Goal: Task Accomplishment & Management: Manage account settings

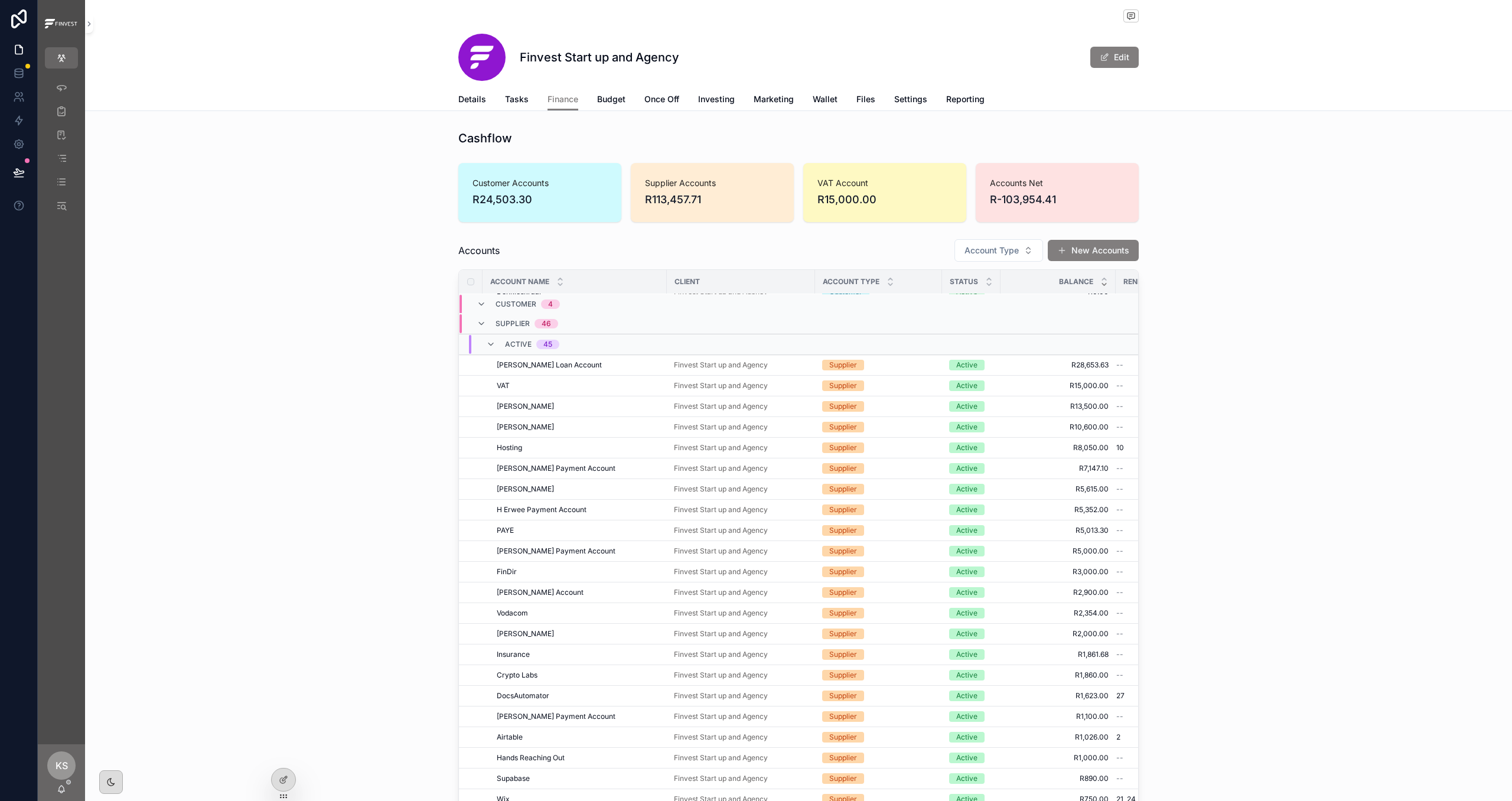
scroll to position [148, 0]
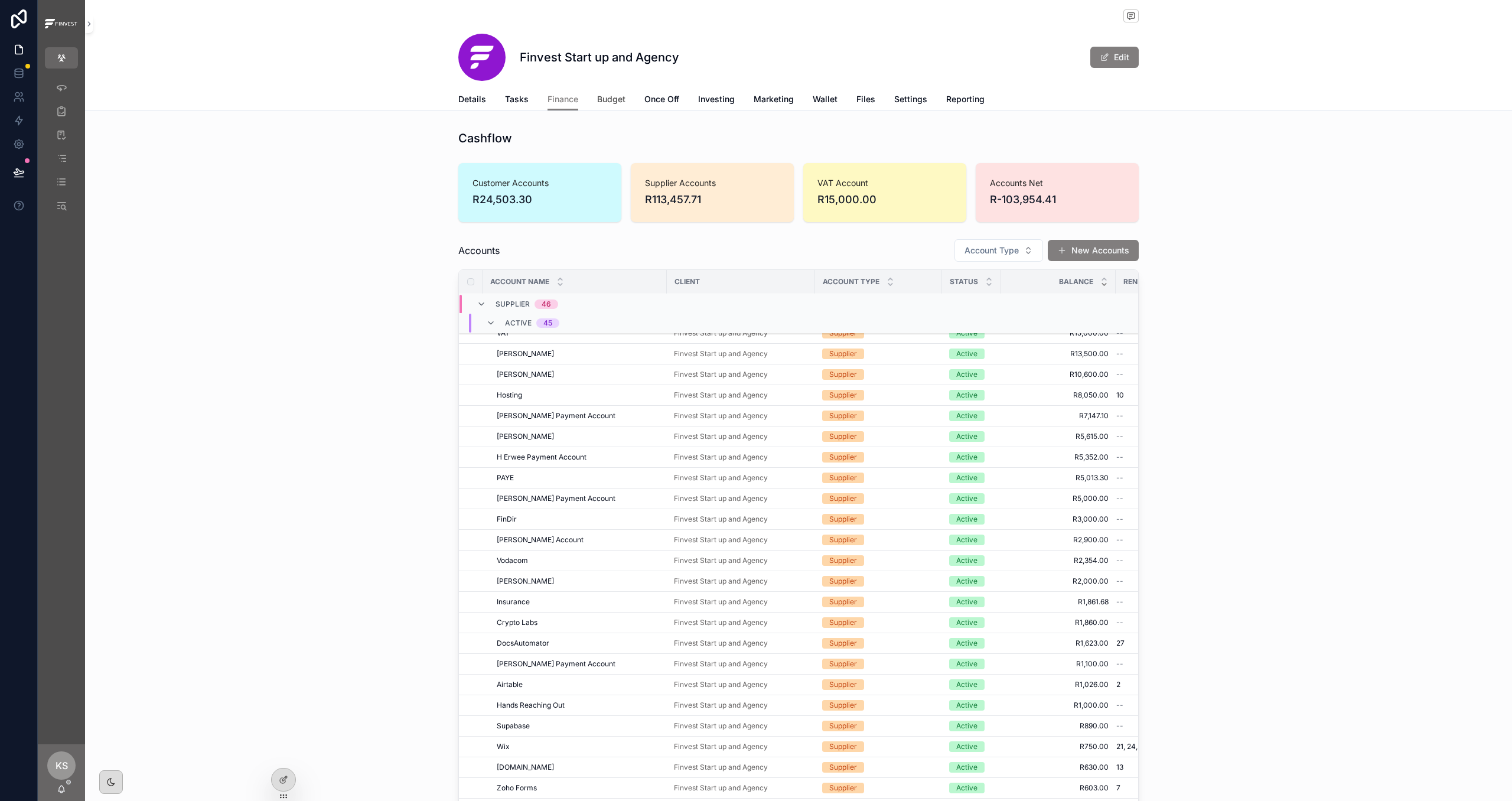
click at [607, 99] on span "Budget" at bounding box center [611, 99] width 29 height 12
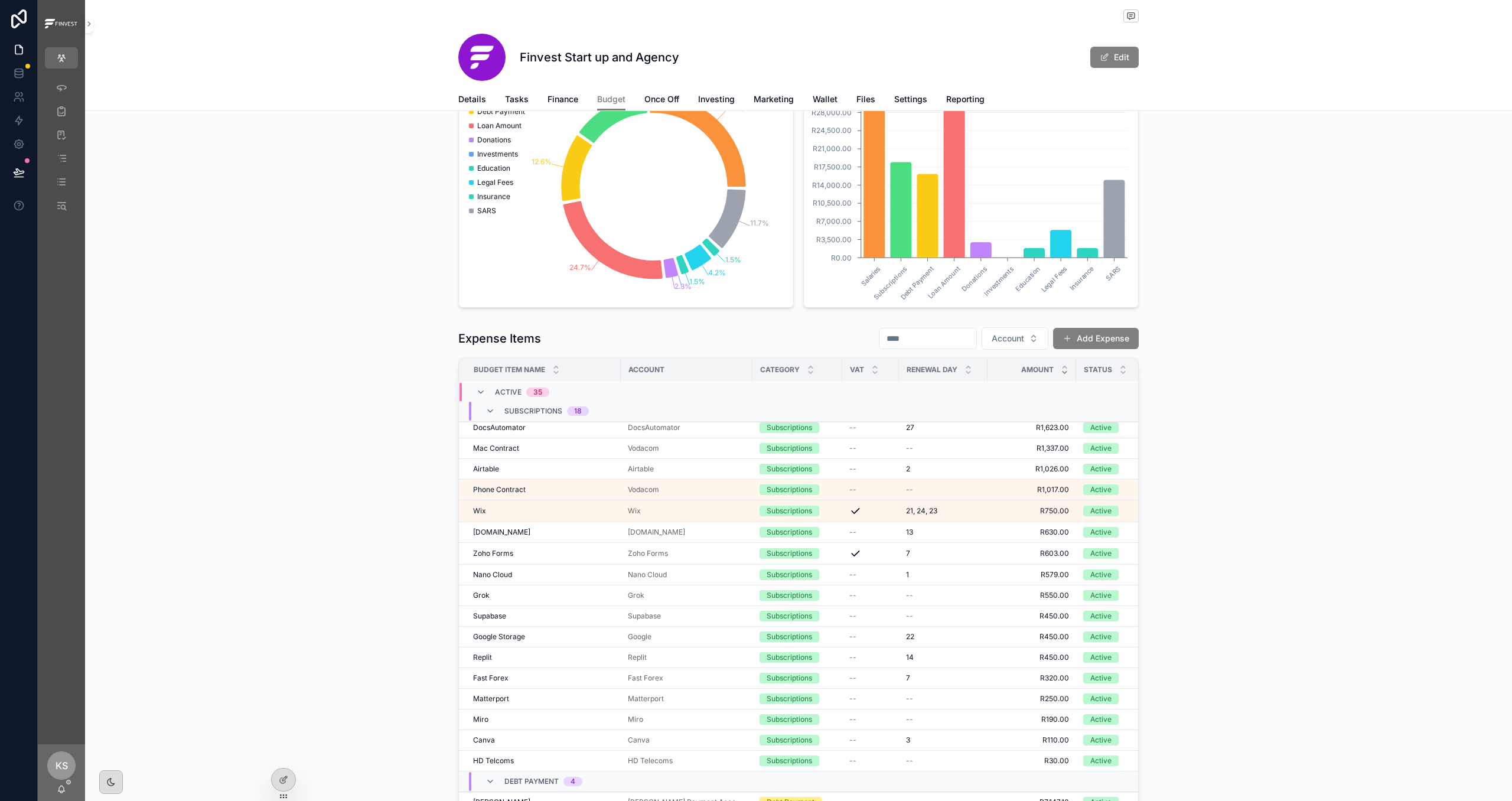
scroll to position [150, 0]
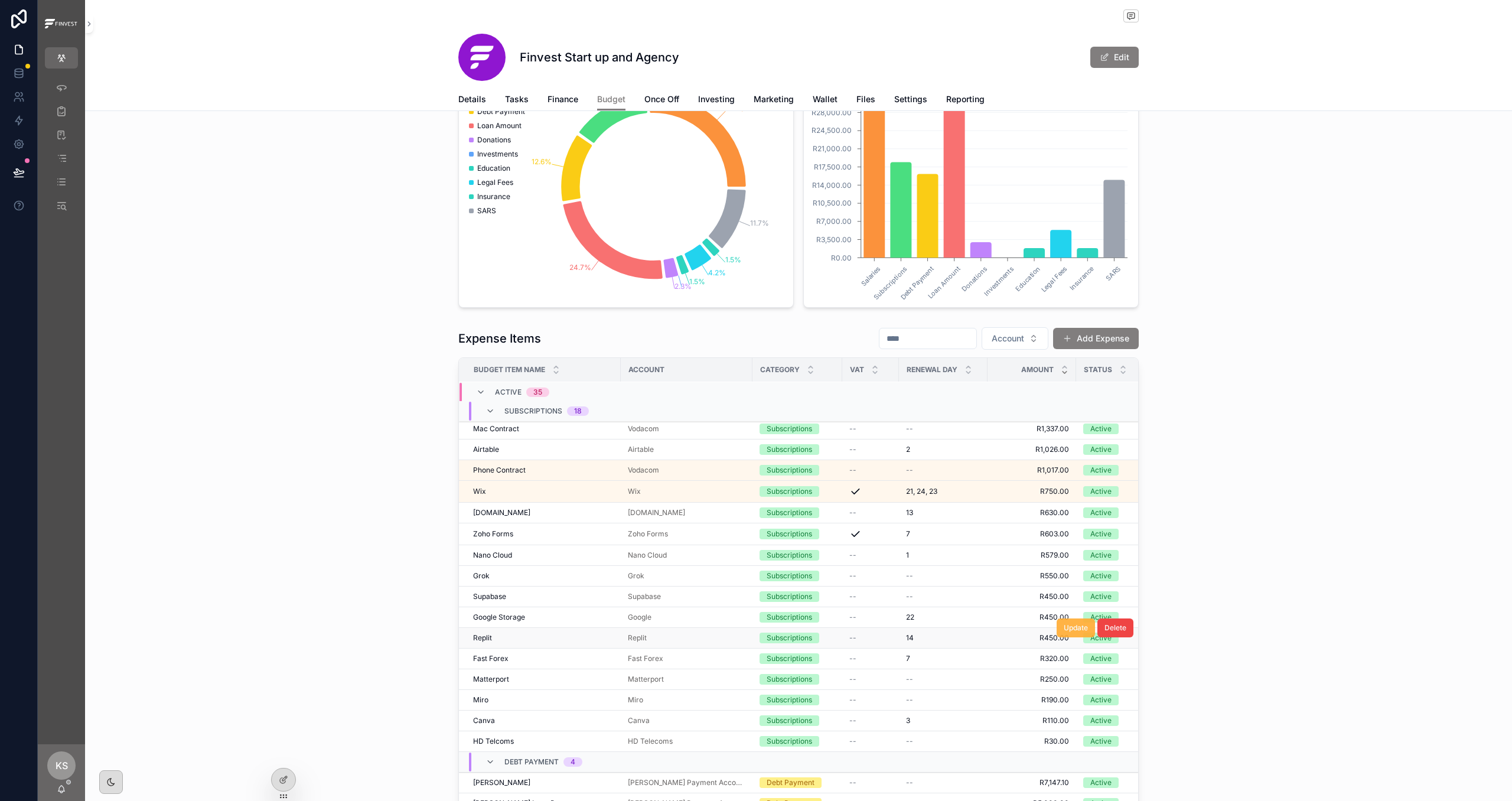
click at [878, 596] on span "Update" at bounding box center [1075, 627] width 24 height 10
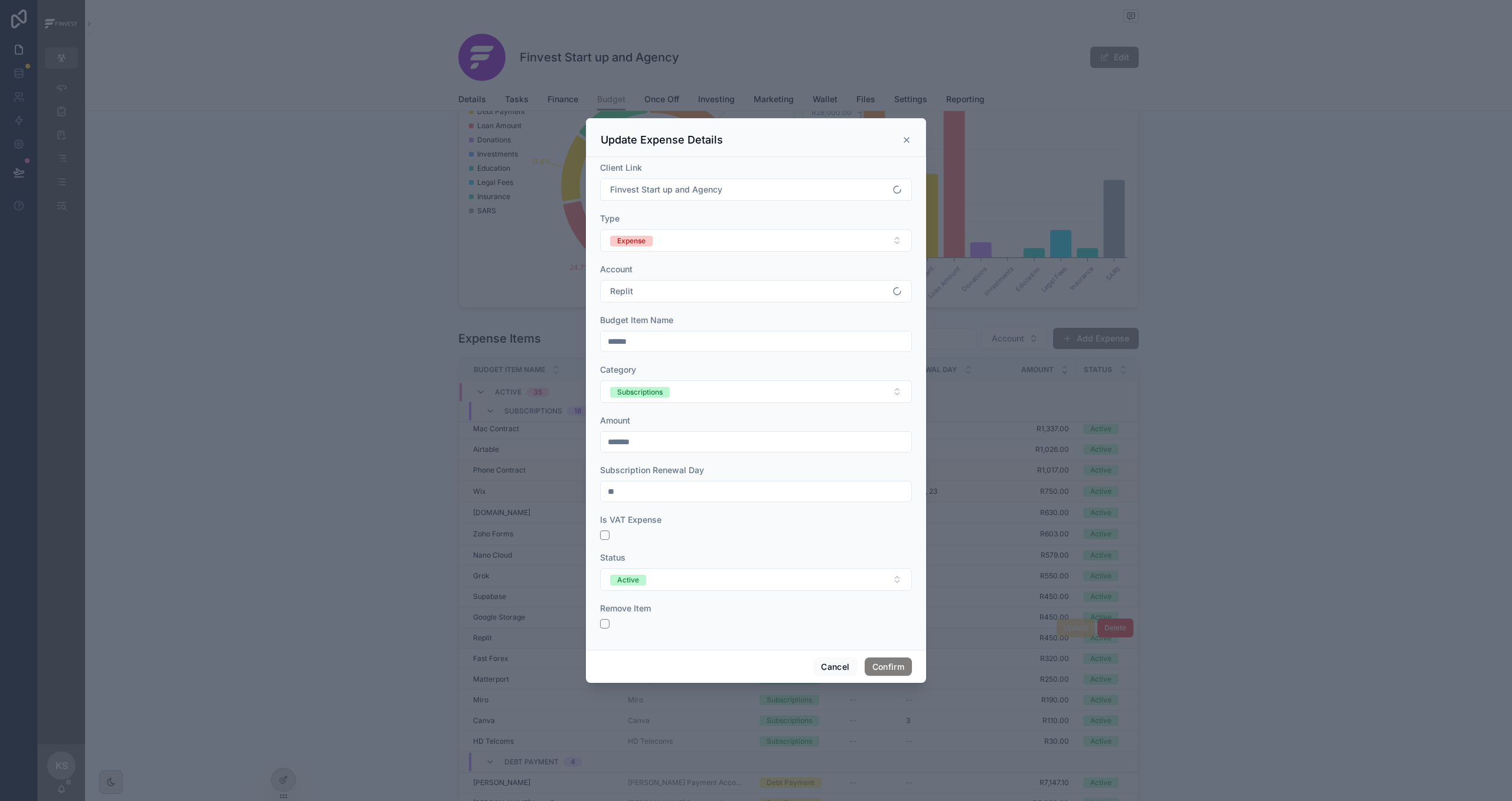
drag, startPoint x: 679, startPoint y: 435, endPoint x: 496, endPoint y: 426, distance: 183.2
click at [496, 426] on div "Update Expense Details Client Link Finvest Start up and Agency Type Expense Acc…" at bounding box center [756, 400] width 1512 height 801
drag, startPoint x: 646, startPoint y: 439, endPoint x: 435, endPoint y: 430, distance: 211.2
click at [435, 430] on div "Update Expense Details Client Link Finvest Start up and Agency Type Expense Acc…" at bounding box center [756, 400] width 1512 height 801
type input "*********"
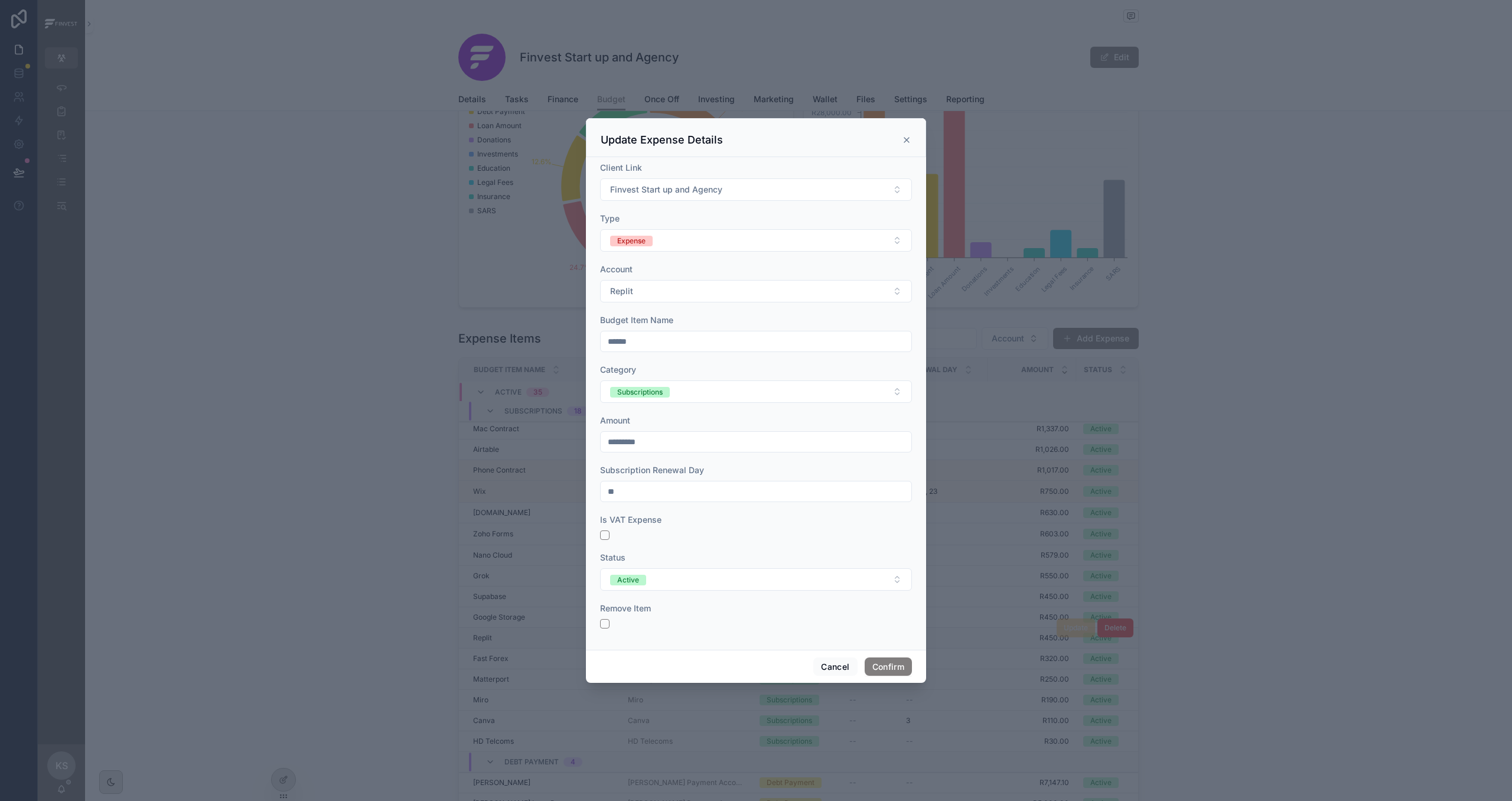
drag, startPoint x: 683, startPoint y: 489, endPoint x: 549, endPoint y: 487, distance: 134.0
click at [549, 487] on div "Update Expense Details Client Link Finvest Start up and Agency Type Expense Acc…" at bounding box center [756, 400] width 1512 height 801
type input "**"
click at [878, 596] on button "Confirm" at bounding box center [888, 666] width 47 height 19
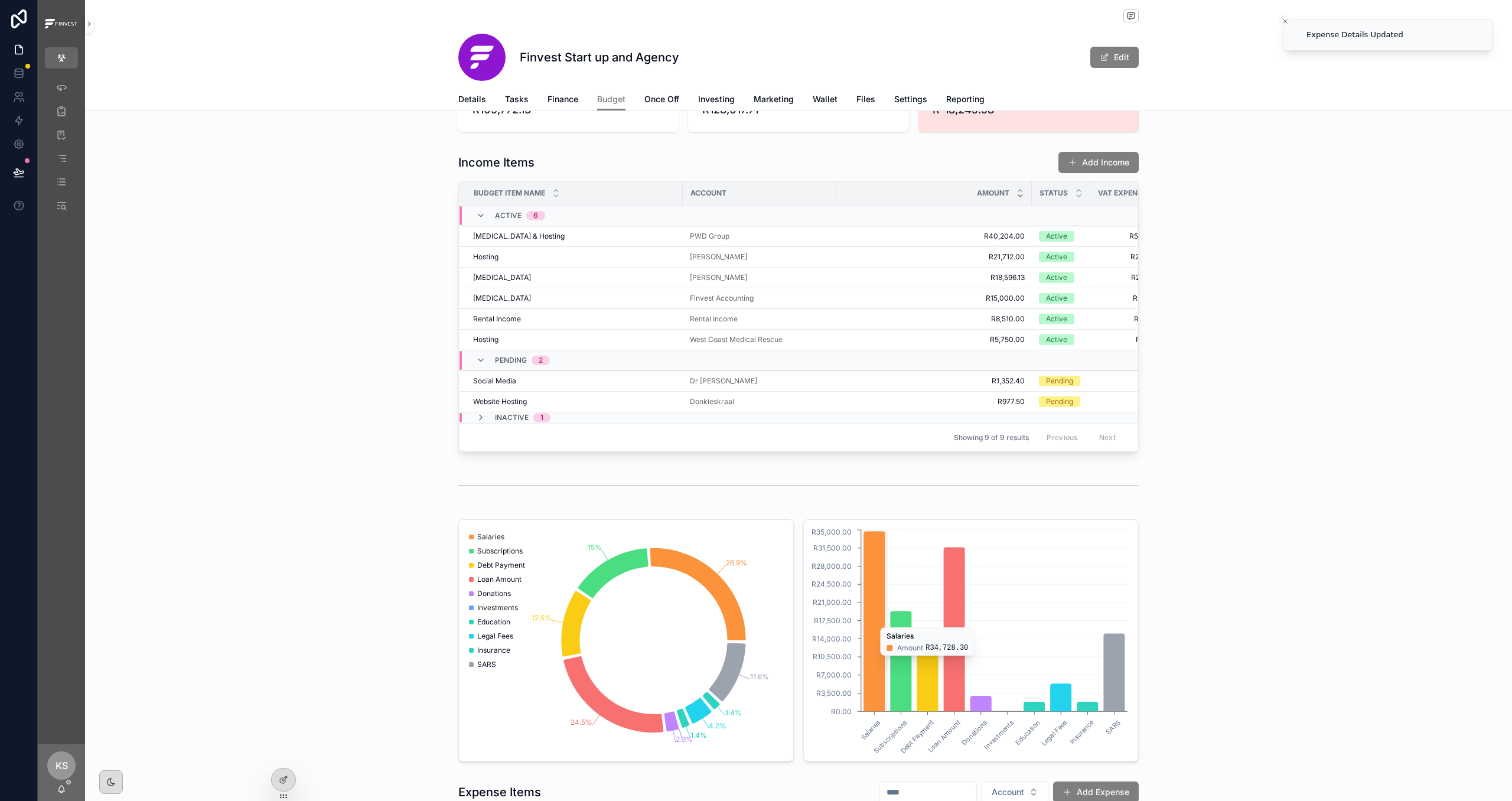
scroll to position [0, 0]
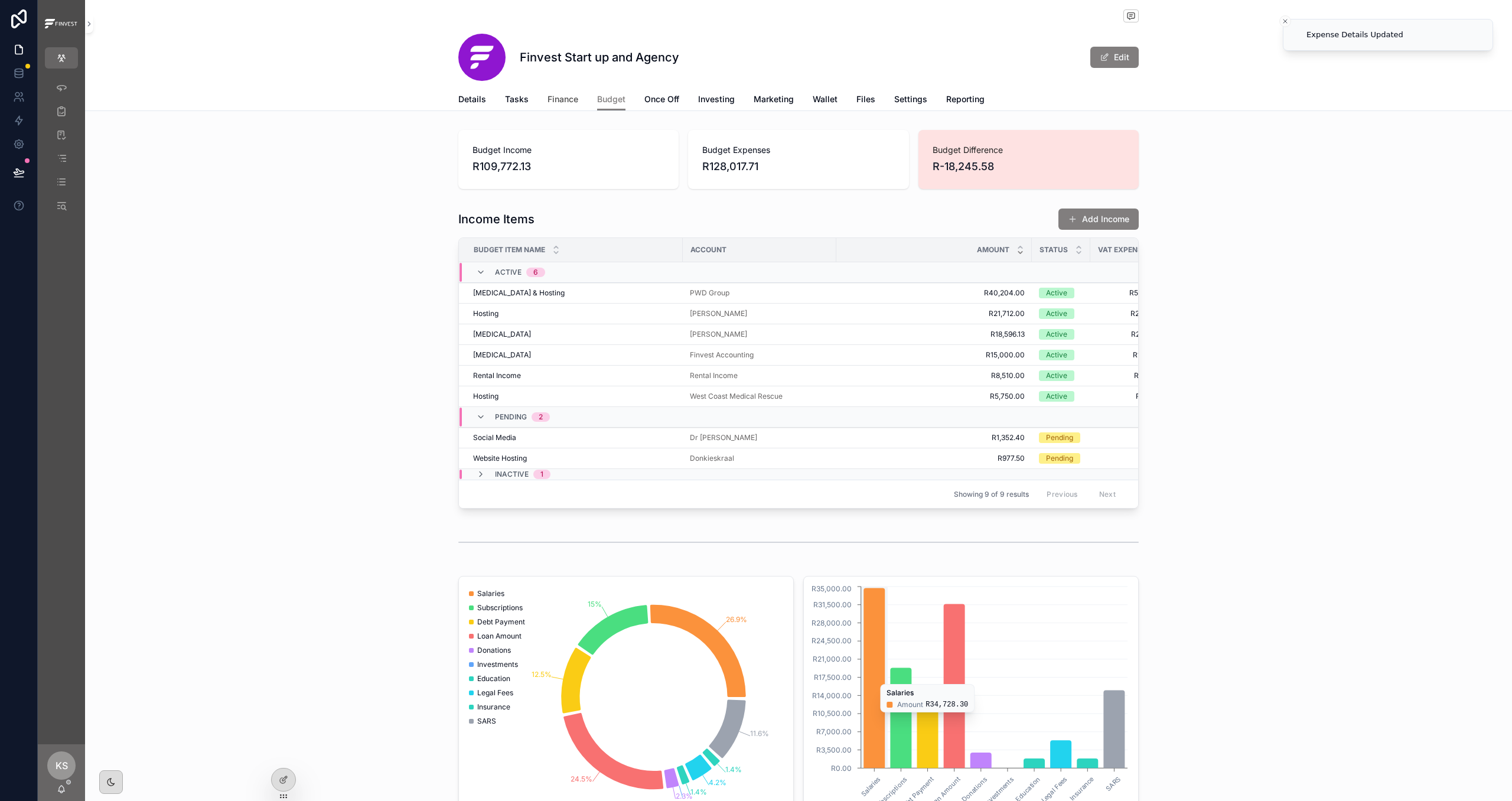
click at [568, 100] on span "Finance" at bounding box center [563, 99] width 30 height 12
click at [564, 100] on span "Finance" at bounding box center [563, 99] width 30 height 12
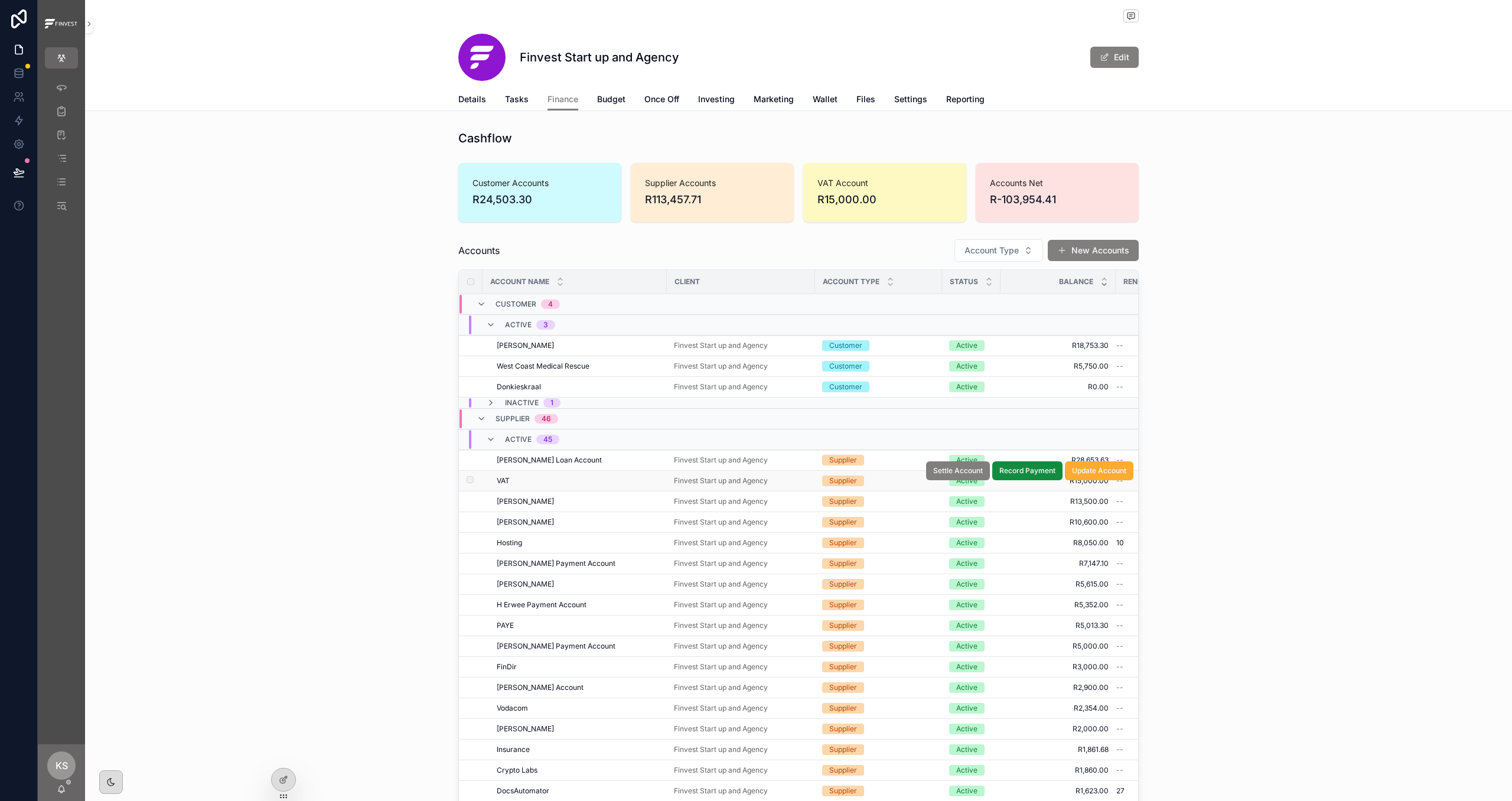
click at [878, 478] on div "Supplier" at bounding box center [879, 481] width 113 height 10
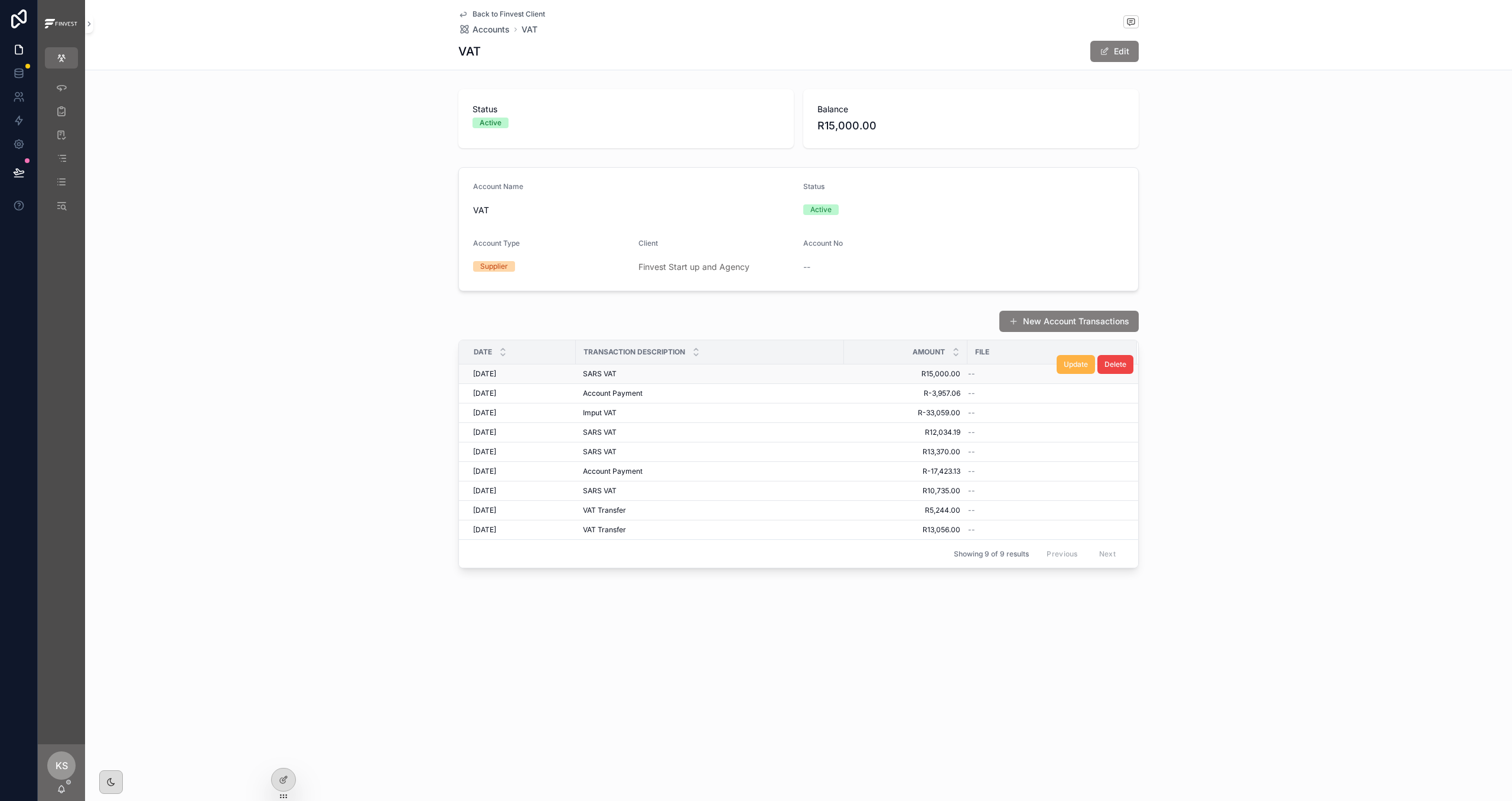
click at [878, 369] on span "Update" at bounding box center [1075, 364] width 24 height 10
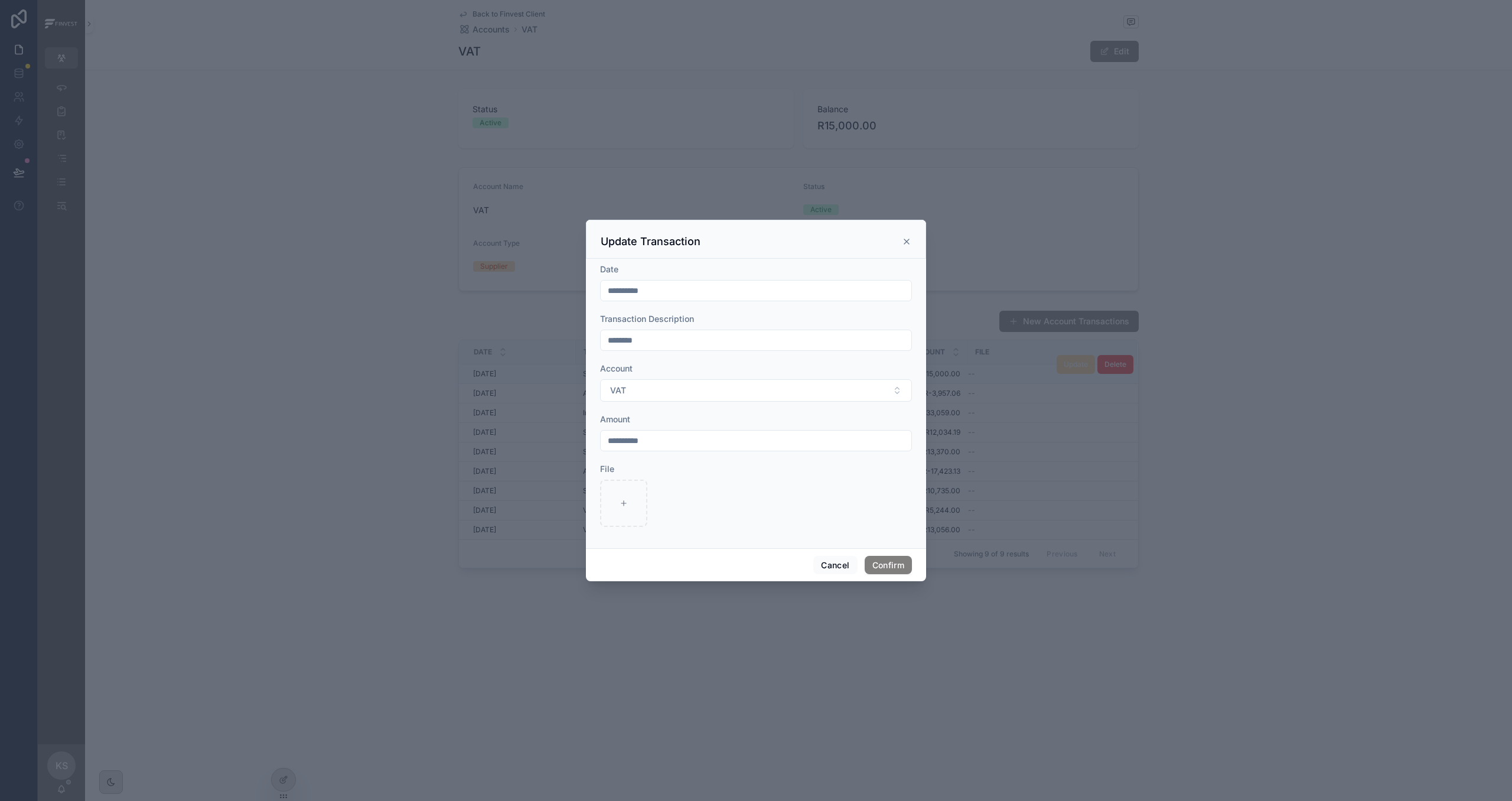
drag, startPoint x: 669, startPoint y: 435, endPoint x: 557, endPoint y: 435, distance: 112.0
click at [557, 435] on div "**********" at bounding box center [756, 400] width 1512 height 801
type input "**********"
click at [878, 567] on button "Confirm" at bounding box center [888, 565] width 47 height 19
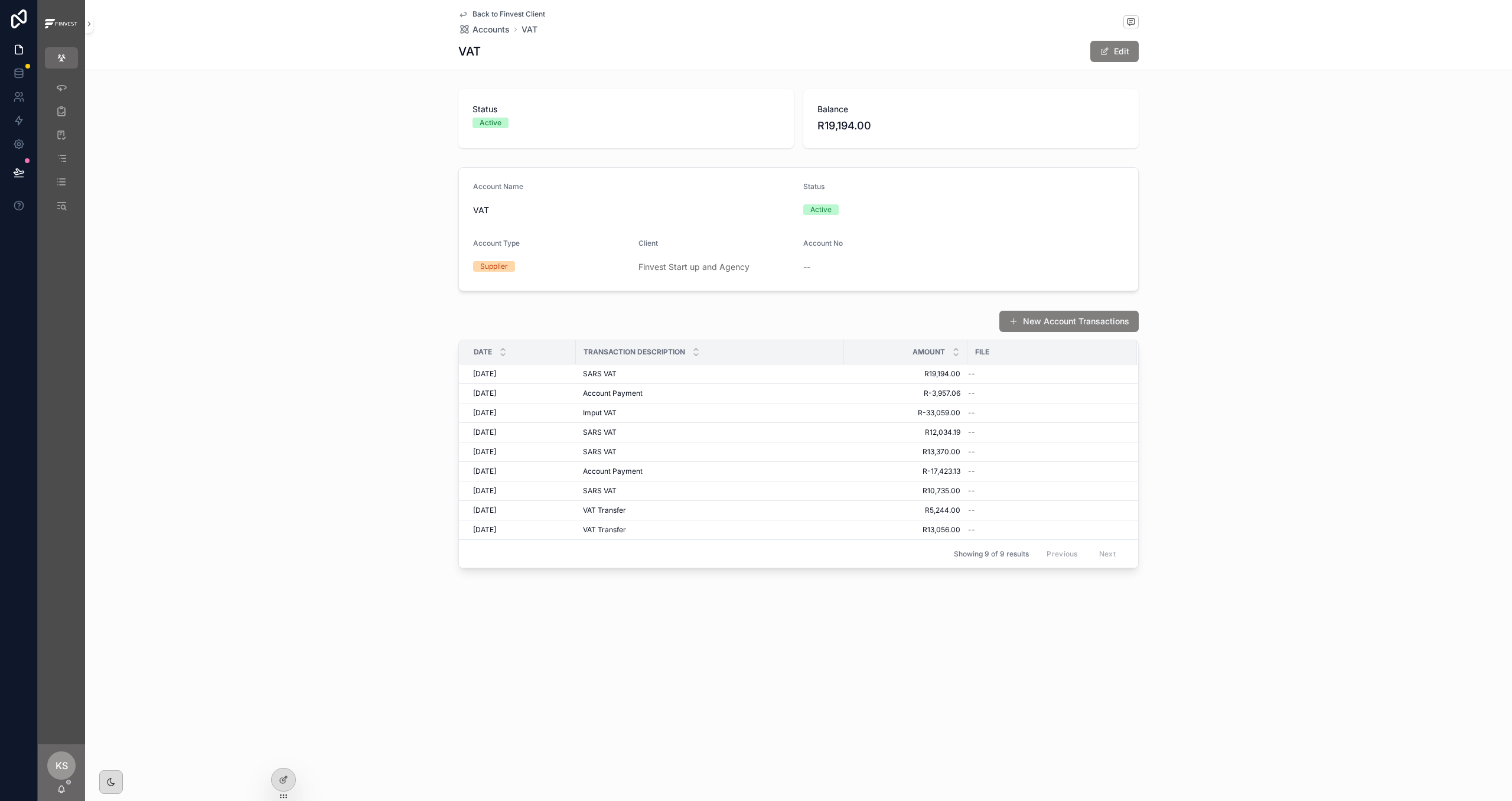
click at [487, 12] on span "Back to Finvest Client" at bounding box center [509, 14] width 73 height 10
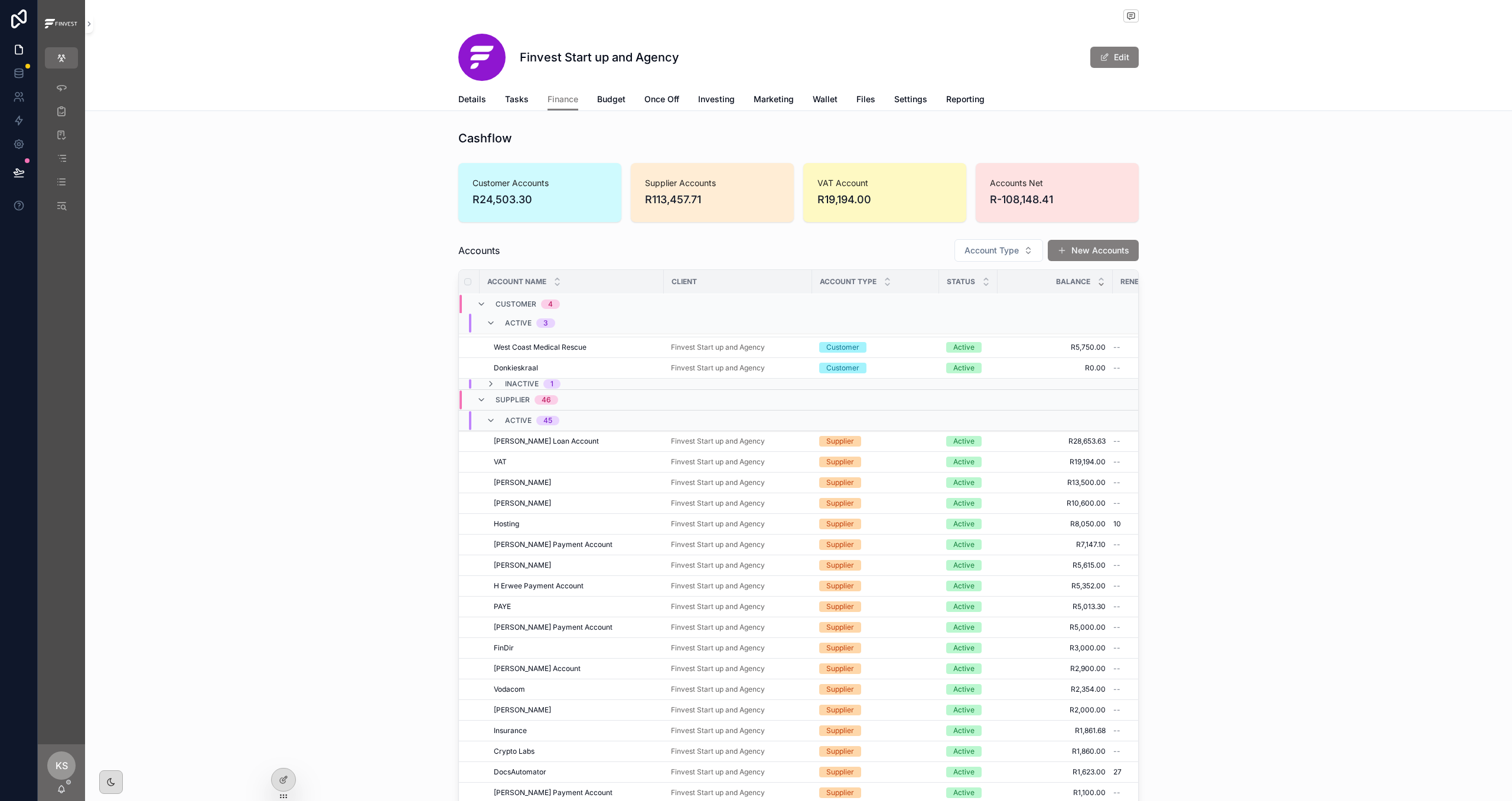
scroll to position [23, 0]
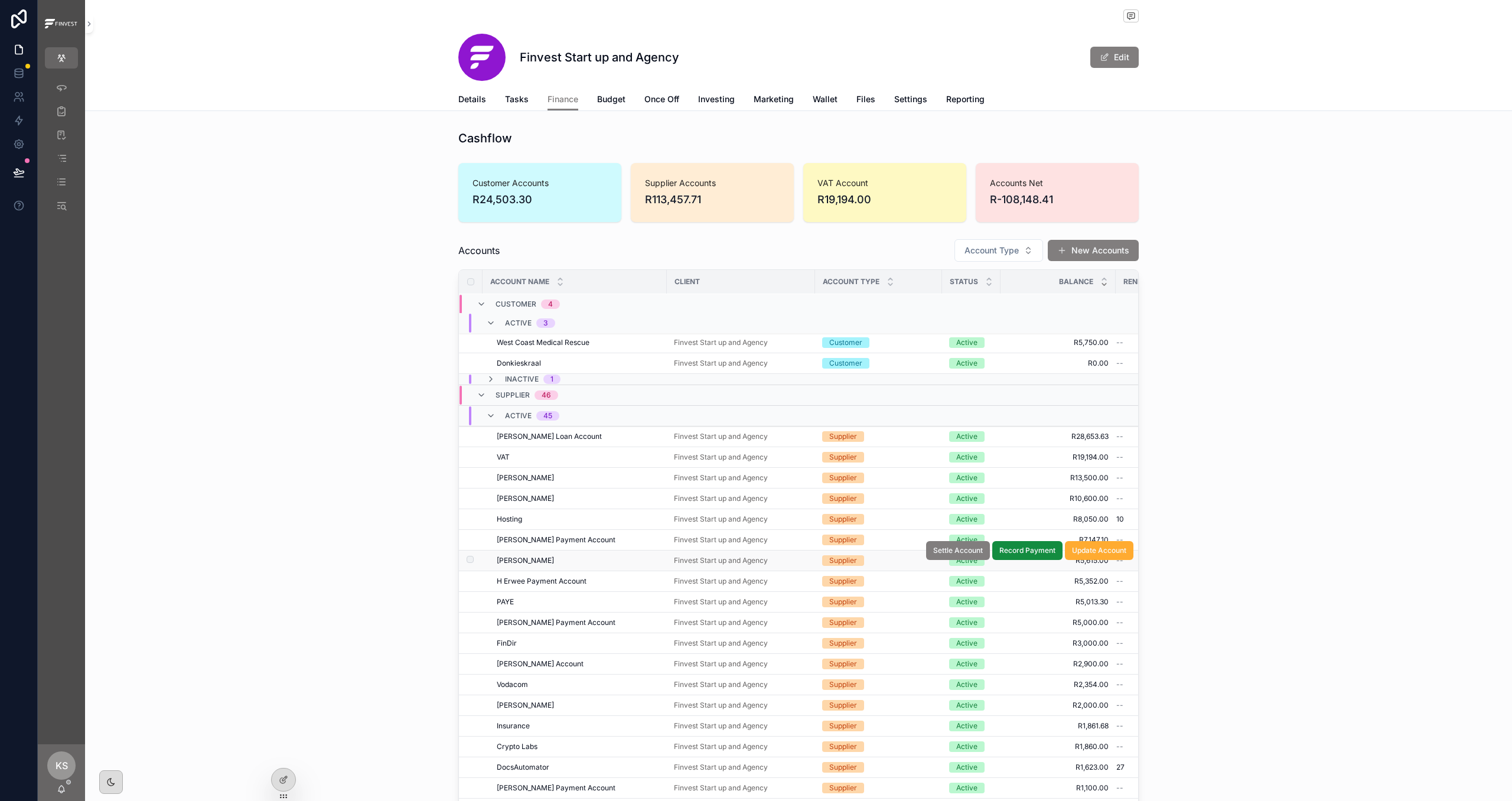
click at [878, 563] on div "Supplier" at bounding box center [879, 561] width 113 height 10
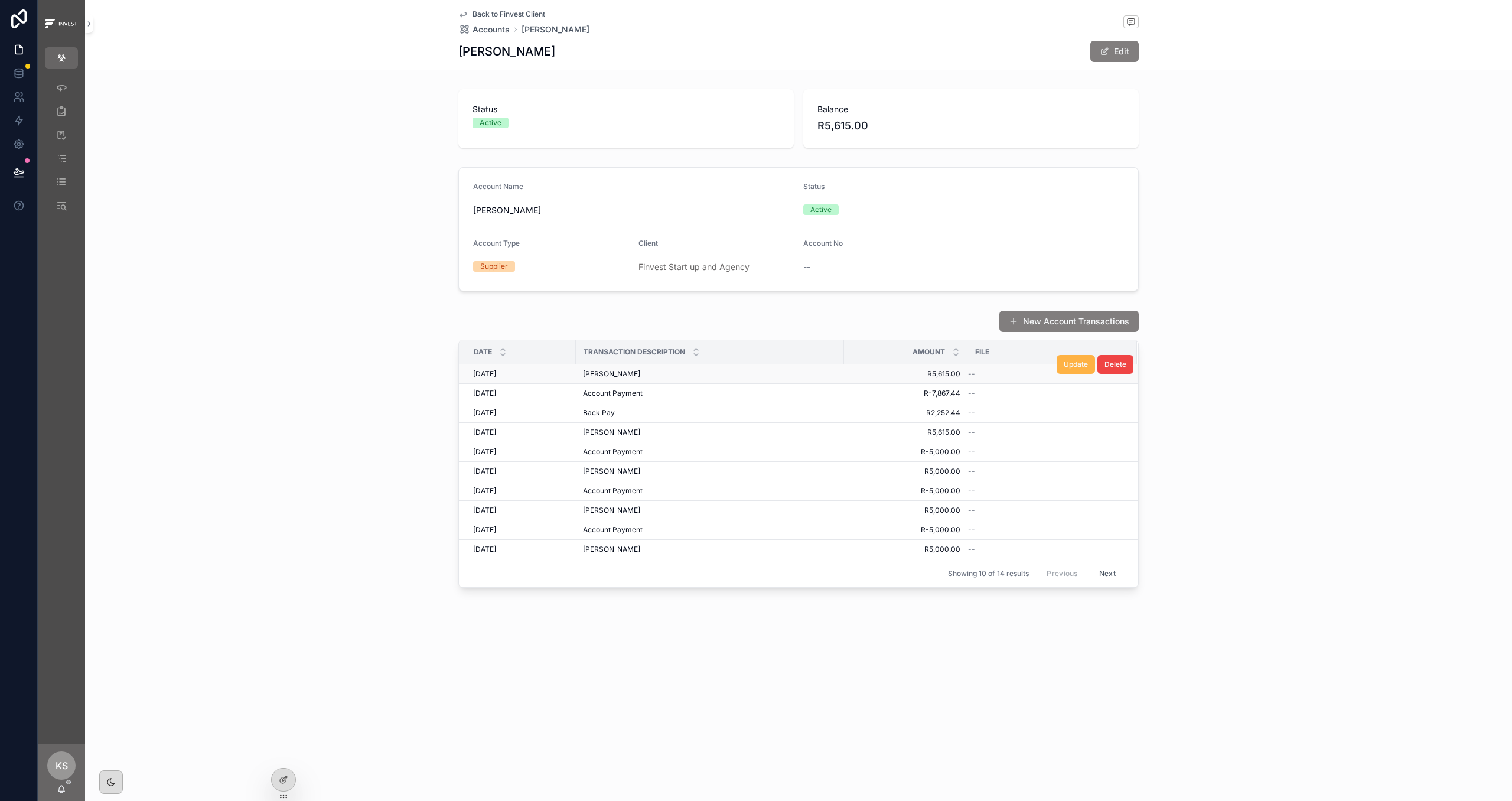
click at [878, 373] on button "Update" at bounding box center [1075, 364] width 38 height 19
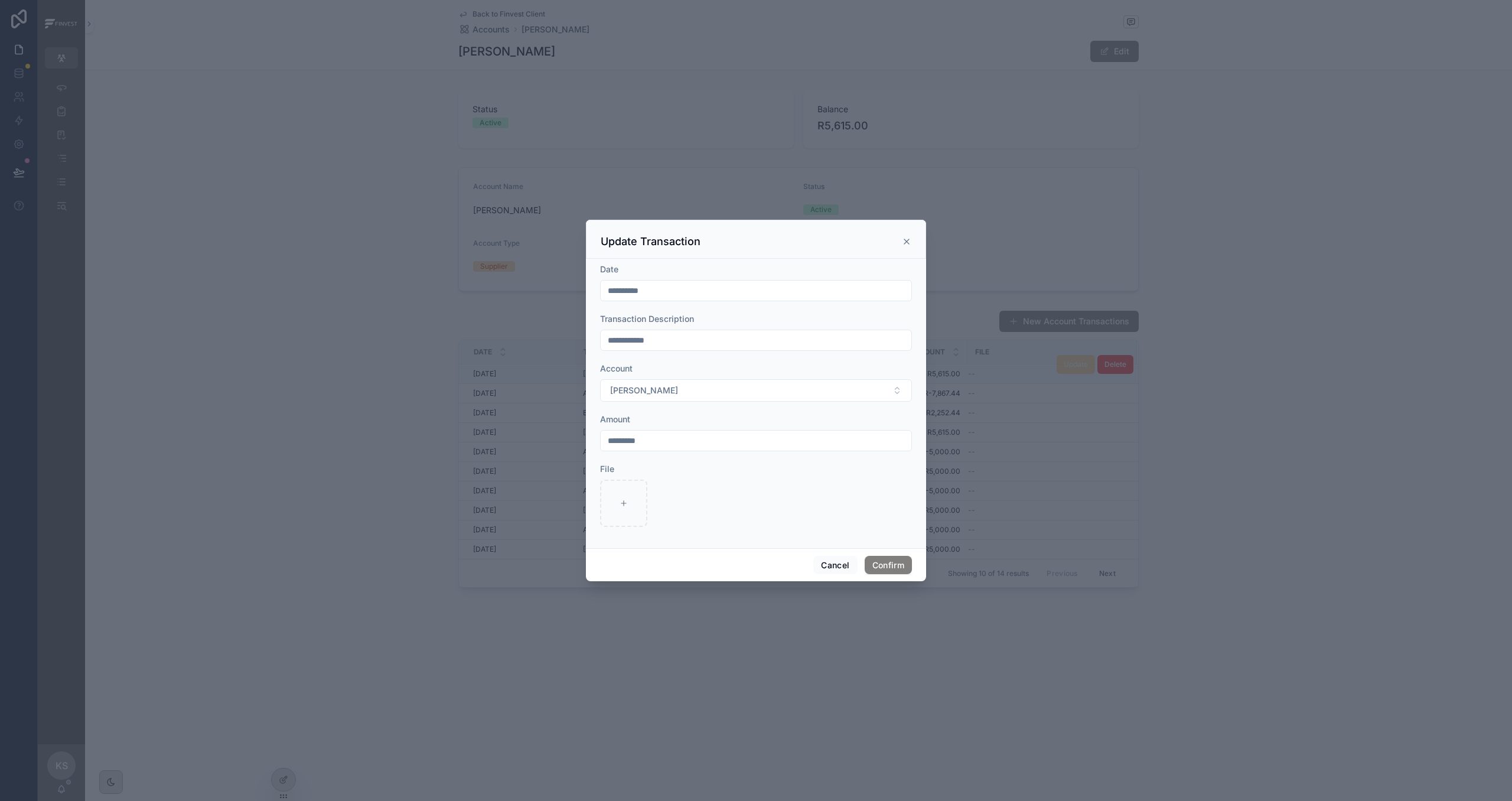
drag, startPoint x: 659, startPoint y: 445, endPoint x: 583, endPoint y: 443, distance: 76.0
click at [583, 443] on div "**********" at bounding box center [756, 400] width 1512 height 801
type input "*********"
click at [878, 567] on button "Confirm" at bounding box center [888, 565] width 47 height 19
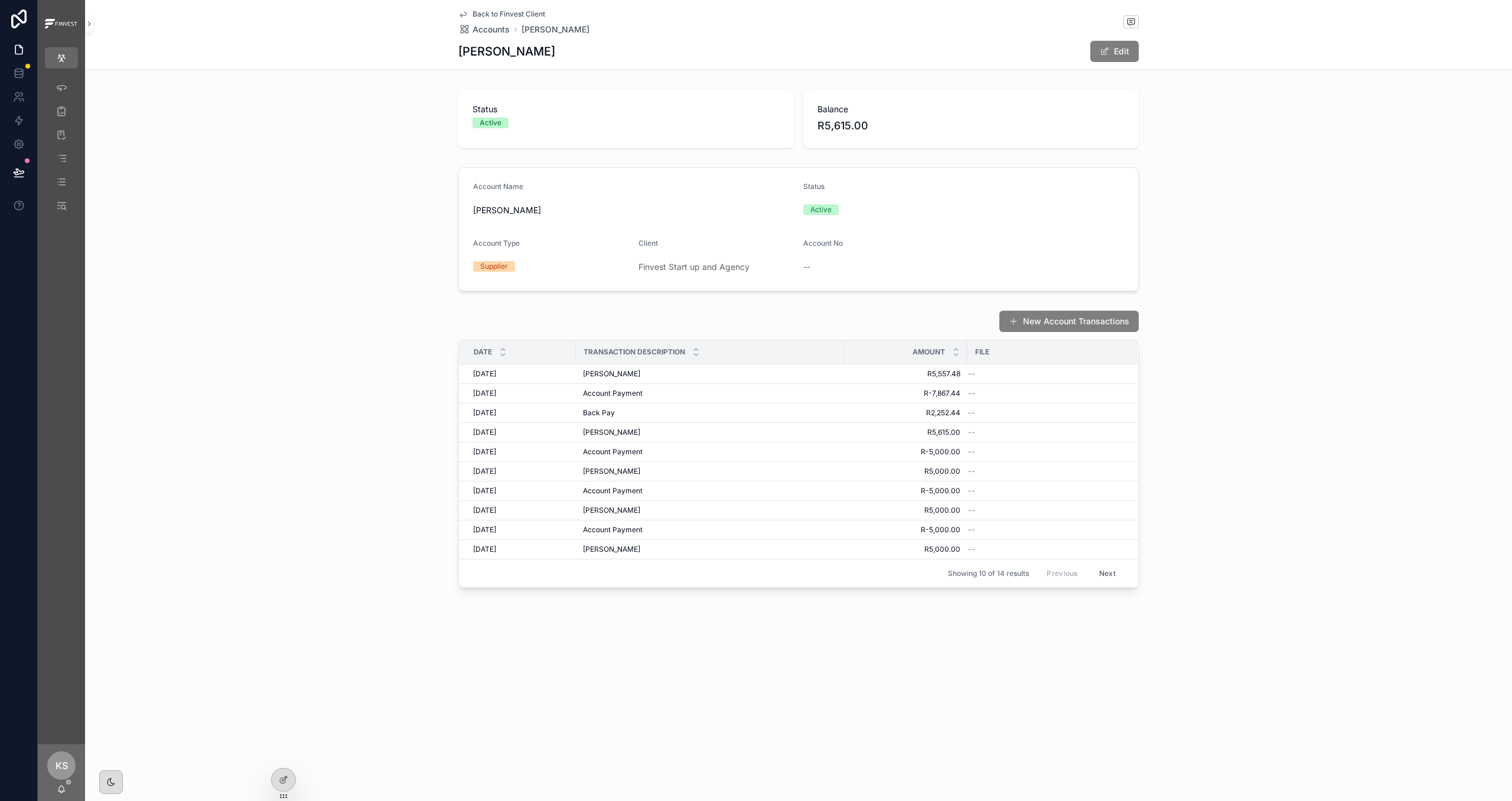
click at [498, 16] on span "Back to Finvest Client" at bounding box center [509, 14] width 73 height 10
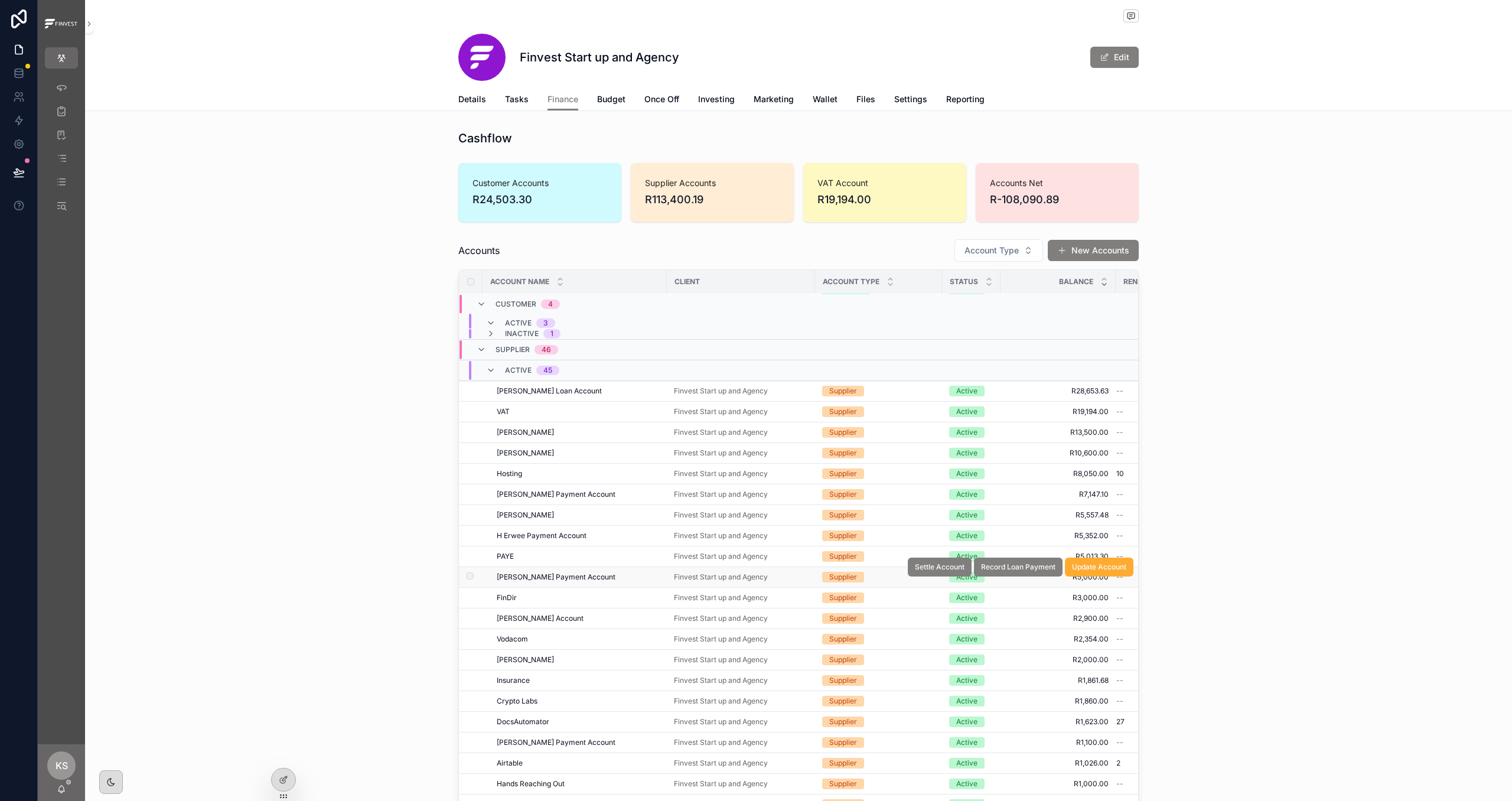
scroll to position [78, 0]
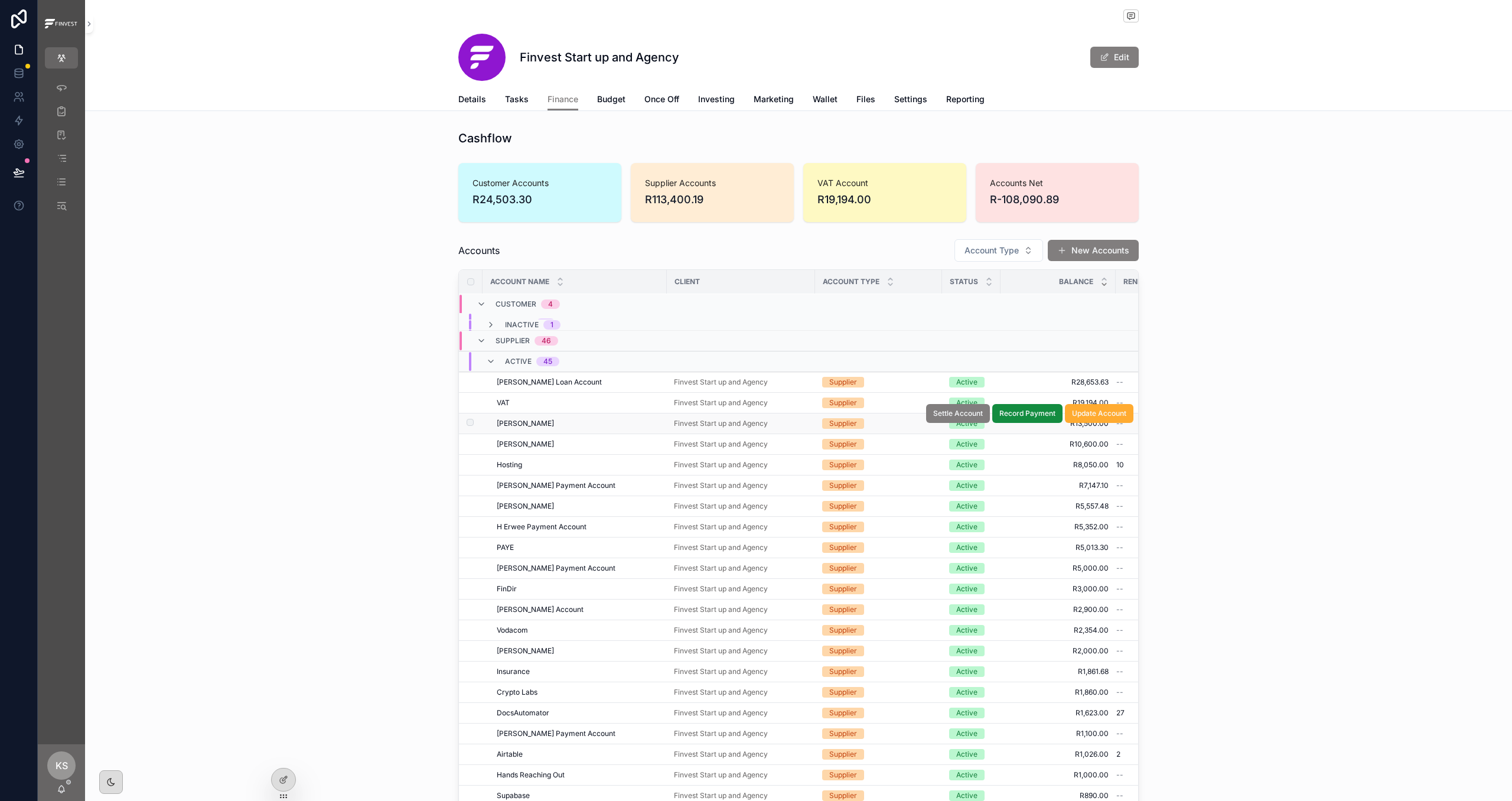
click at [465, 423] on label "scrollable content" at bounding box center [463, 423] width 7 height 10
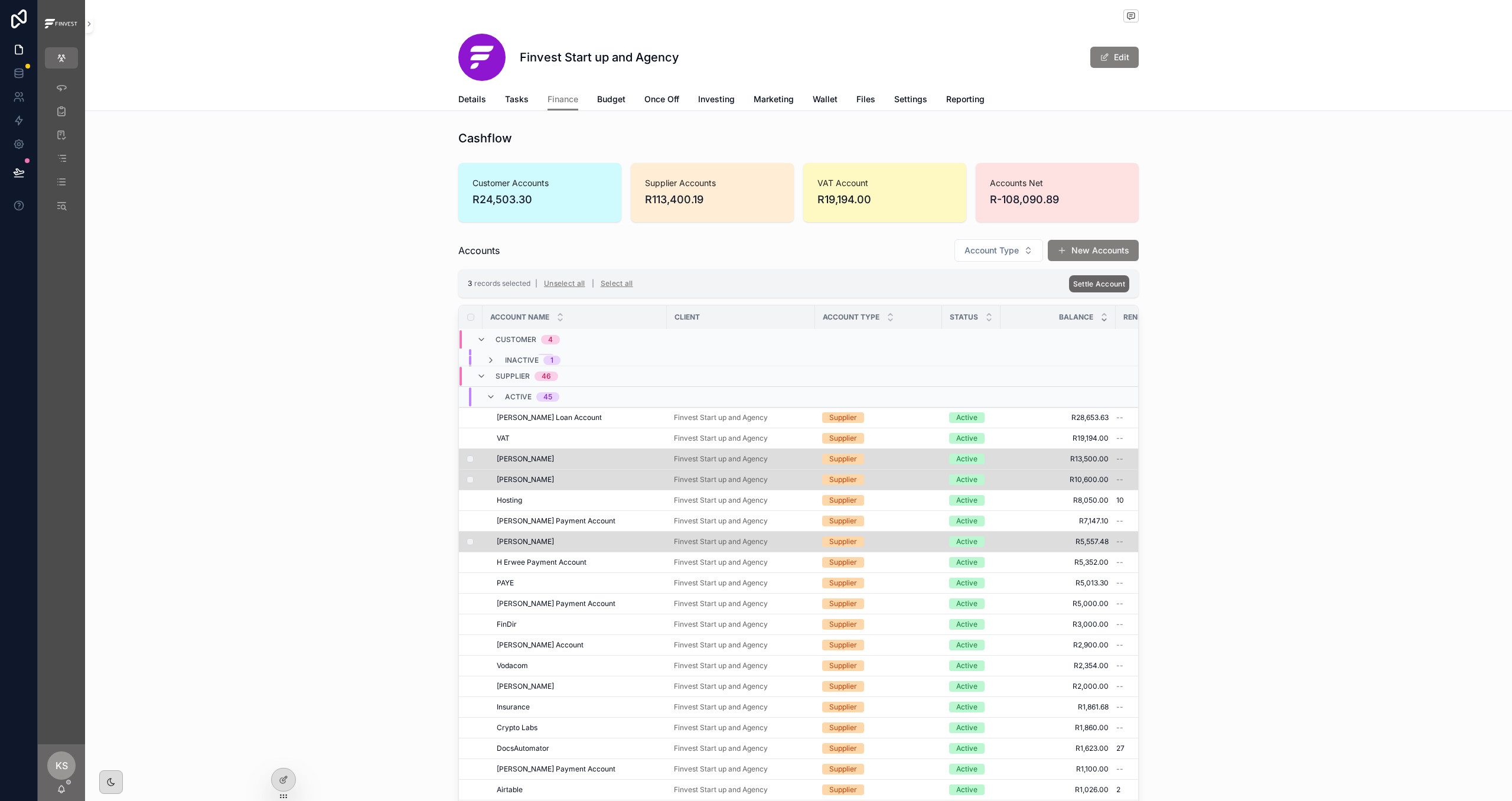
click at [878, 286] on span "Settle Account" at bounding box center [1099, 284] width 52 height 9
click at [878, 264] on icon "scrollable content" at bounding box center [1156, 262] width 6 height 4
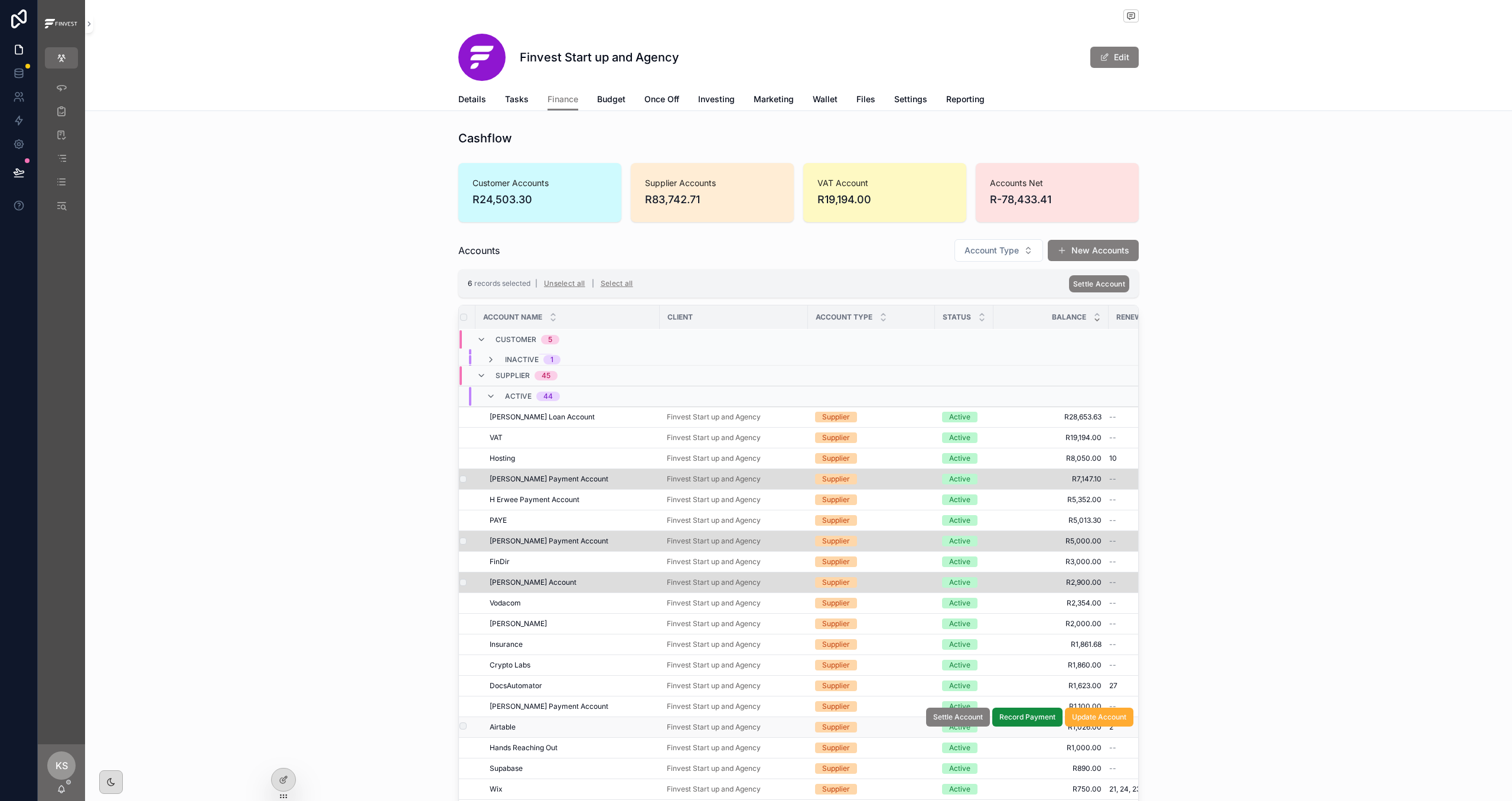
scroll to position [97, 0]
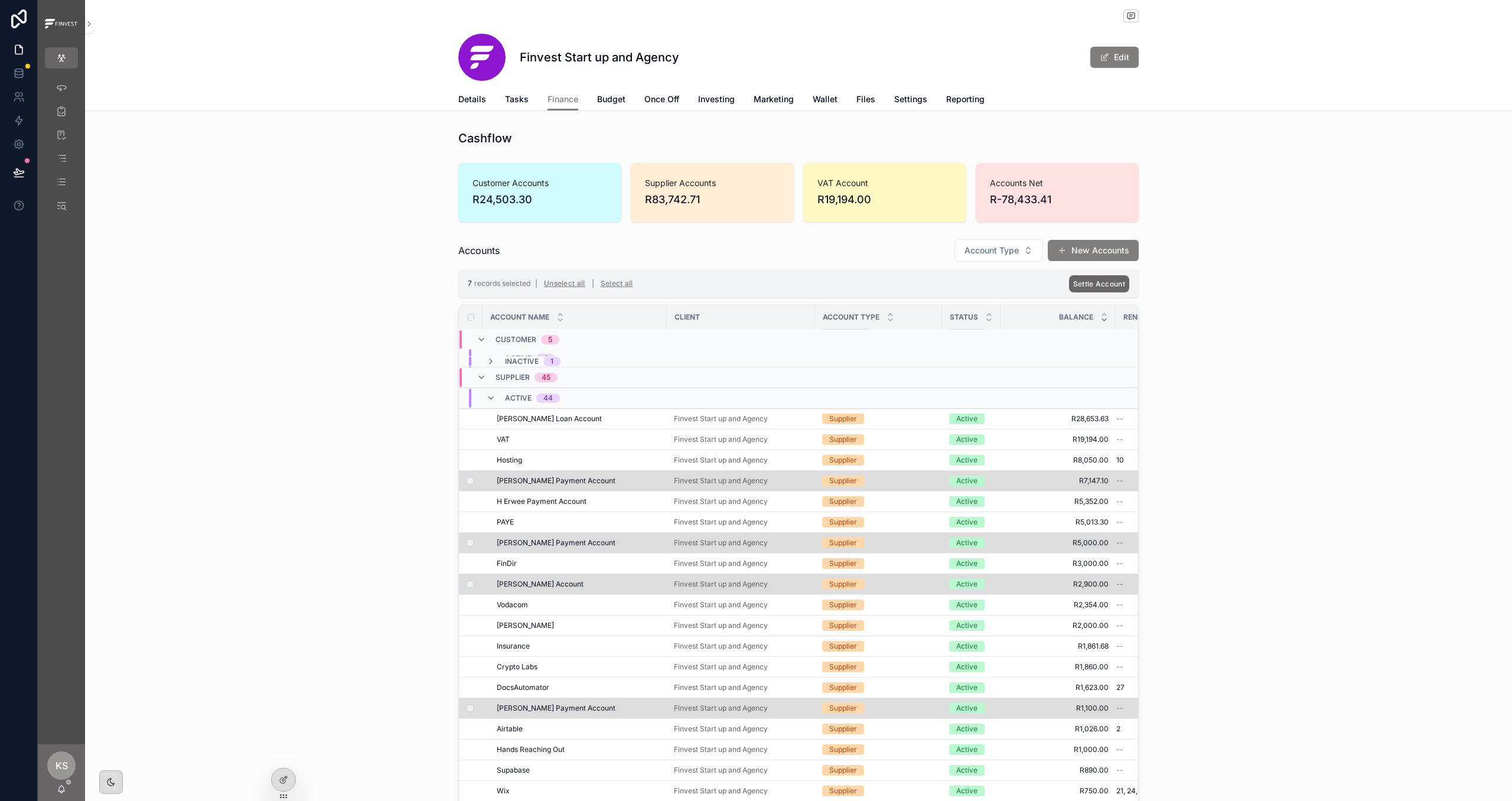
click at [878, 281] on span "Settle Account" at bounding box center [1099, 284] width 52 height 9
click at [878, 263] on icon "scrollable content" at bounding box center [1156, 262] width 10 height 10
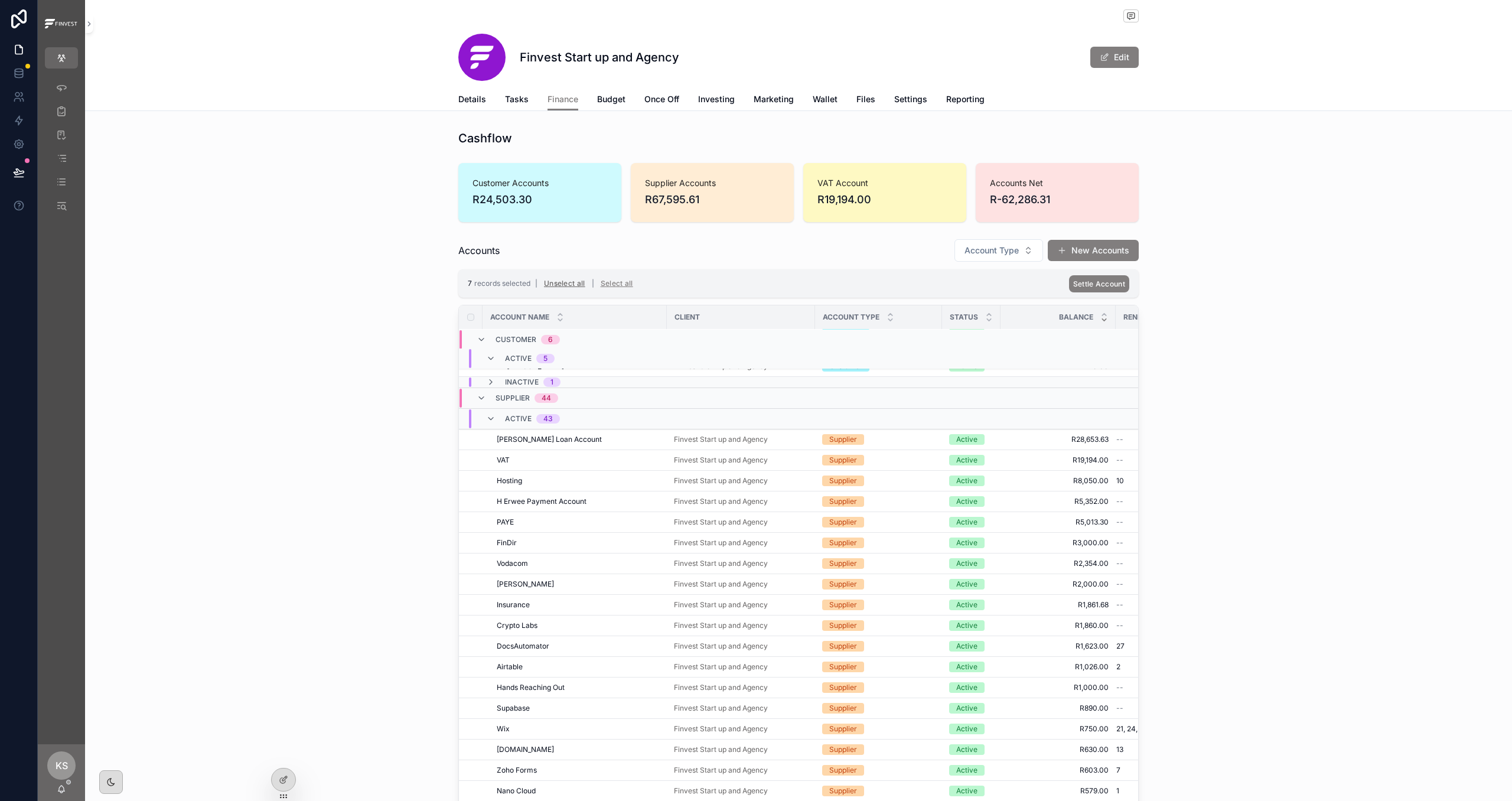
click at [564, 284] on button "Unselect all" at bounding box center [564, 283] width 50 height 19
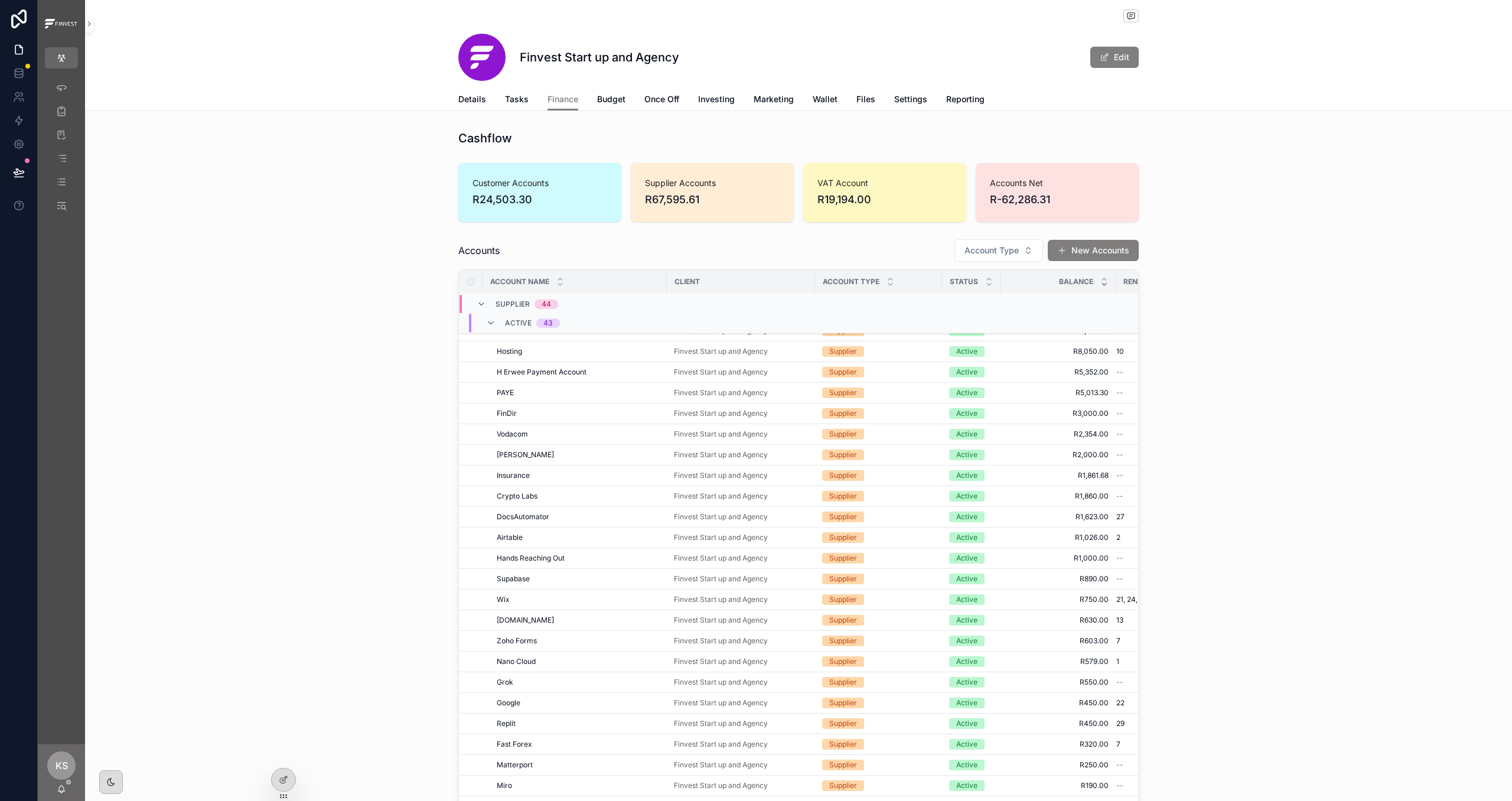
scroll to position [76, 0]
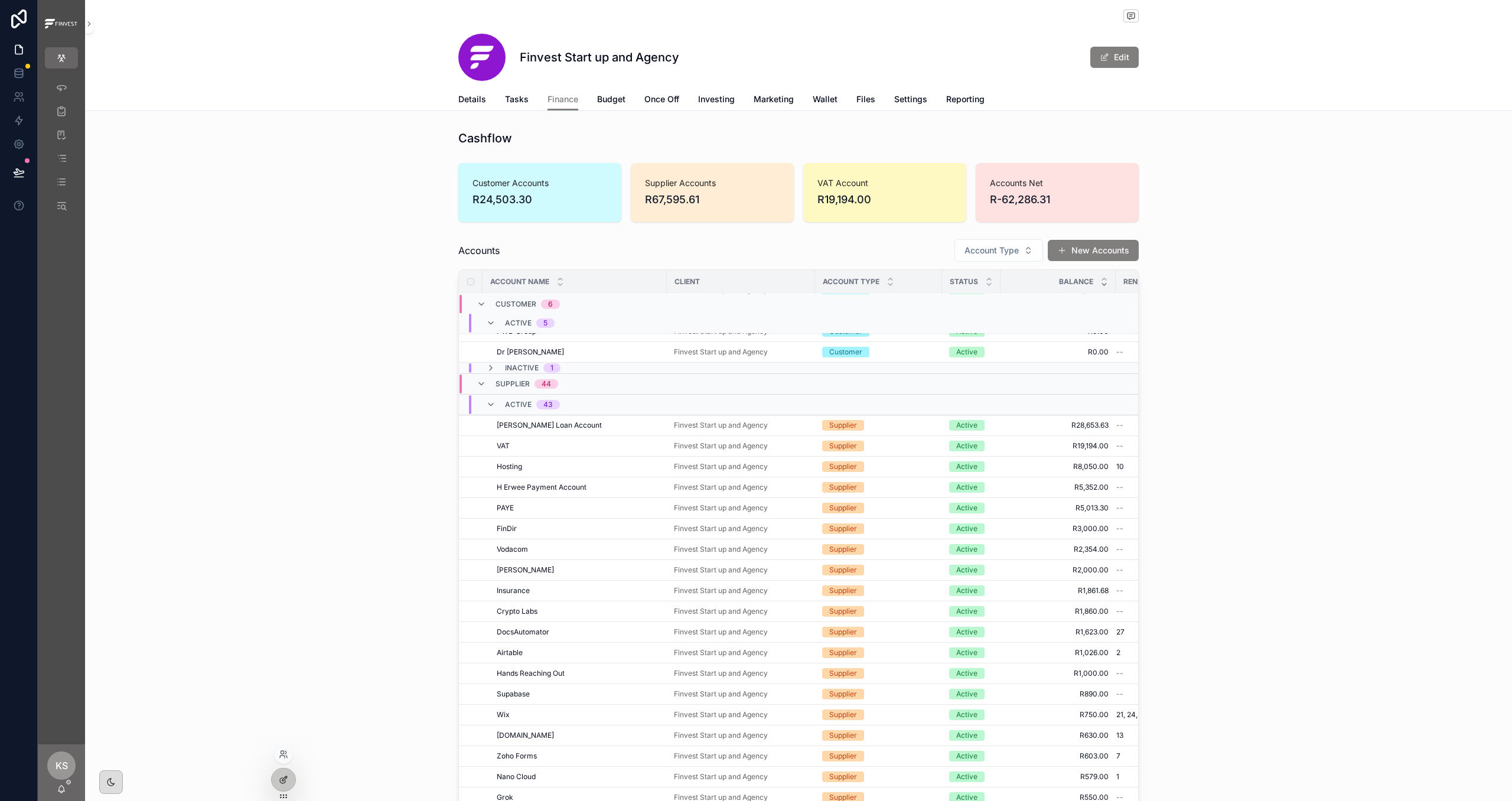
click at [288, 596] on div at bounding box center [283, 780] width 23 height 23
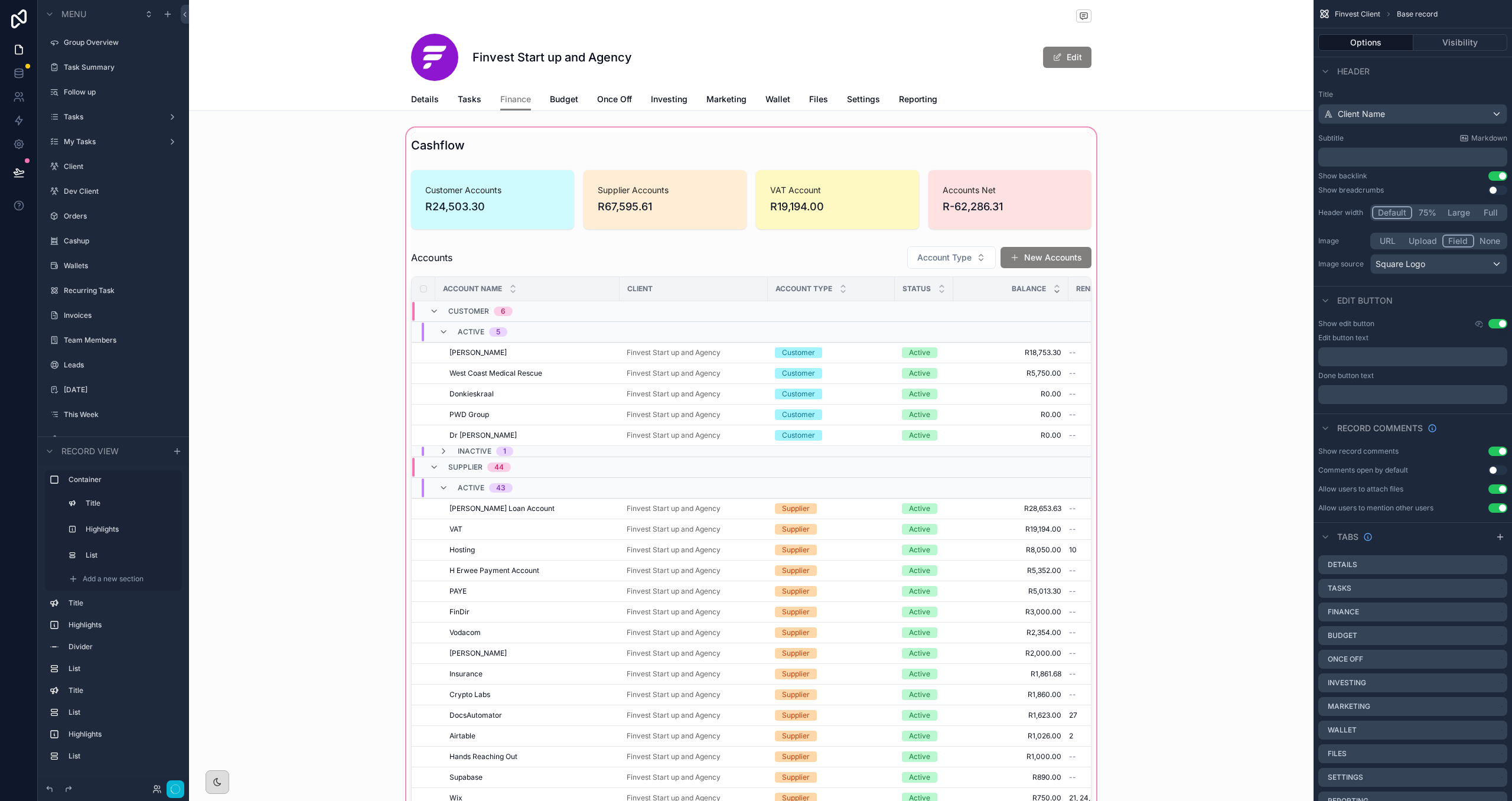
click at [649, 191] on div "scrollable content" at bounding box center [751, 507] width 1124 height 765
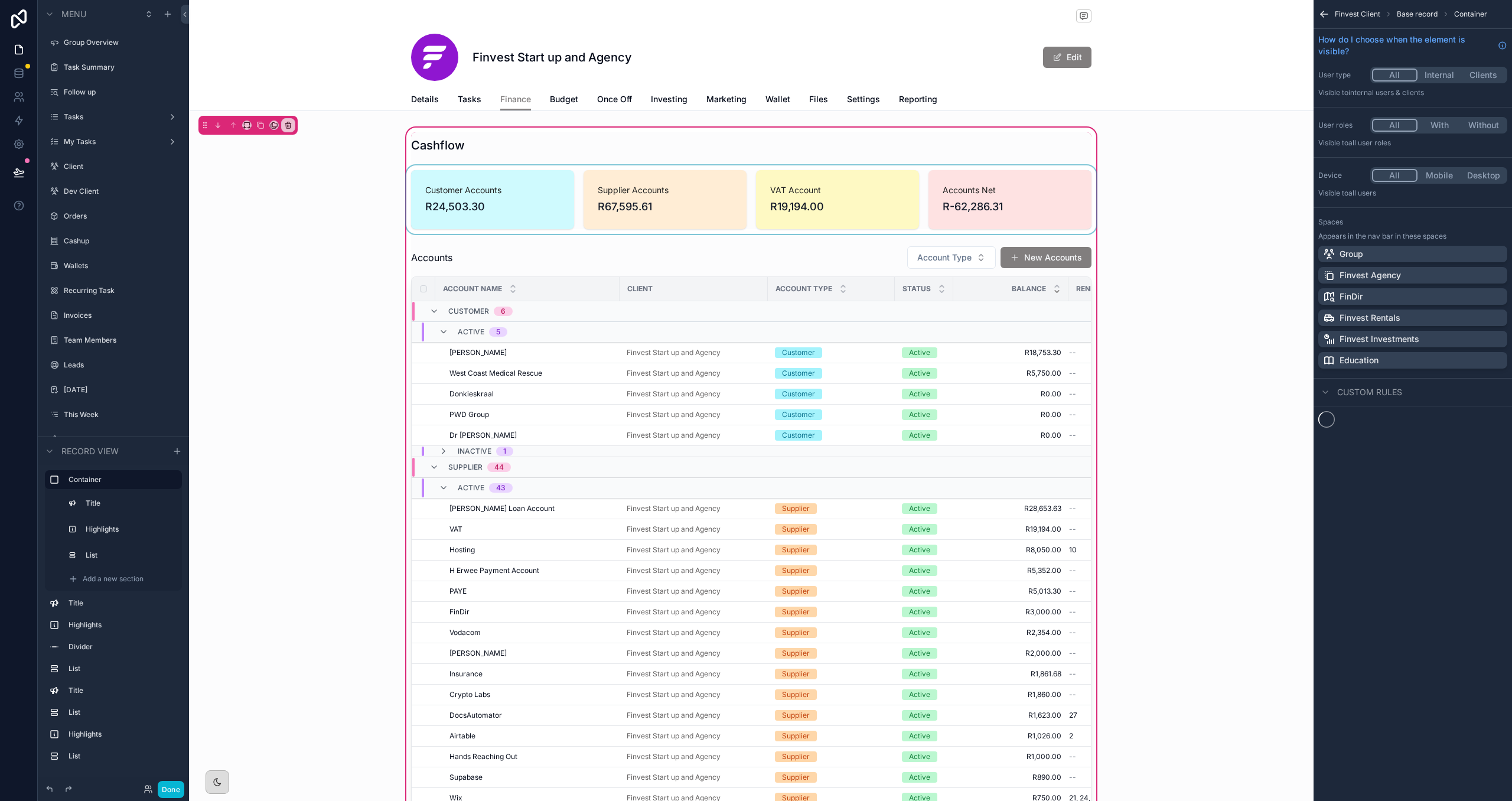
click at [613, 211] on div "scrollable content" at bounding box center [751, 200] width 695 height 69
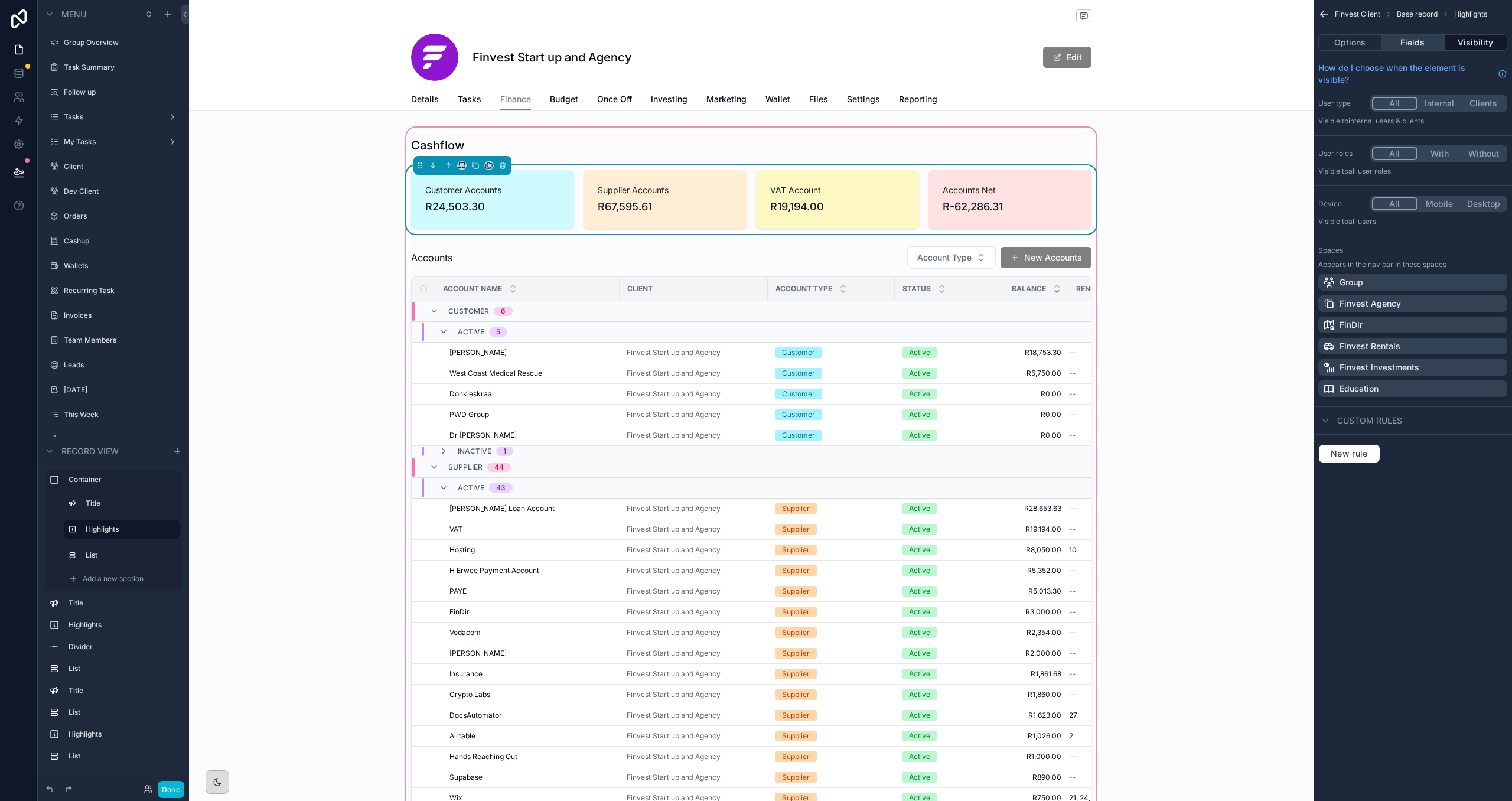
click at [878, 46] on button "Fields" at bounding box center [1413, 43] width 63 height 17
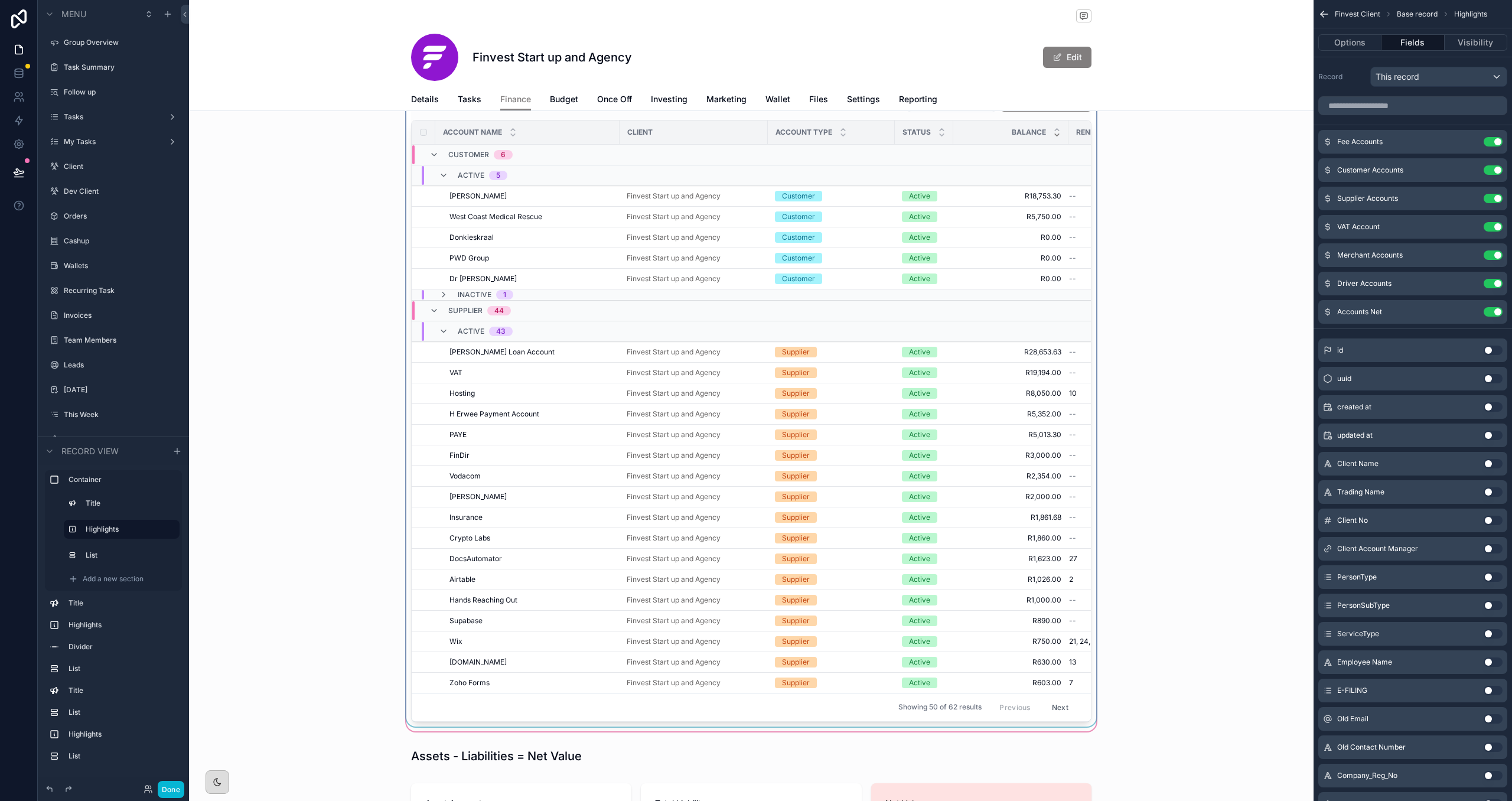
scroll to position [57, 0]
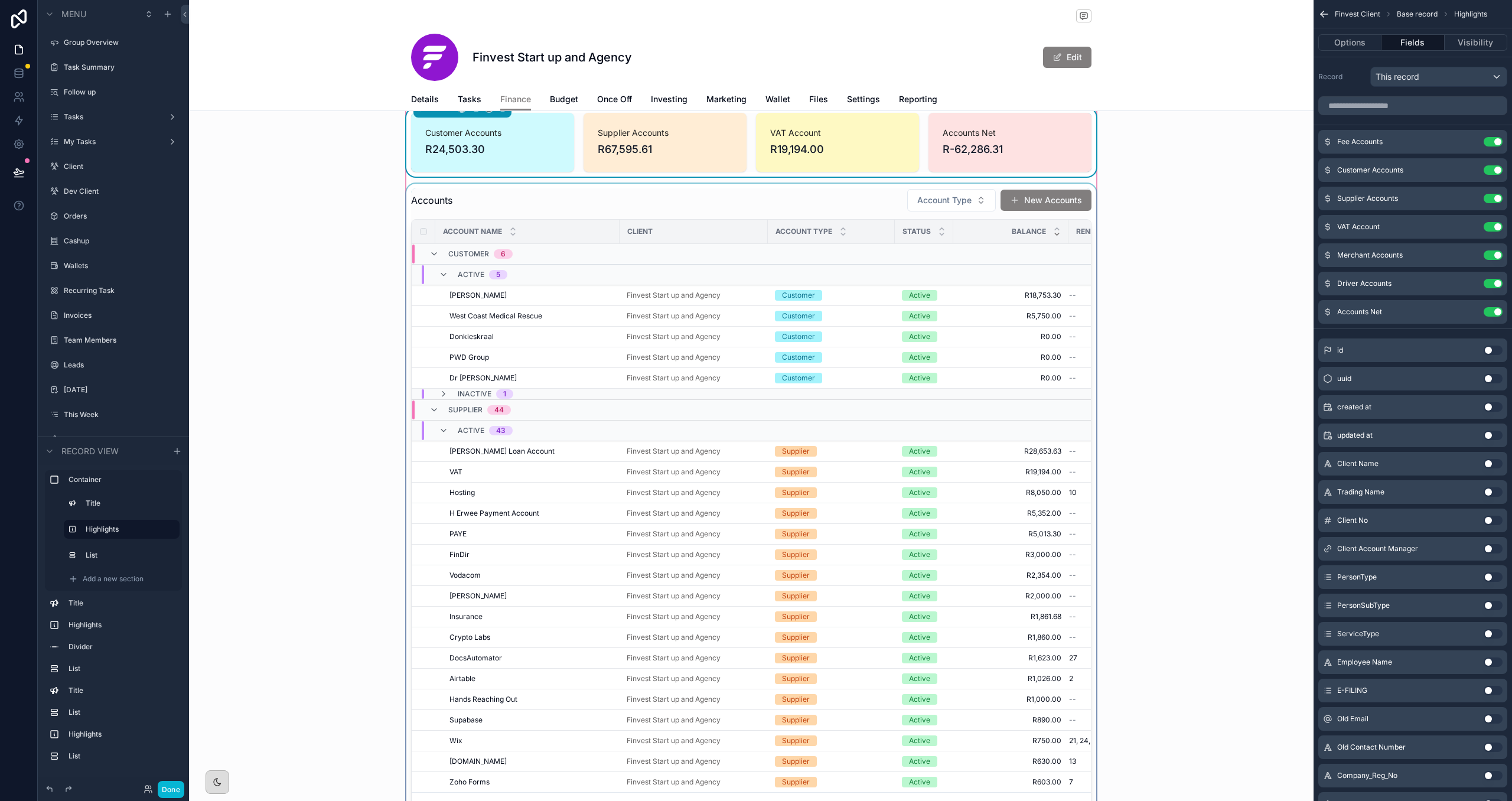
click at [863, 209] on div "scrollable content" at bounding box center [751, 504] width 695 height 642
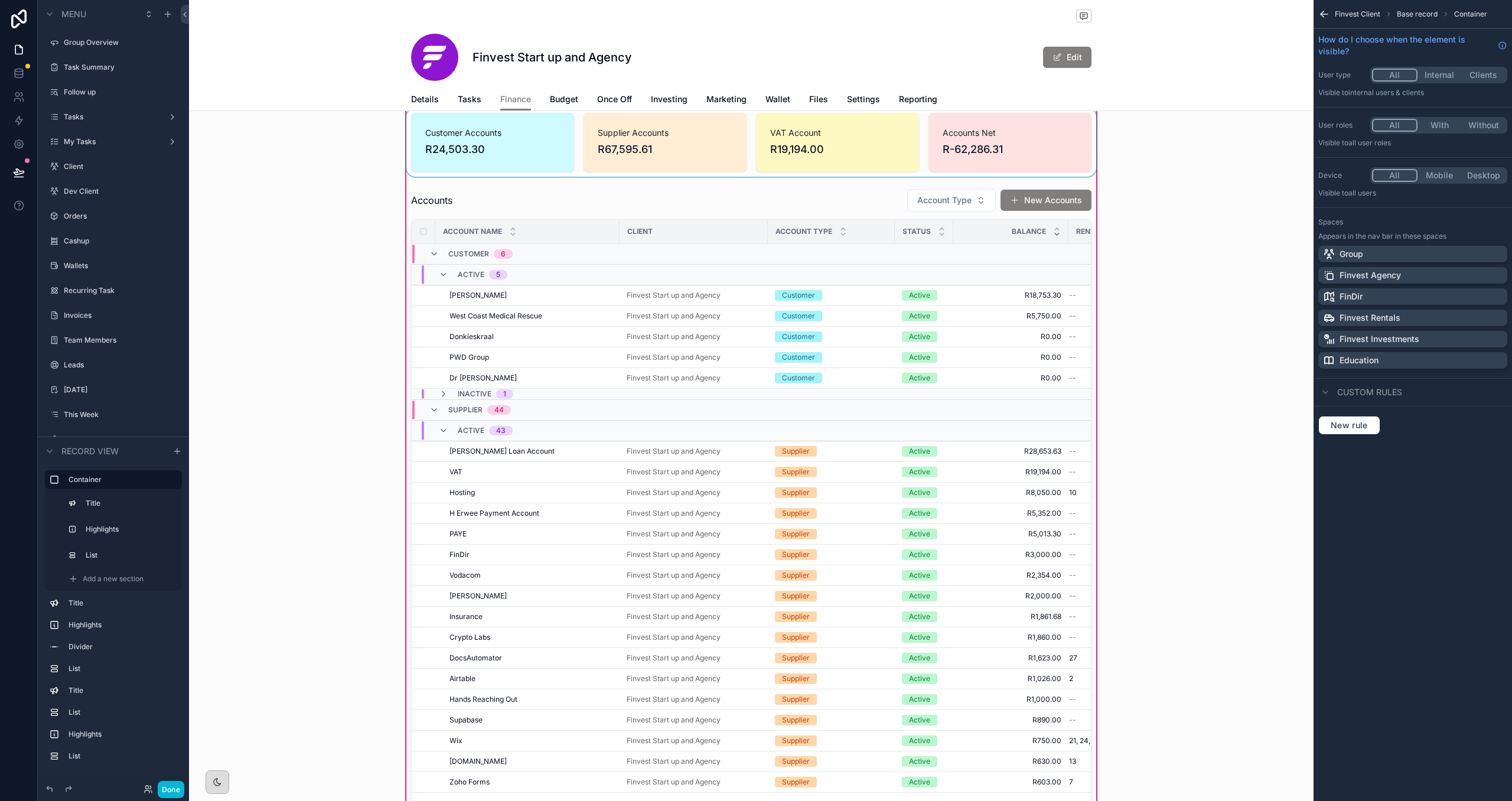
click at [878, 16] on icon "scrollable content" at bounding box center [1322, 16] width 3 height 3
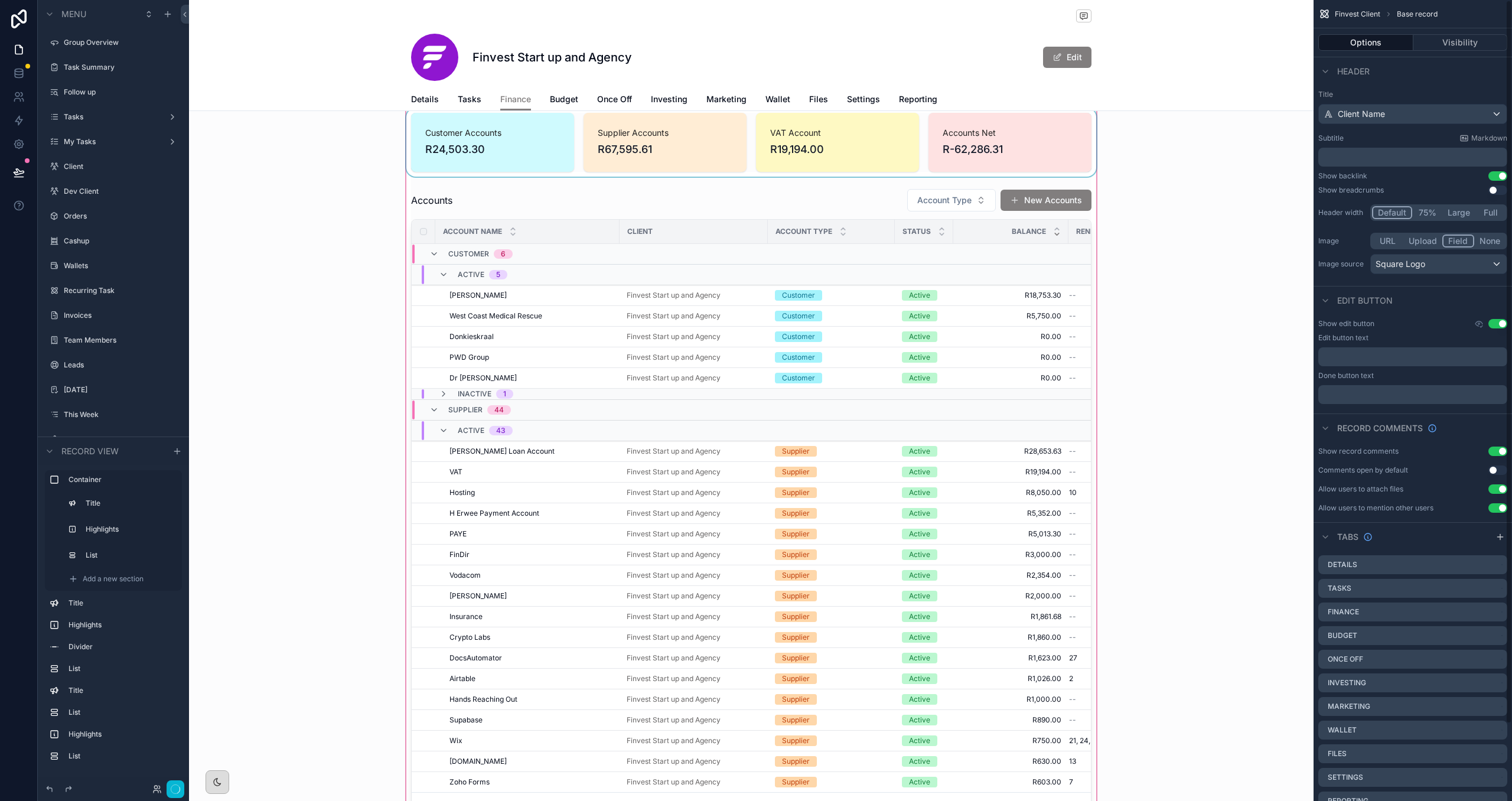
click at [784, 203] on div "scrollable content" at bounding box center [751, 450] width 1124 height 765
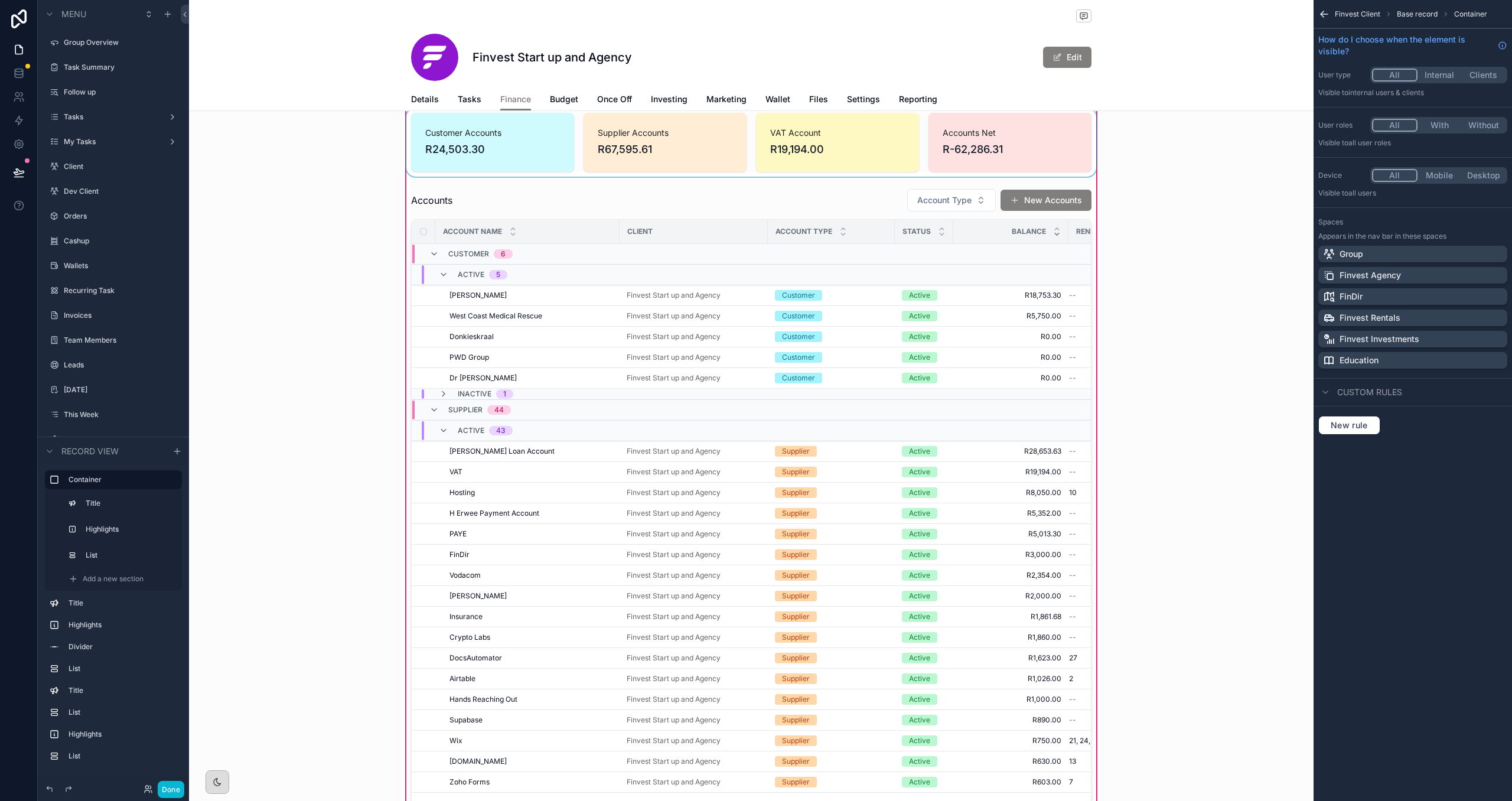
click at [784, 203] on div "scrollable content" at bounding box center [751, 504] width 695 height 642
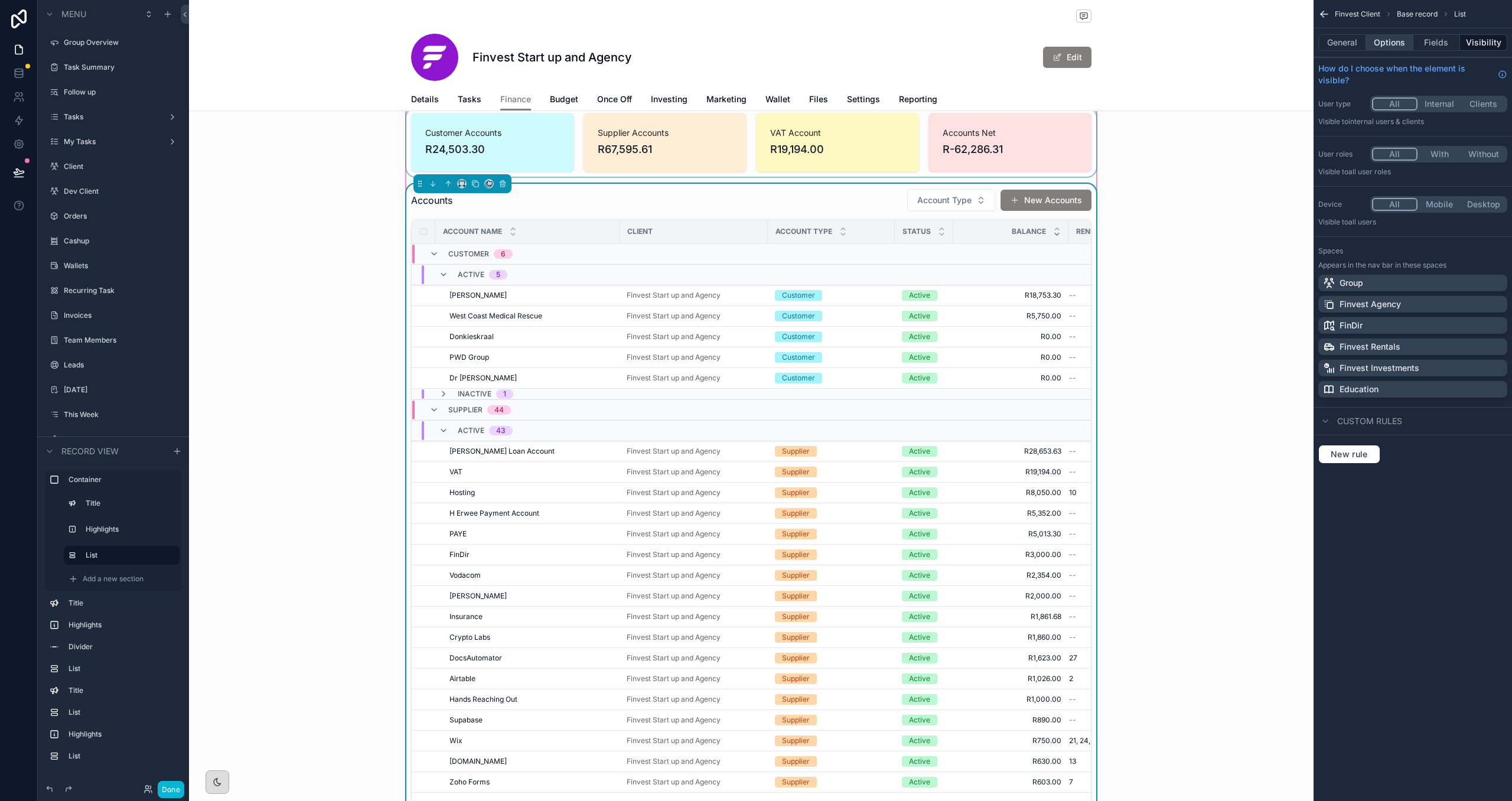
click at [878, 49] on button "Options" at bounding box center [1390, 43] width 47 height 17
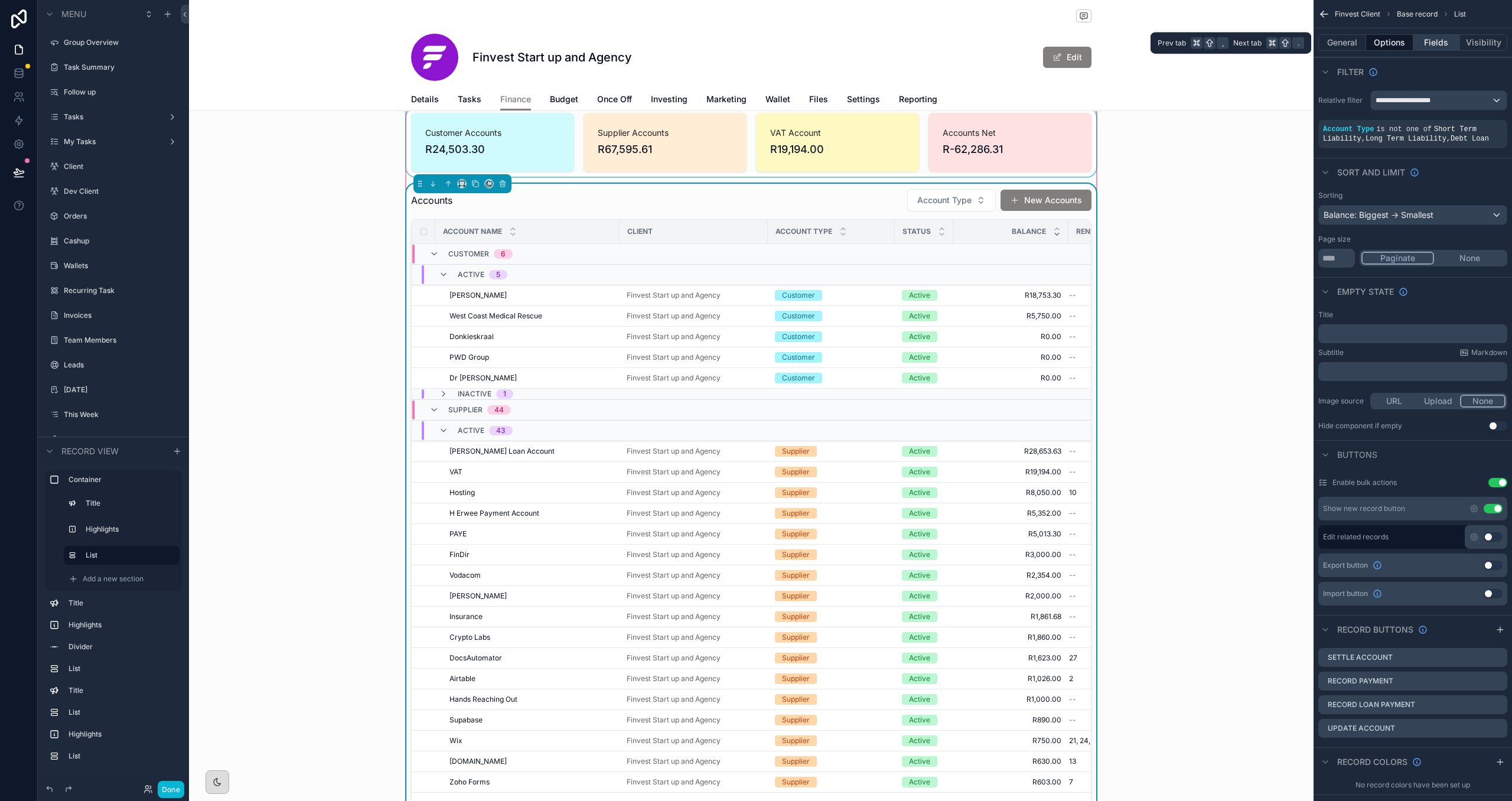
click at [878, 44] on button "Fields" at bounding box center [1437, 43] width 47 height 17
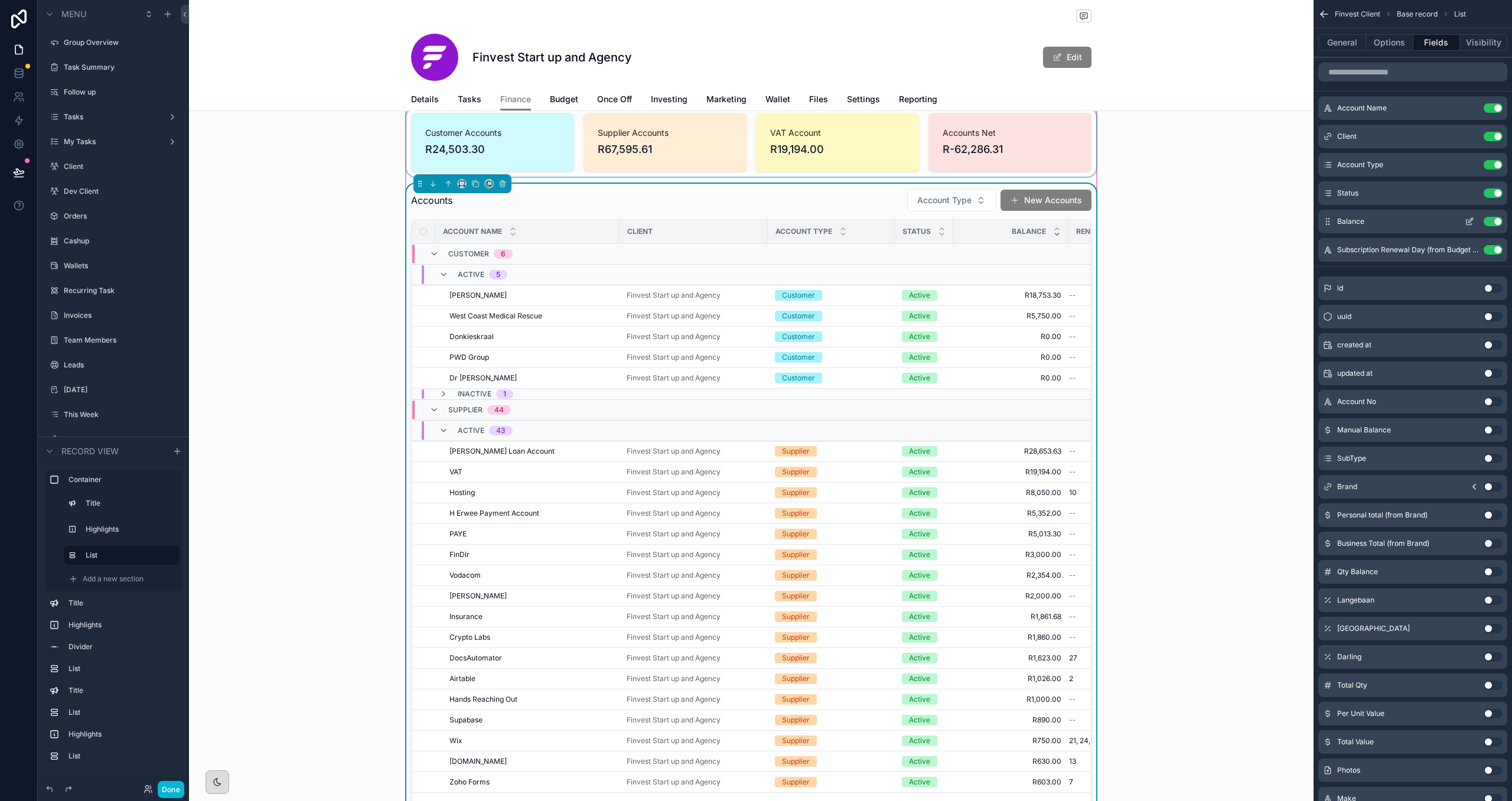
click at [878, 220] on icon "scrollable content" at bounding box center [1469, 222] width 5 height 5
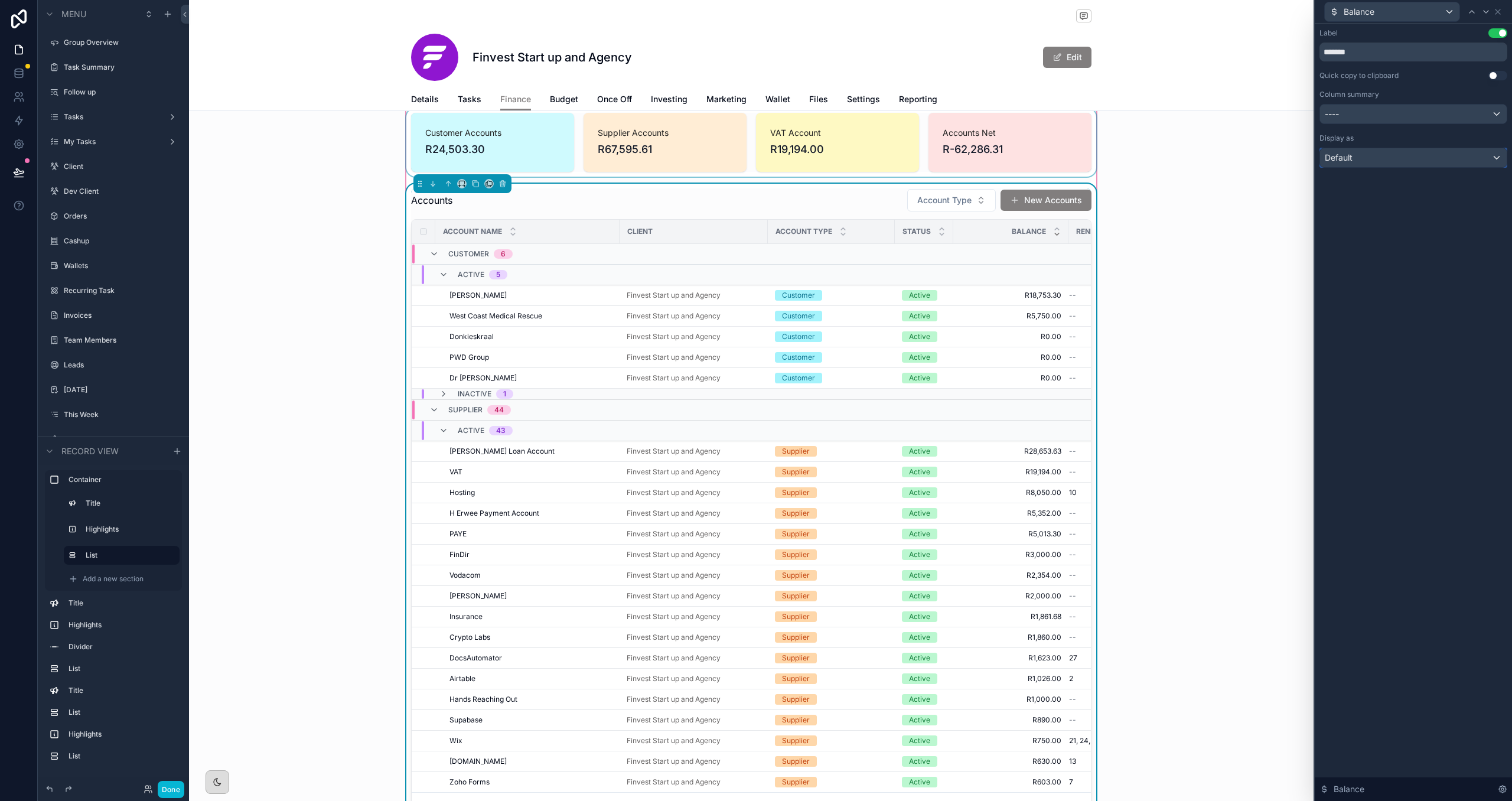
click at [878, 156] on div "Default" at bounding box center [1413, 157] width 187 height 19
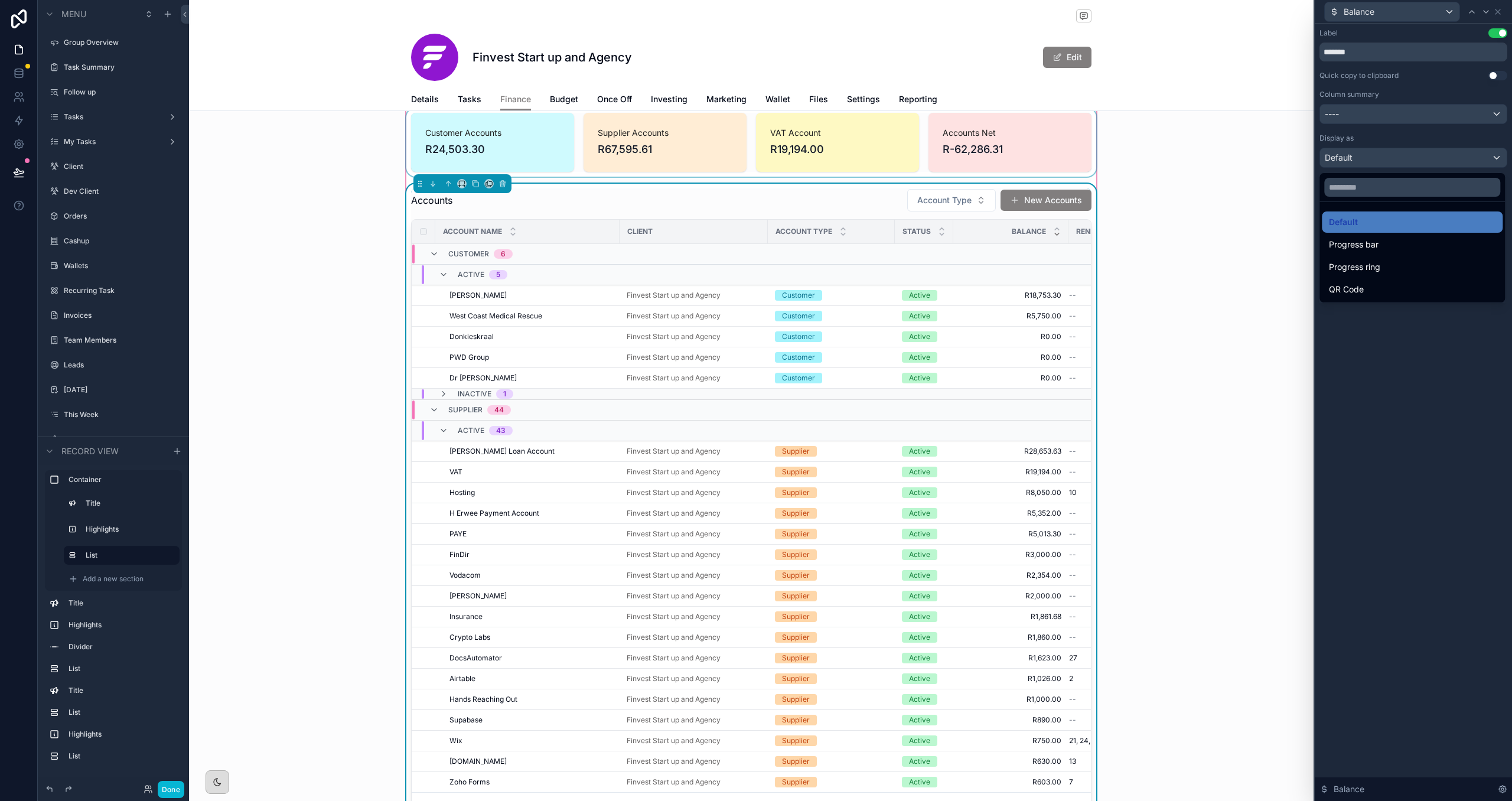
click at [878, 118] on div at bounding box center [1413, 400] width 197 height 801
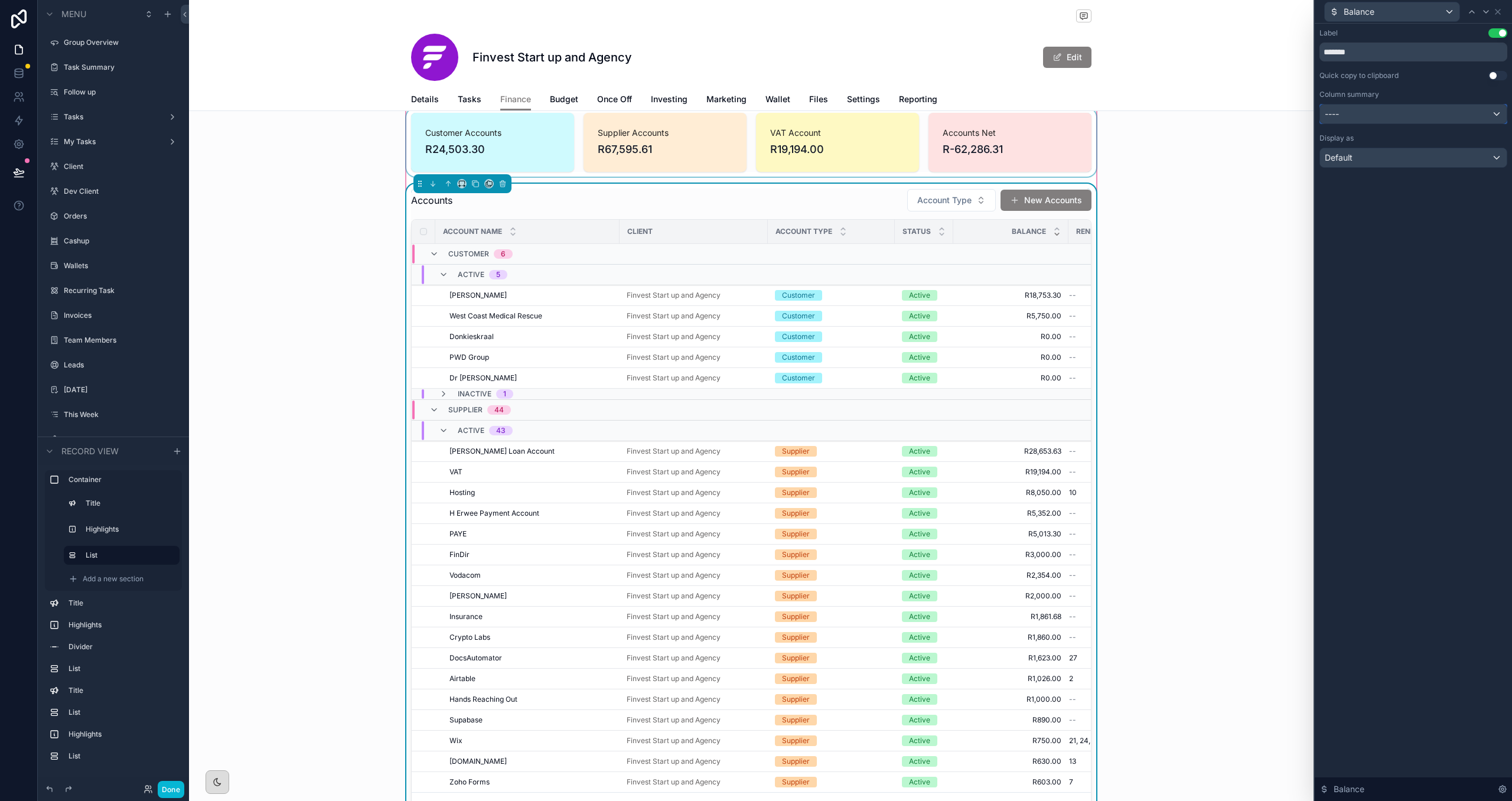
click at [878, 111] on div "----" at bounding box center [1413, 113] width 187 height 19
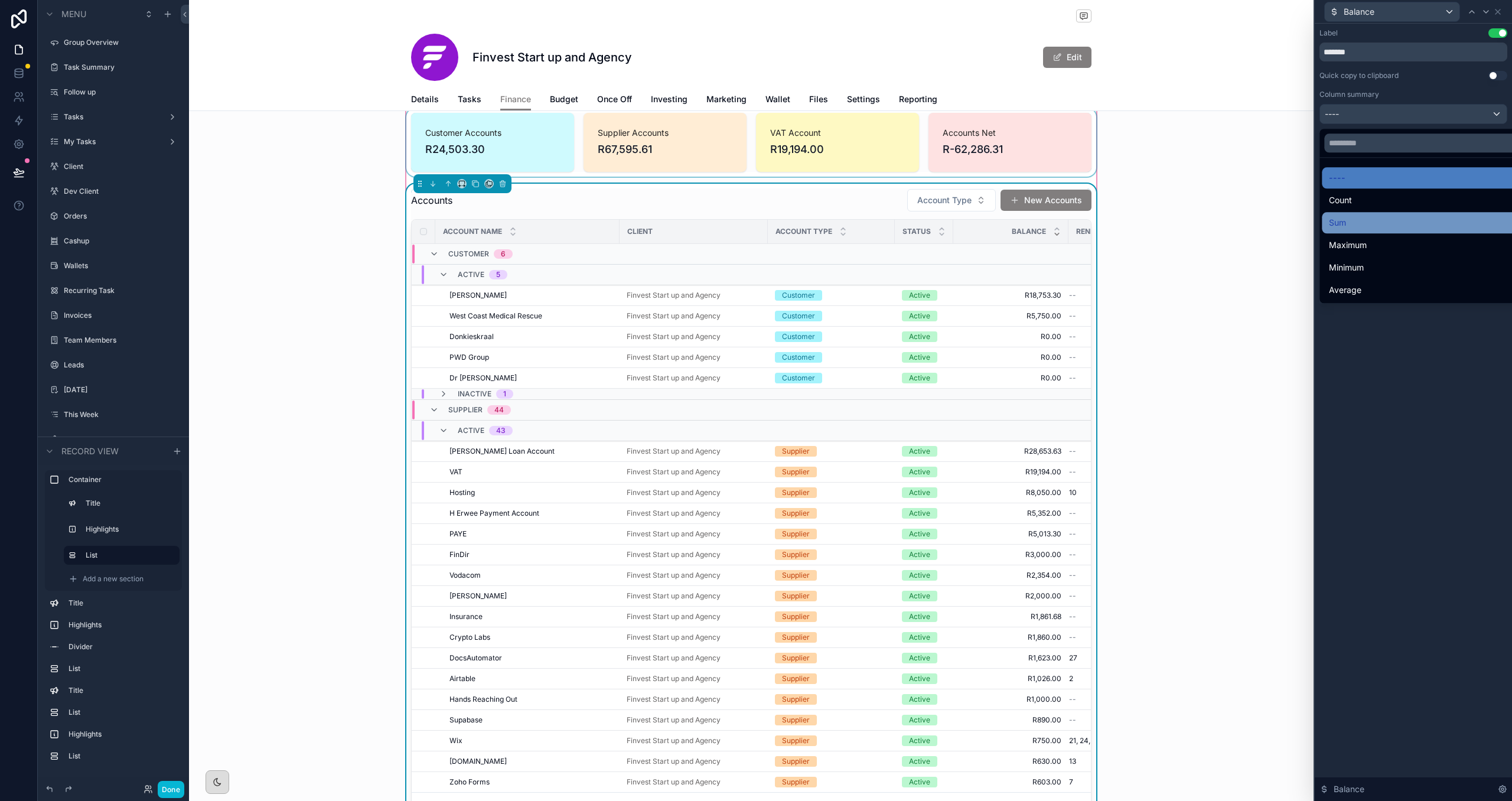
click at [878, 221] on div "Sum" at bounding box center [1426, 223] width 195 height 14
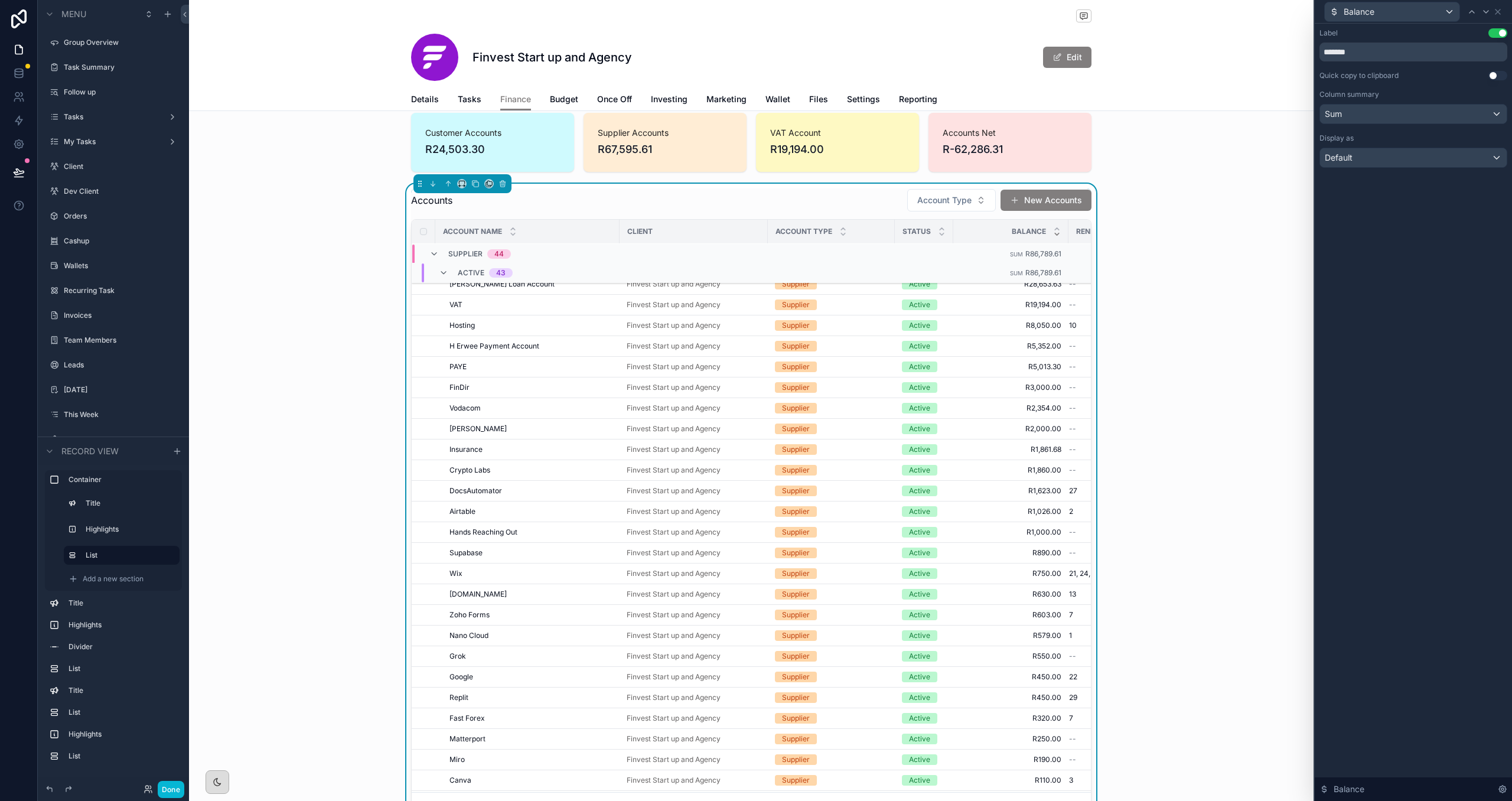
scroll to position [0, 0]
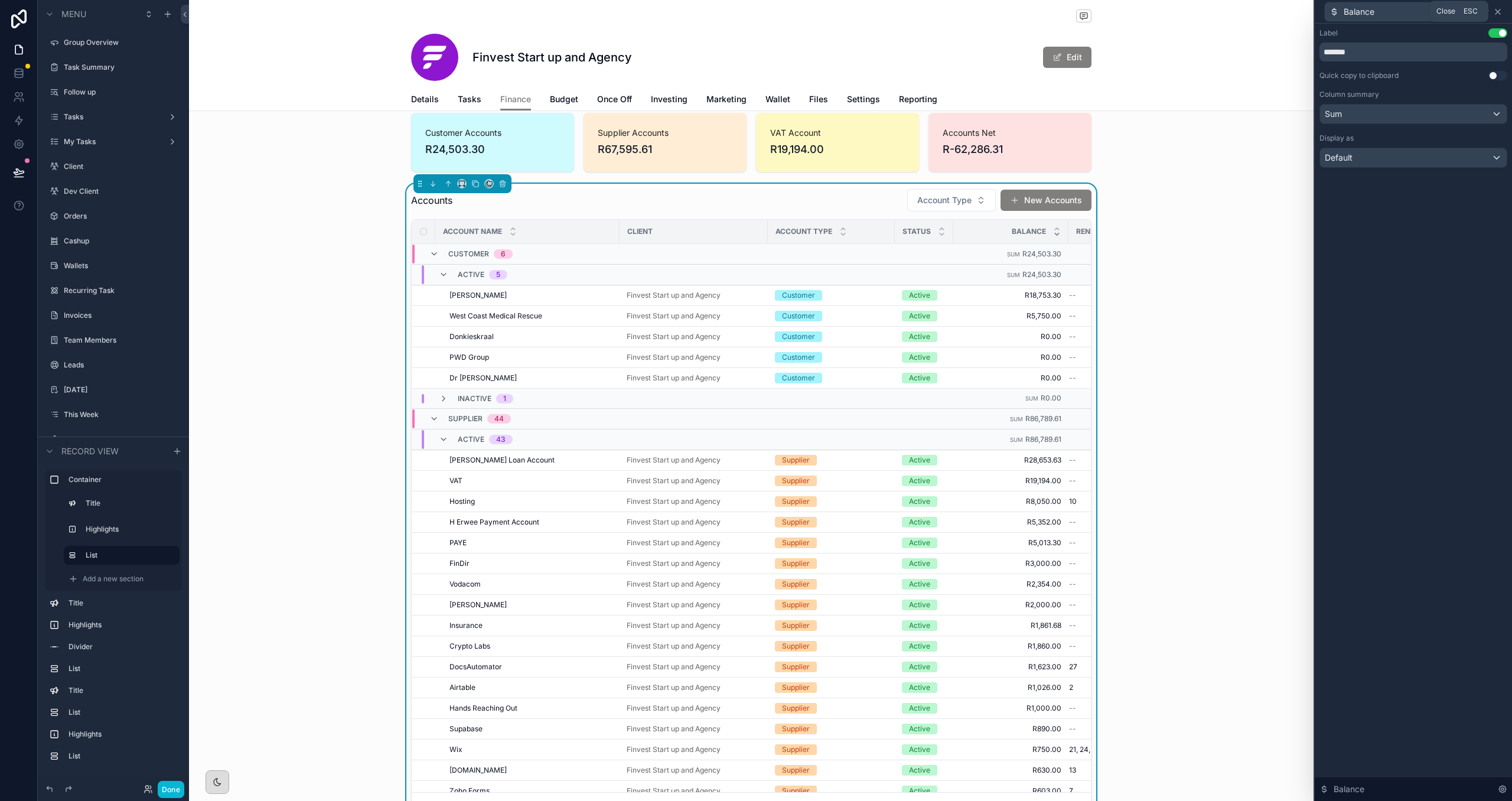
click at [878, 8] on icon at bounding box center [1498, 12] width 10 height 10
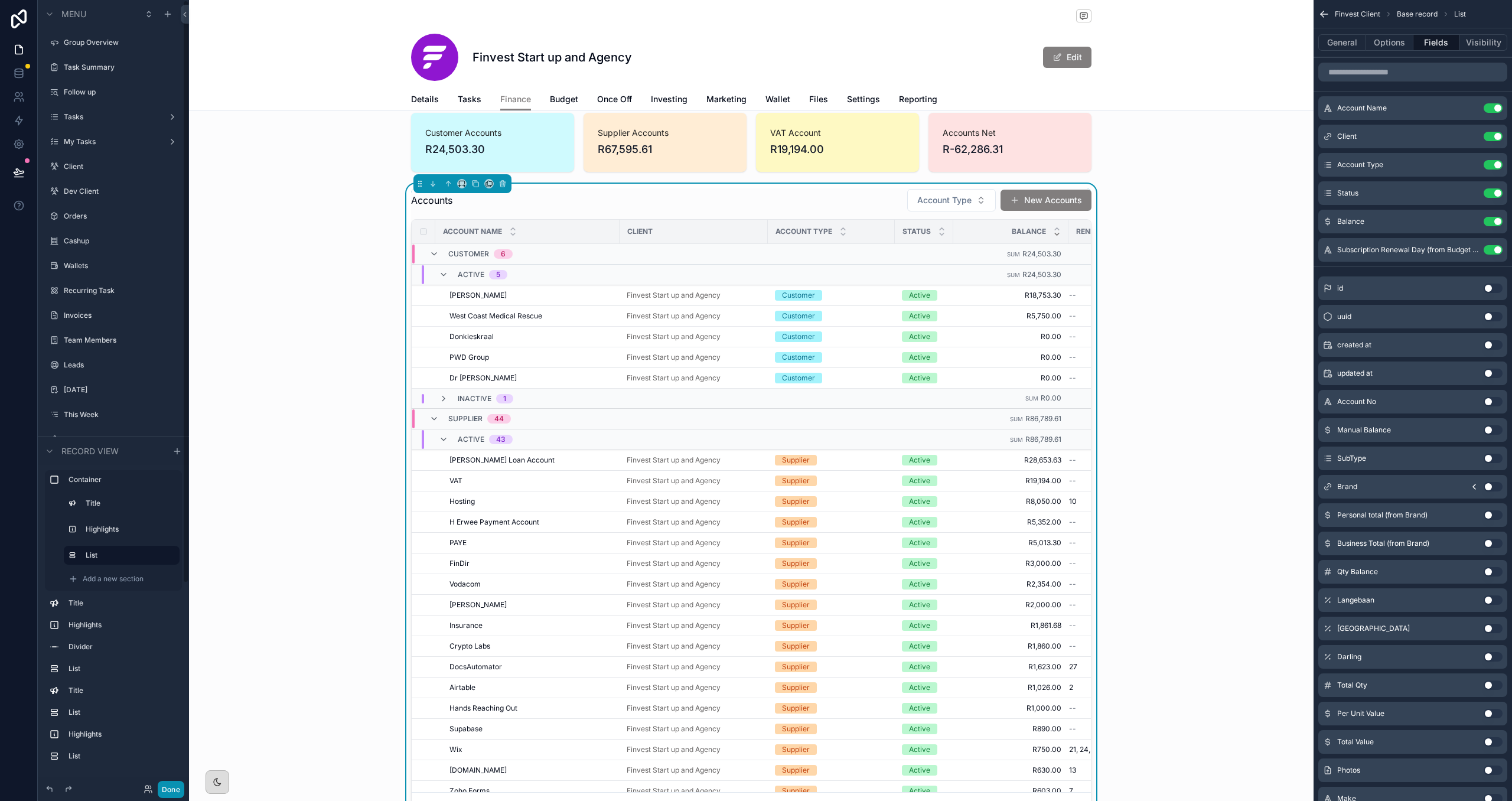
click at [176, 596] on button "Done" at bounding box center [170, 789] width 27 height 17
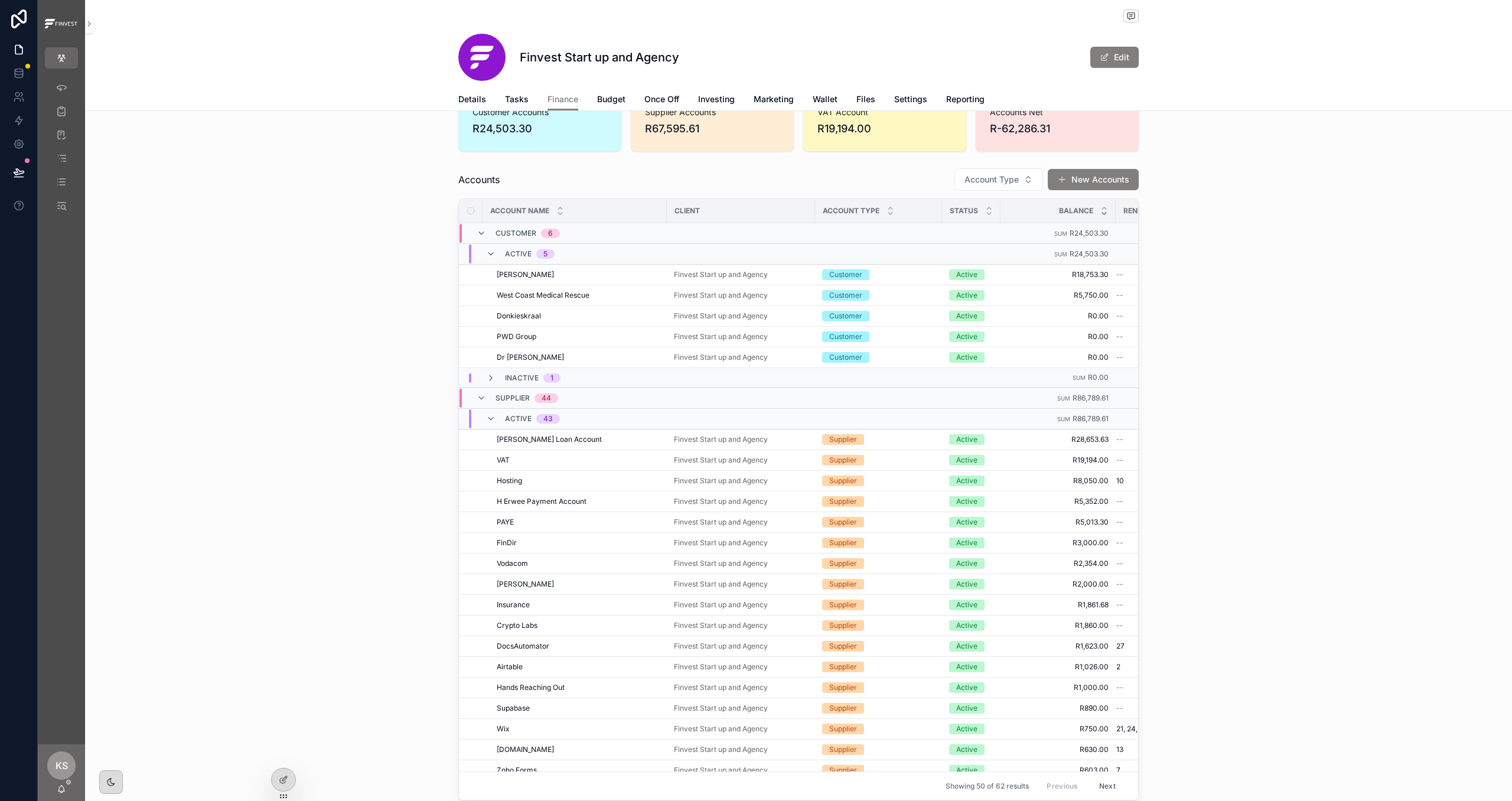
scroll to position [67, 0]
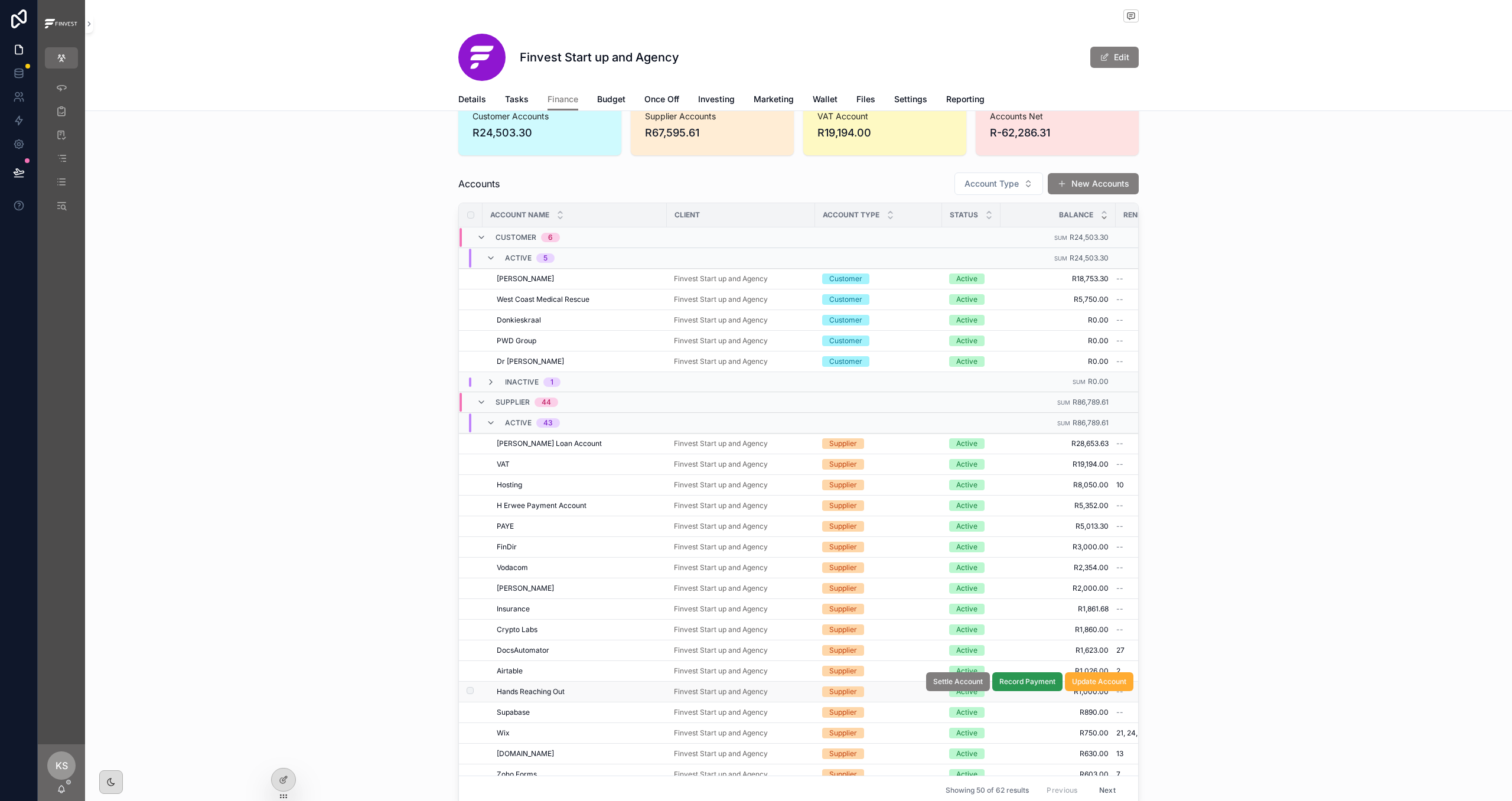
click at [878, 596] on span "Record Payment" at bounding box center [1027, 681] width 56 height 10
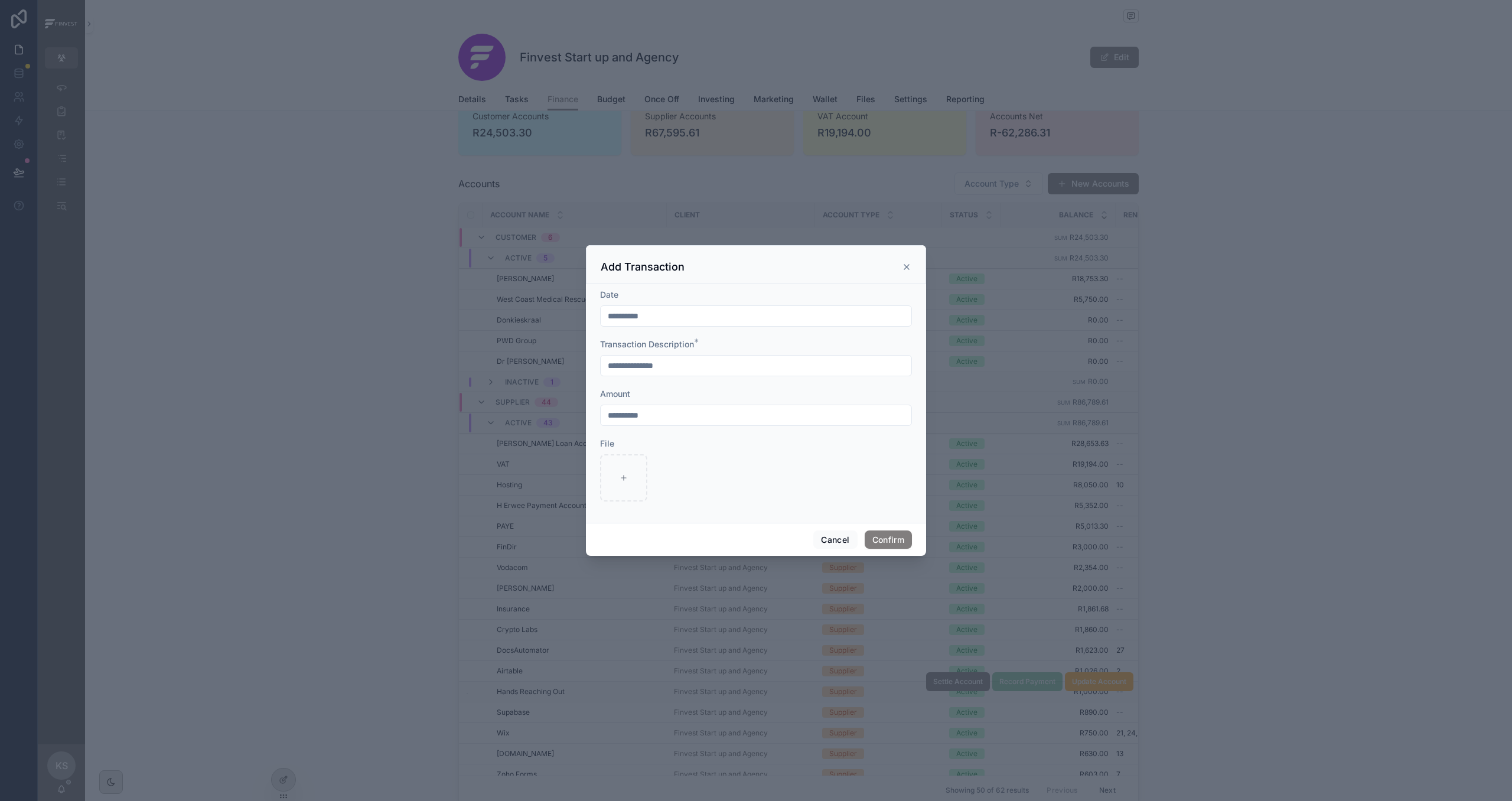
drag, startPoint x: 669, startPoint y: 415, endPoint x: 520, endPoint y: 401, distance: 149.7
click at [520, 401] on div "**********" at bounding box center [756, 400] width 1512 height 801
type input "********"
click at [878, 540] on button "Confirm" at bounding box center [888, 539] width 47 height 19
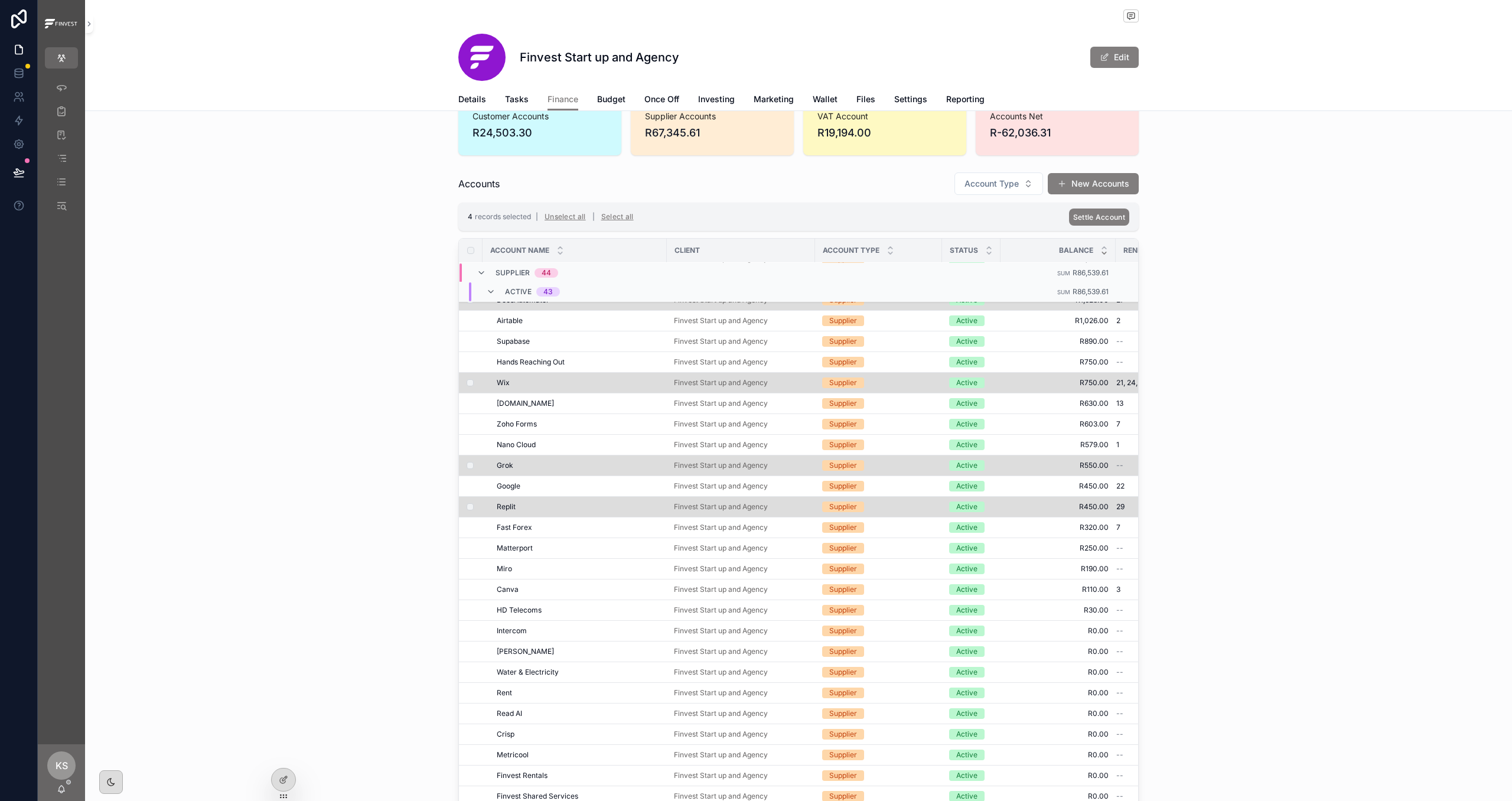
scroll to position [398, 0]
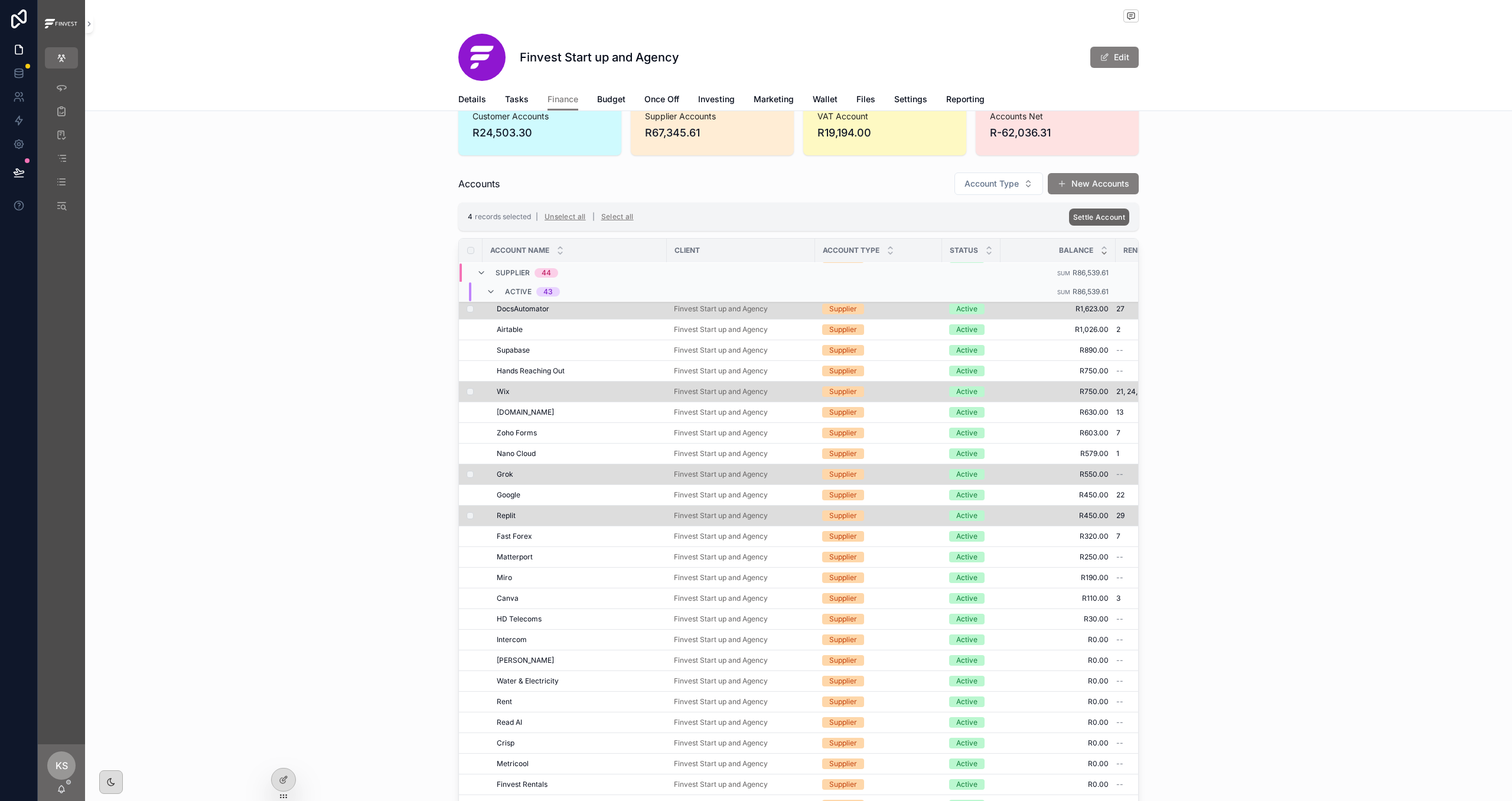
click at [1095, 216] on span "Settle Account" at bounding box center [1099, 217] width 52 height 9
click at [1155, 198] on icon "scrollable content" at bounding box center [1156, 195] width 10 height 10
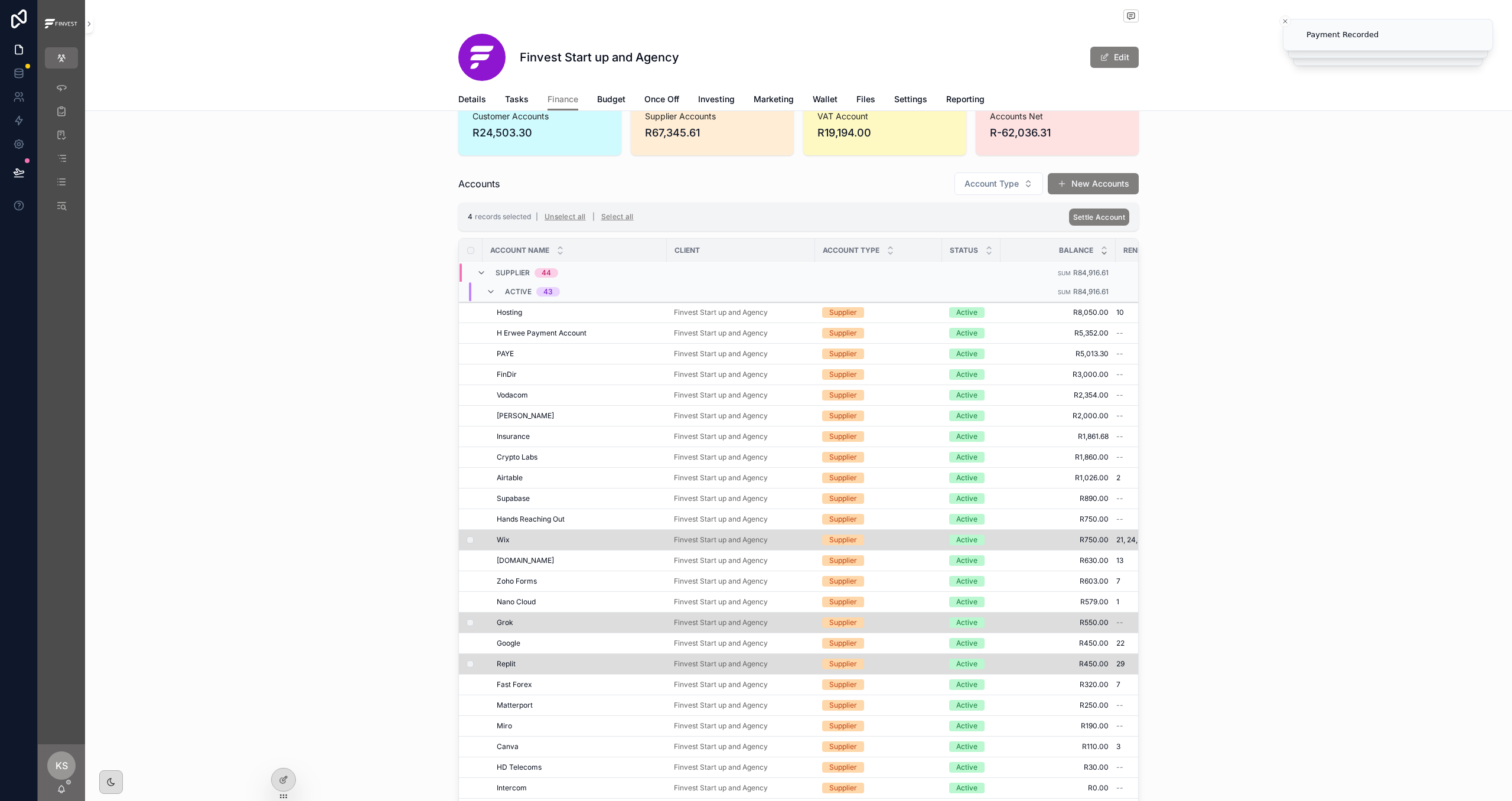
scroll to position [121, 0]
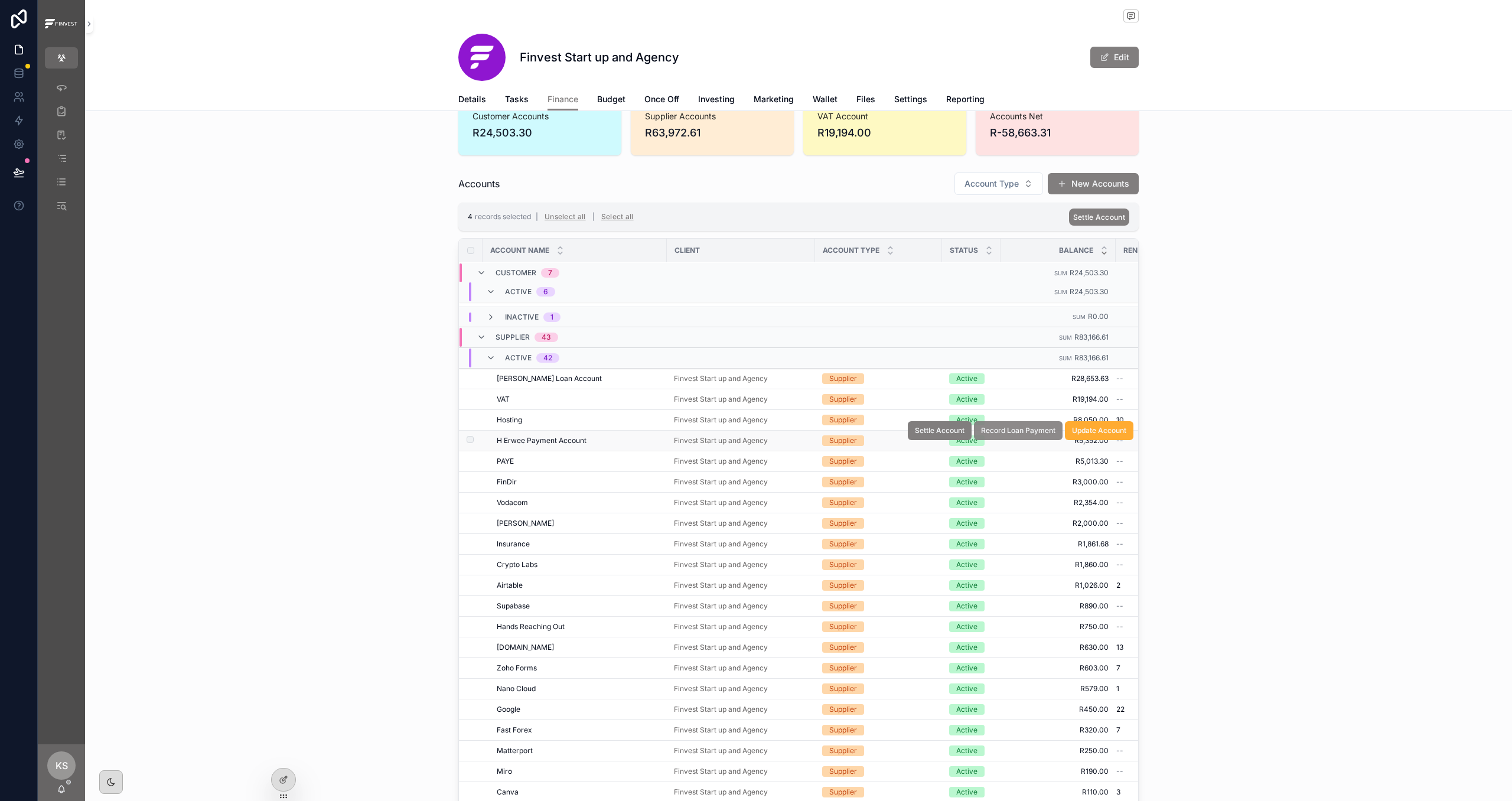
click at [1011, 435] on span "Record Loan Payment" at bounding box center [1018, 430] width 75 height 10
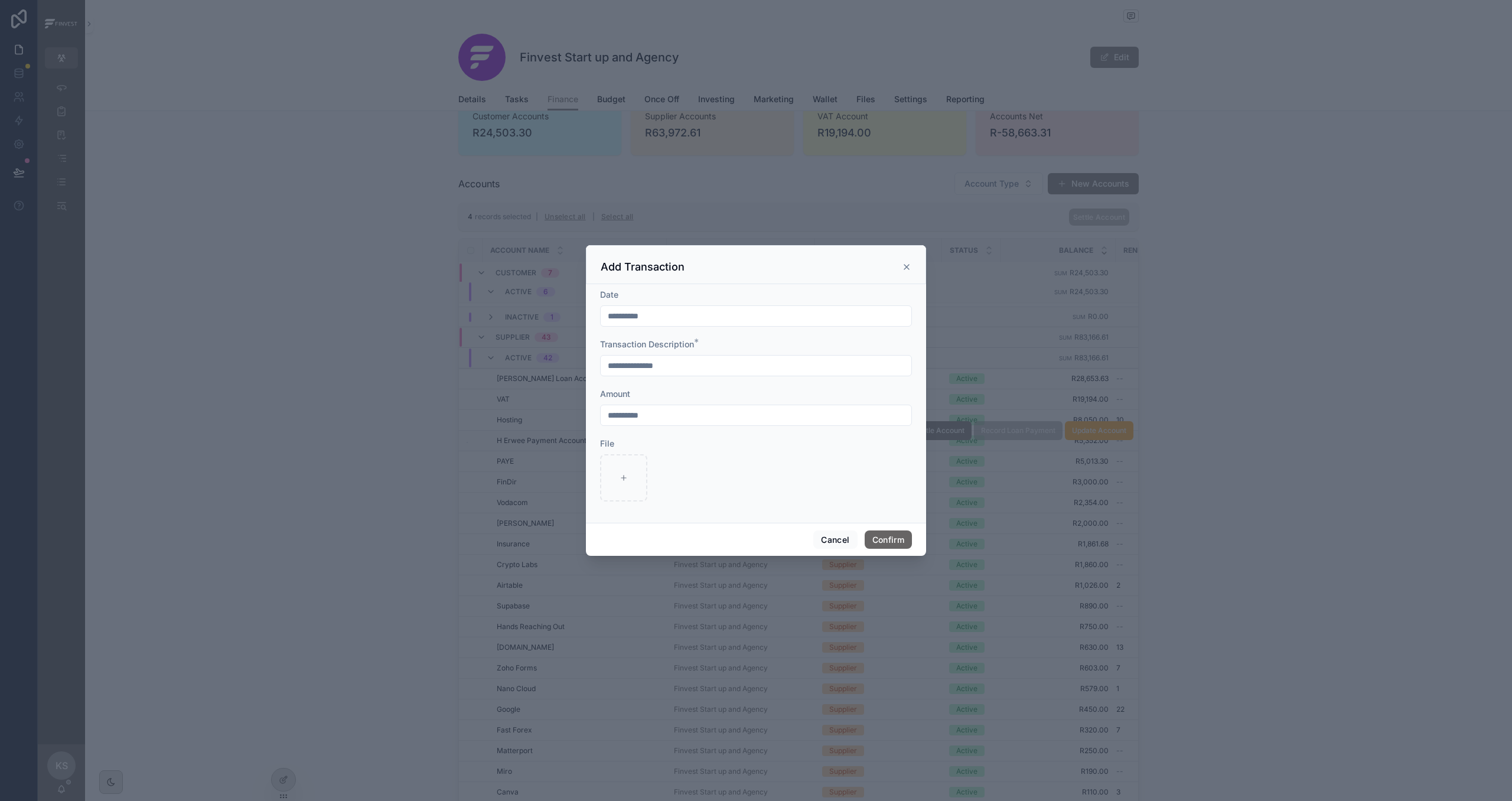
click at [885, 537] on button "Confirm" at bounding box center [888, 539] width 47 height 19
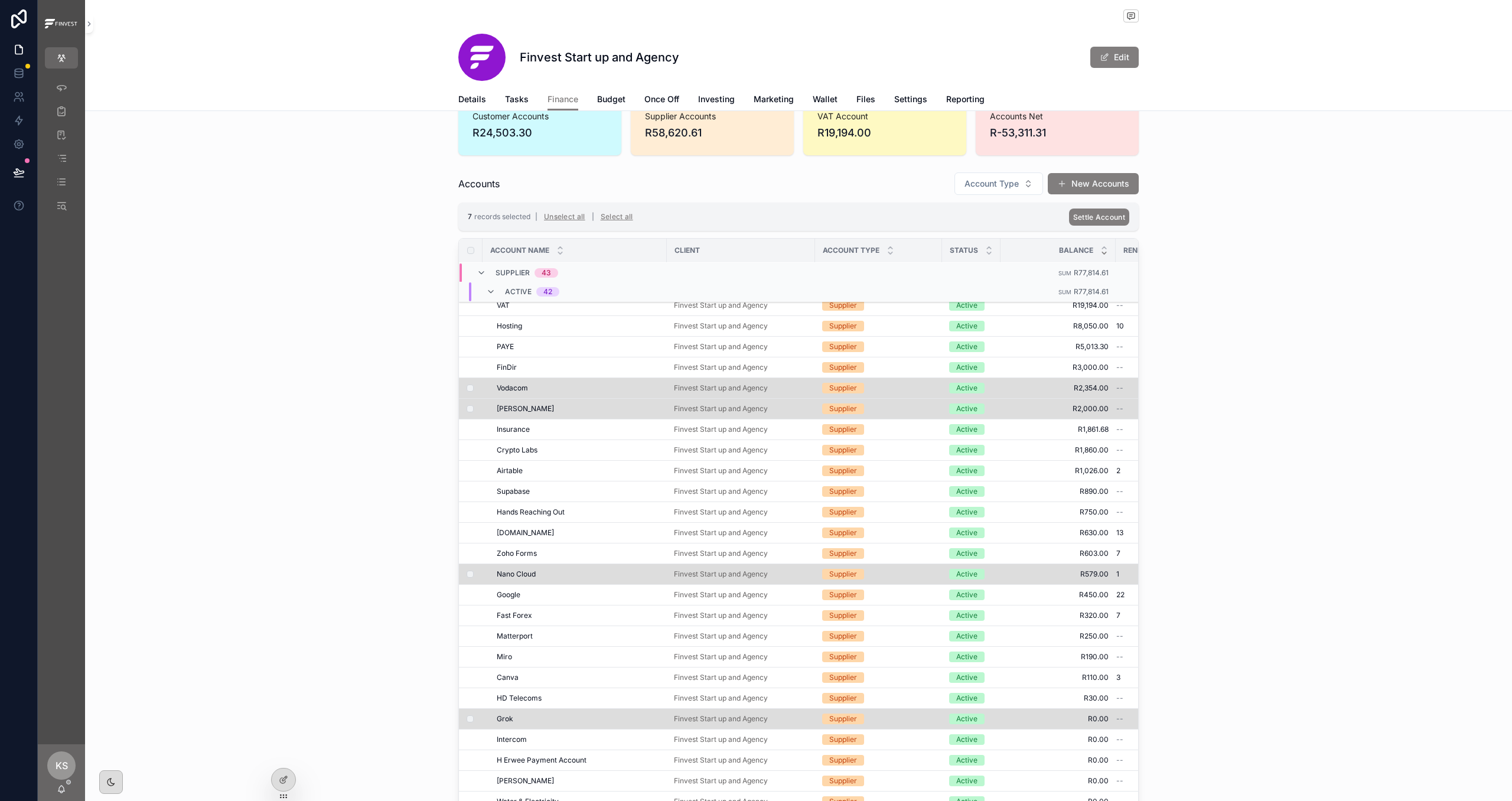
scroll to position [329, 3]
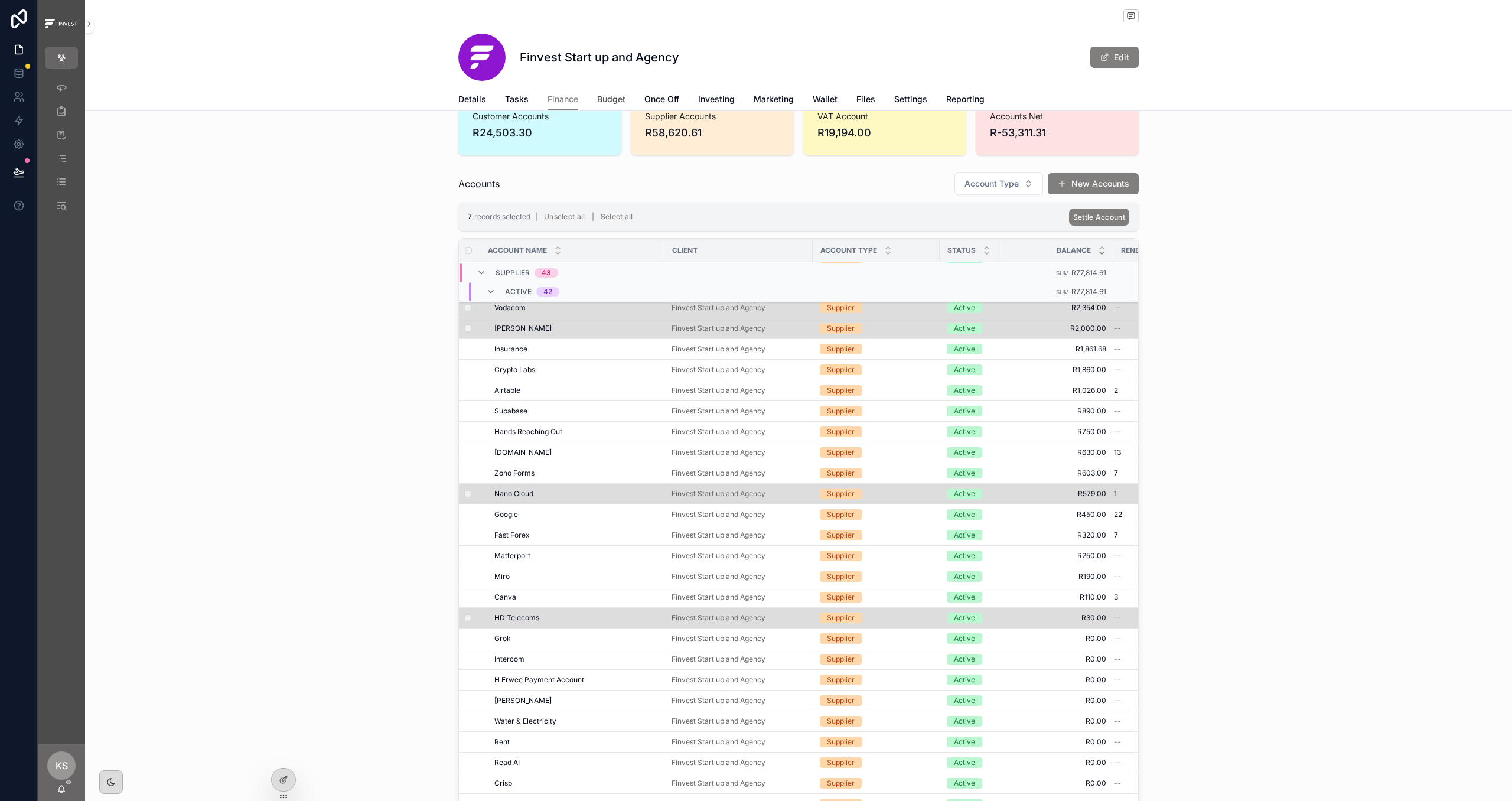
click at [610, 95] on span "Budget" at bounding box center [611, 99] width 29 height 12
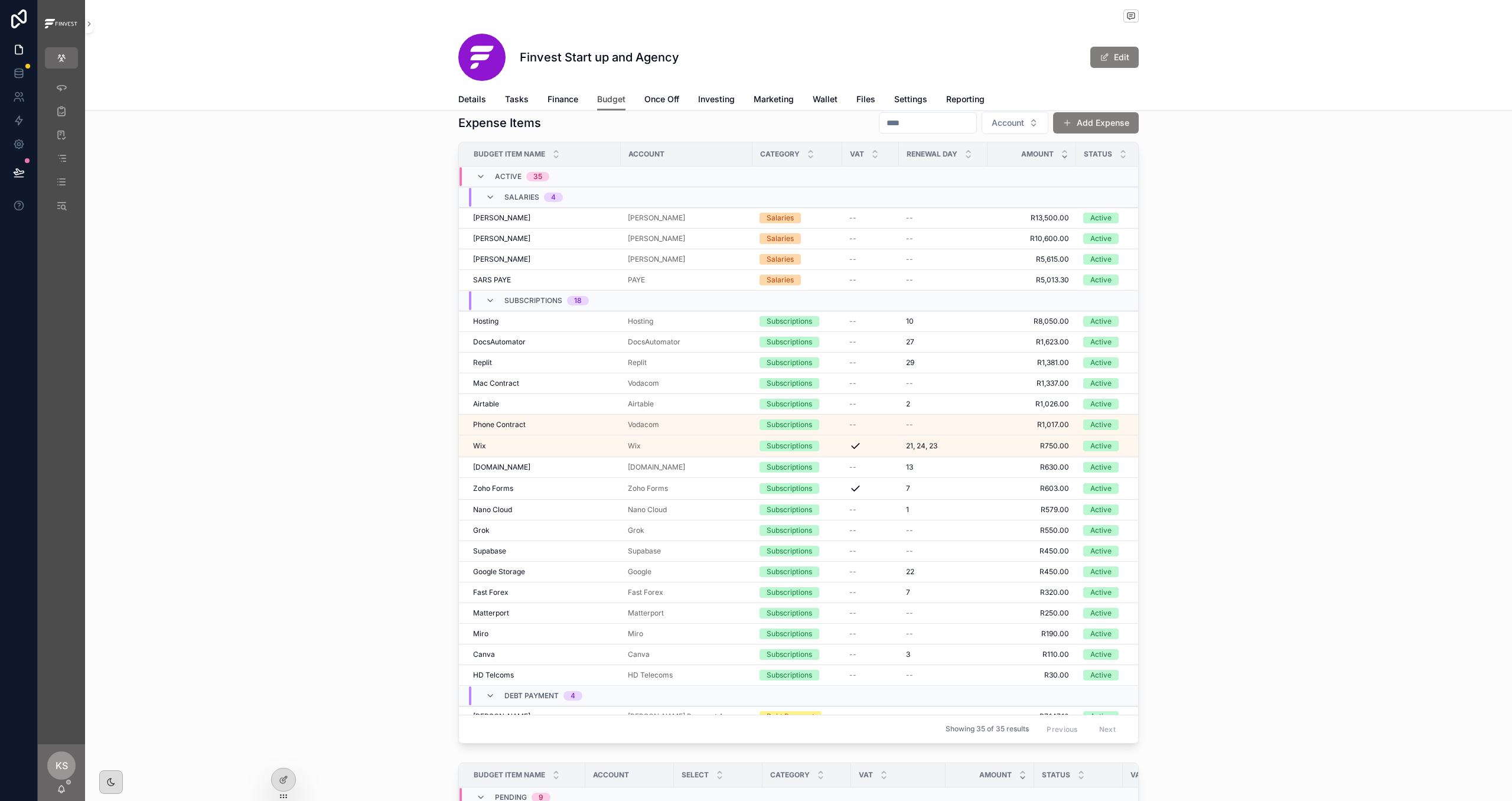
scroll to position [47, 0]
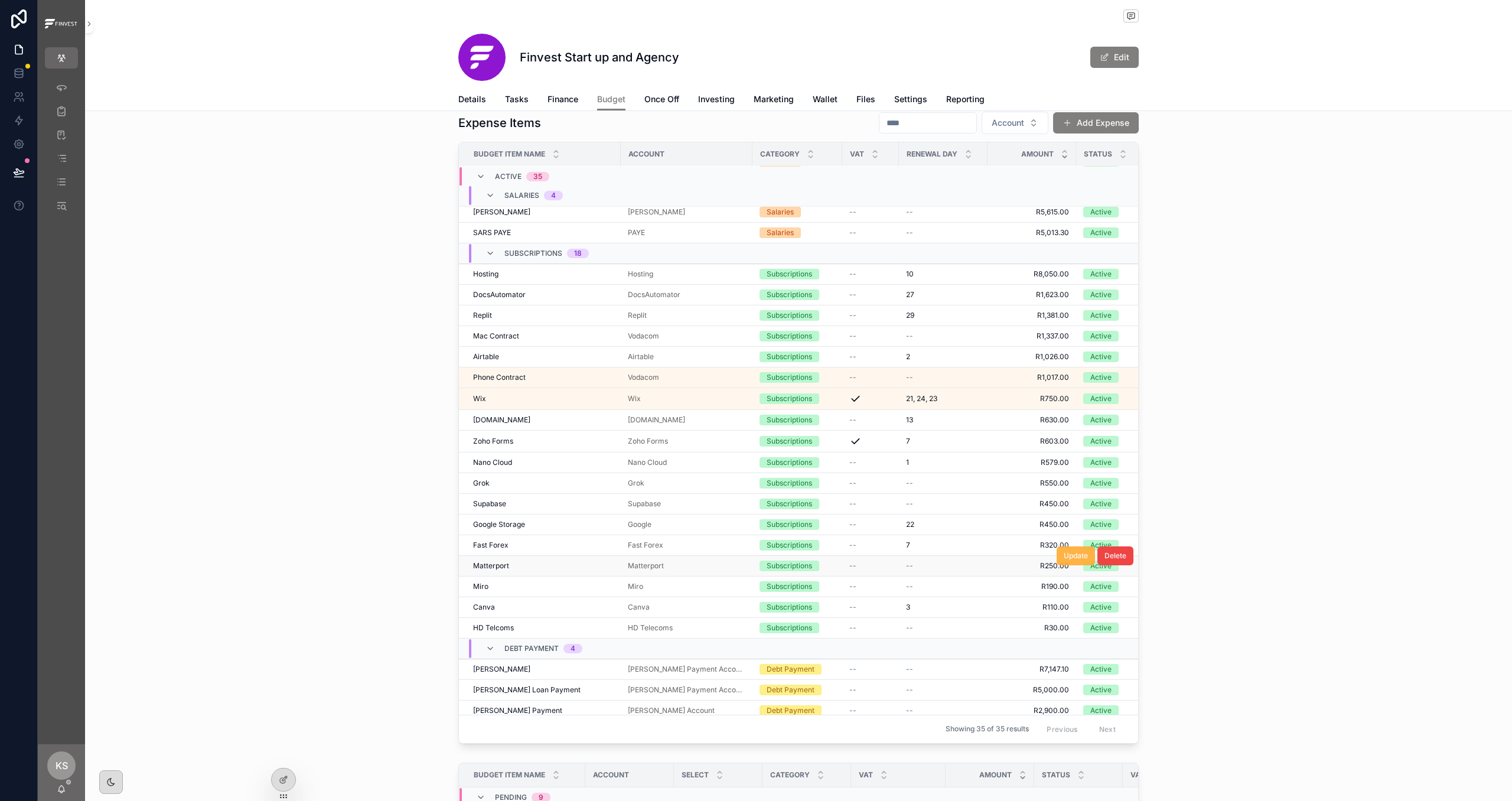
click at [1073, 561] on span "Update" at bounding box center [1075, 555] width 24 height 10
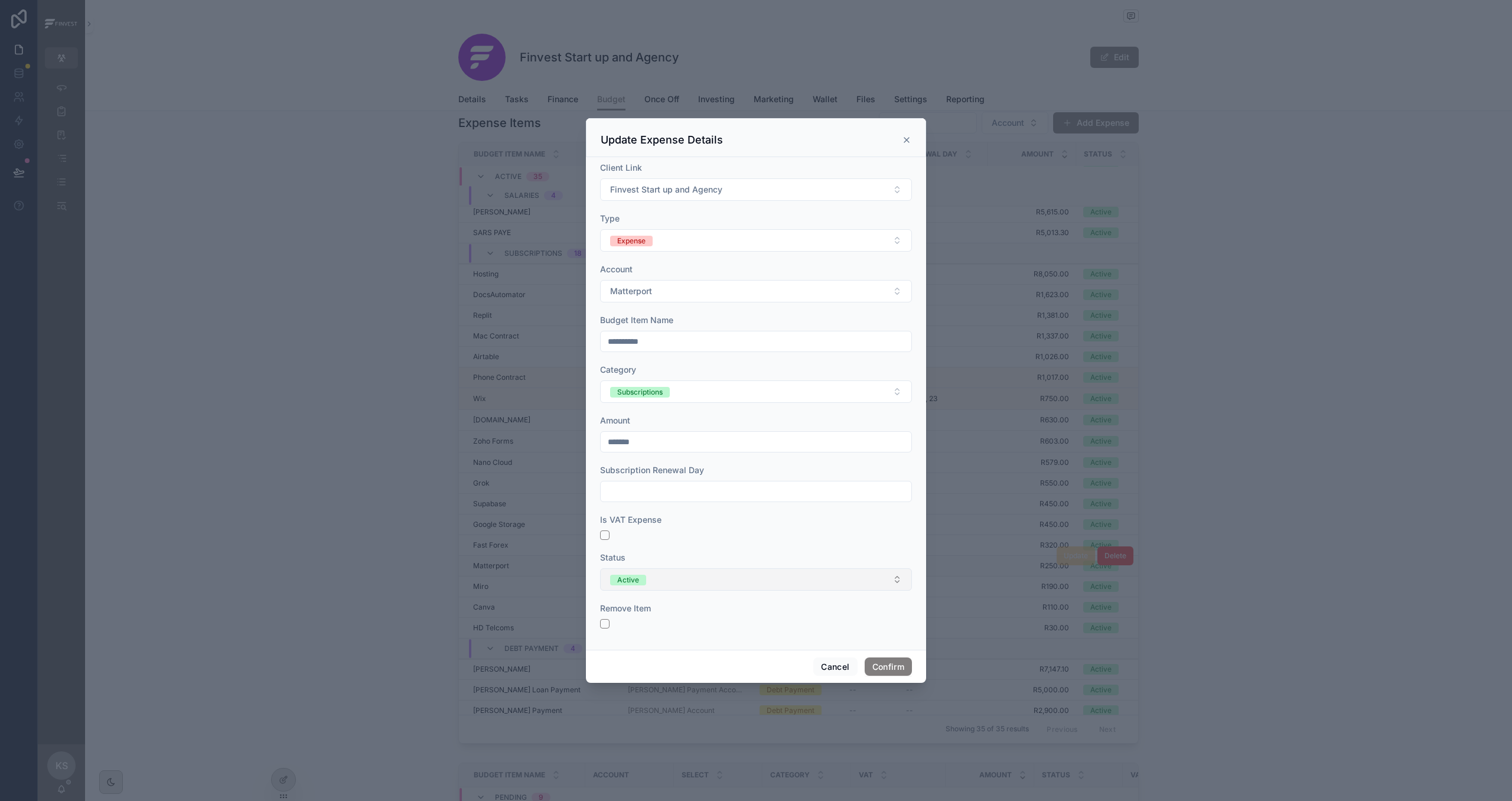
click at [687, 577] on button "Active" at bounding box center [756, 579] width 312 height 23
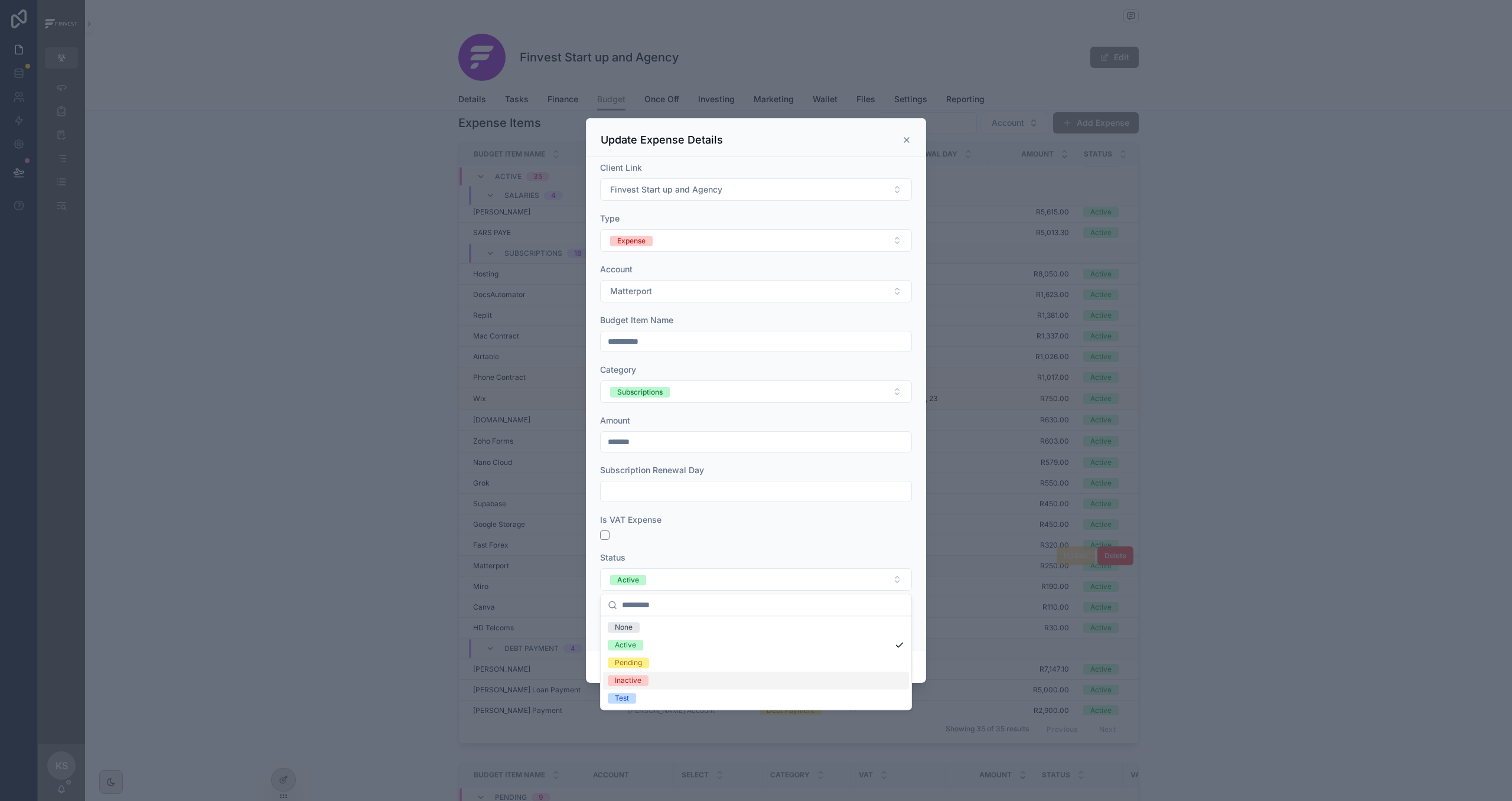
click at [639, 680] on div "Inactive" at bounding box center [628, 680] width 27 height 10
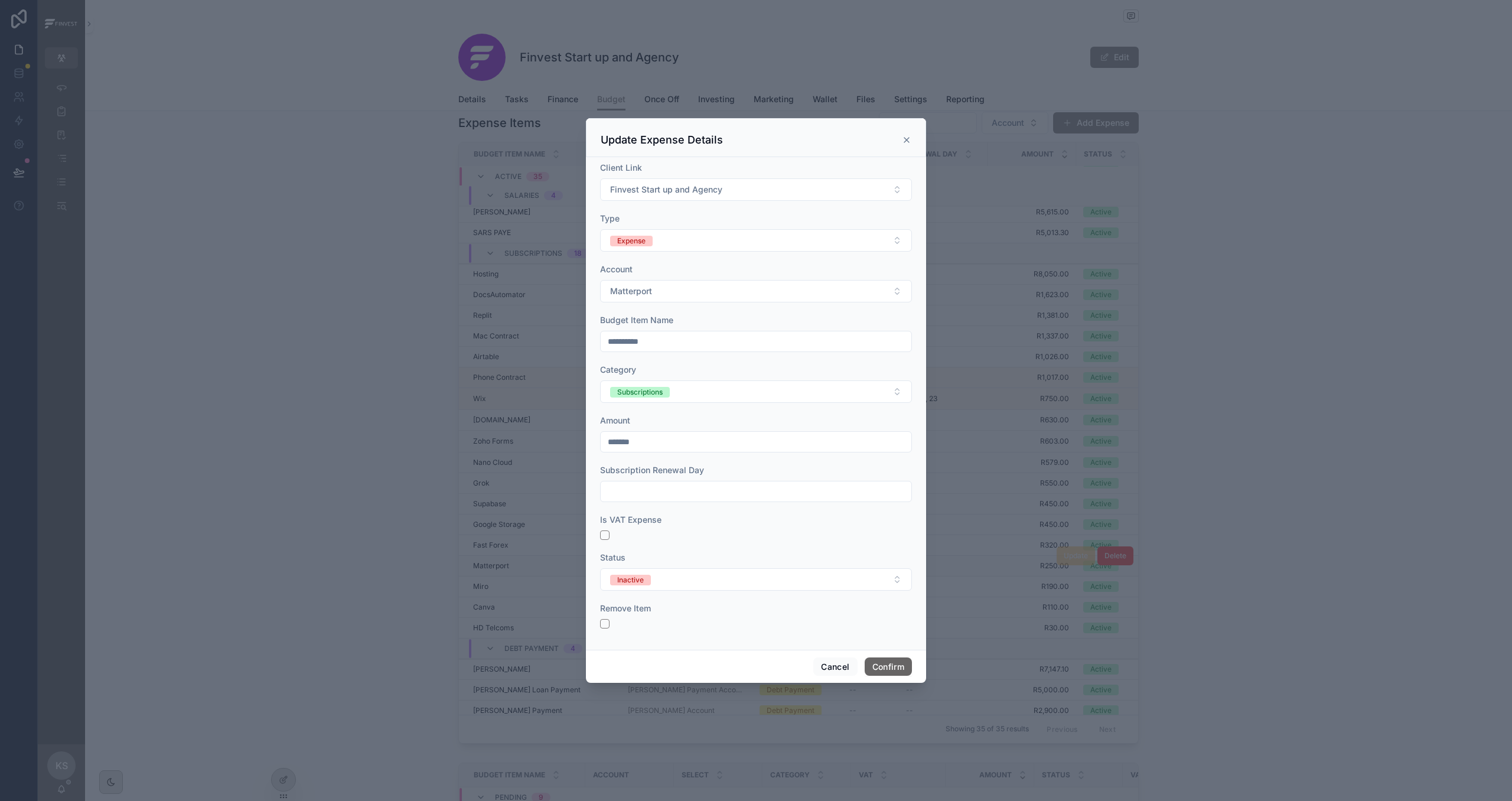
click at [898, 669] on button "Confirm" at bounding box center [888, 666] width 47 height 19
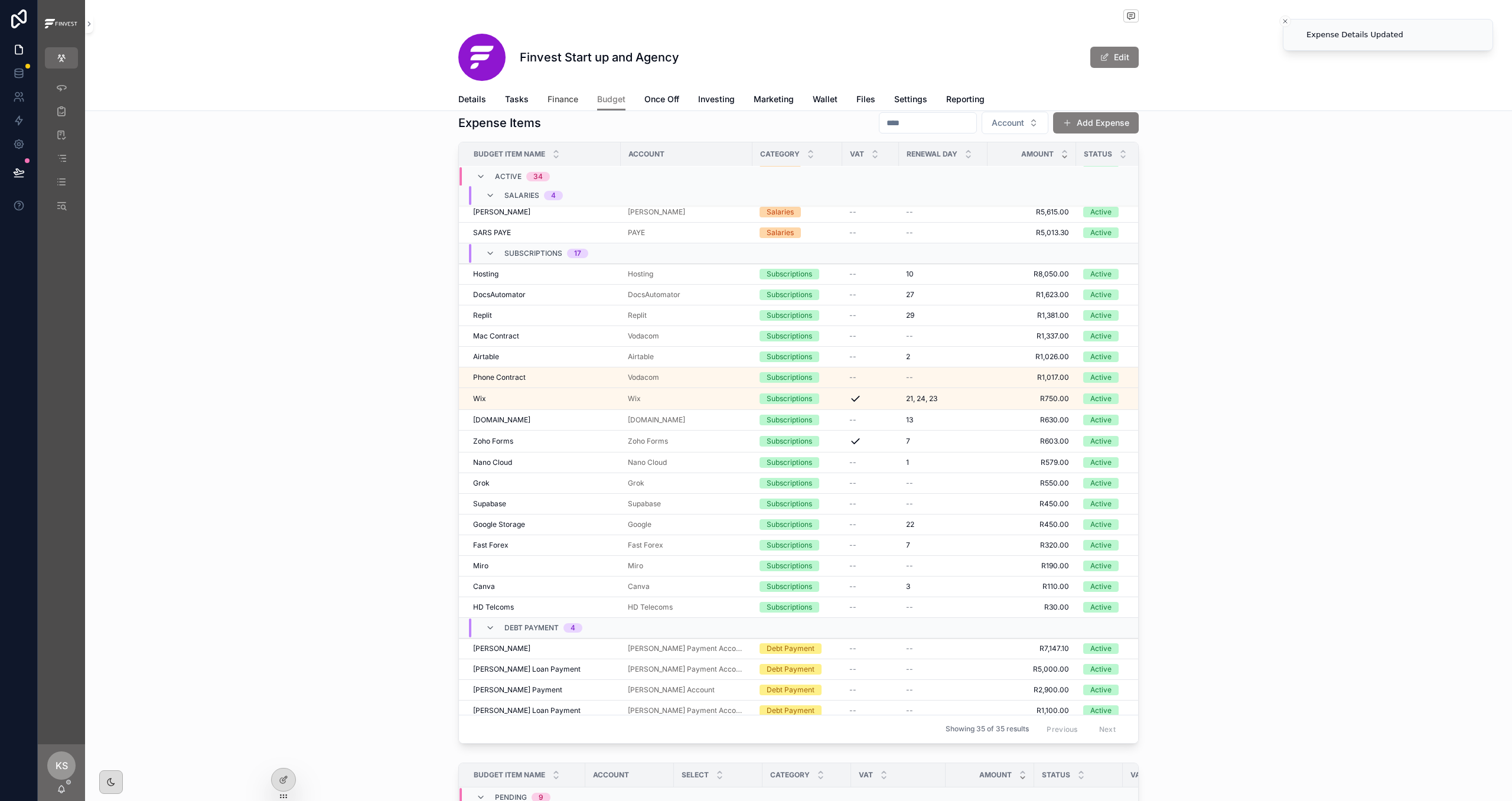
click at [563, 102] on span "Finance" at bounding box center [563, 99] width 30 height 12
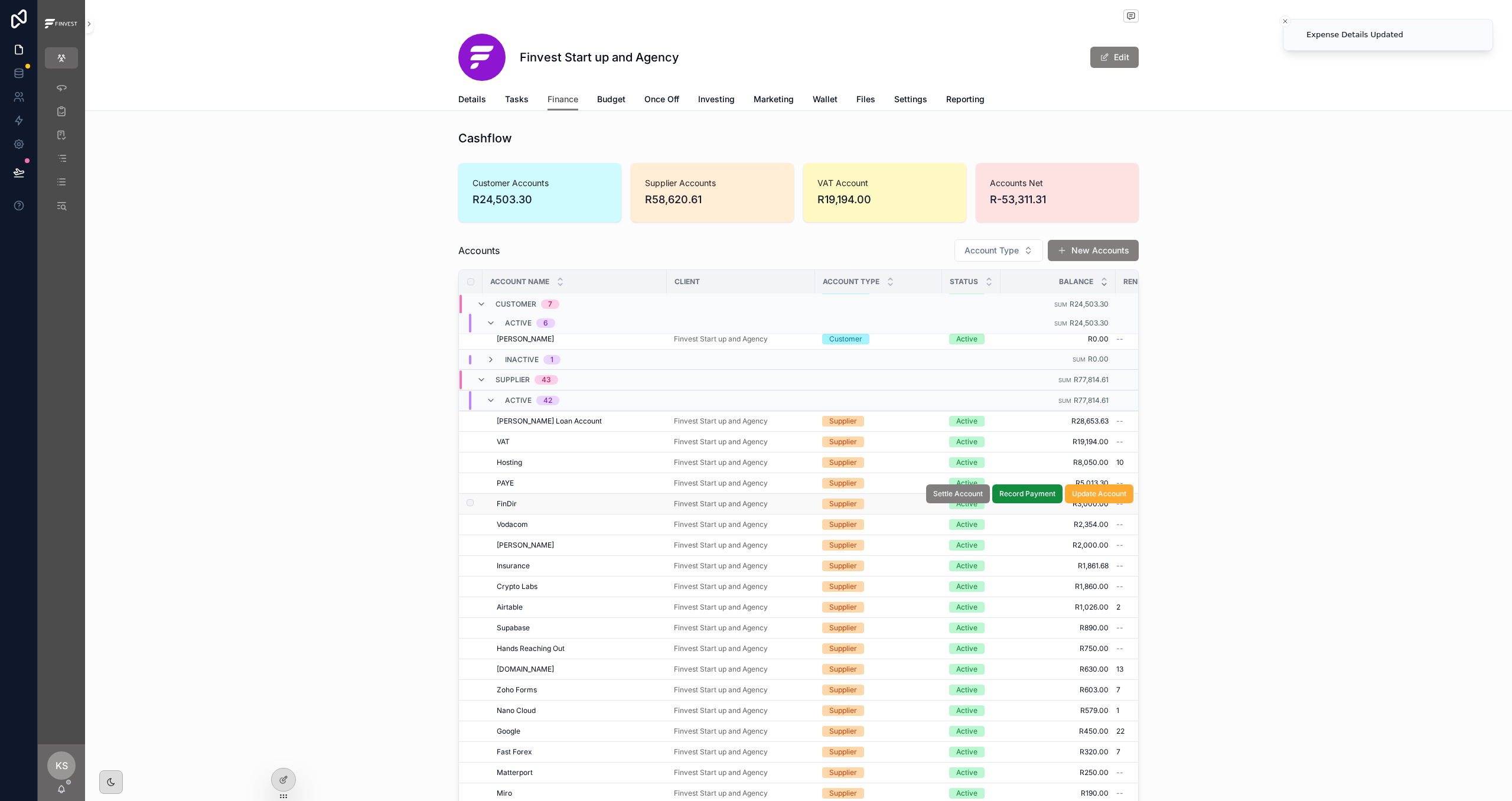
scroll to position [129, 0]
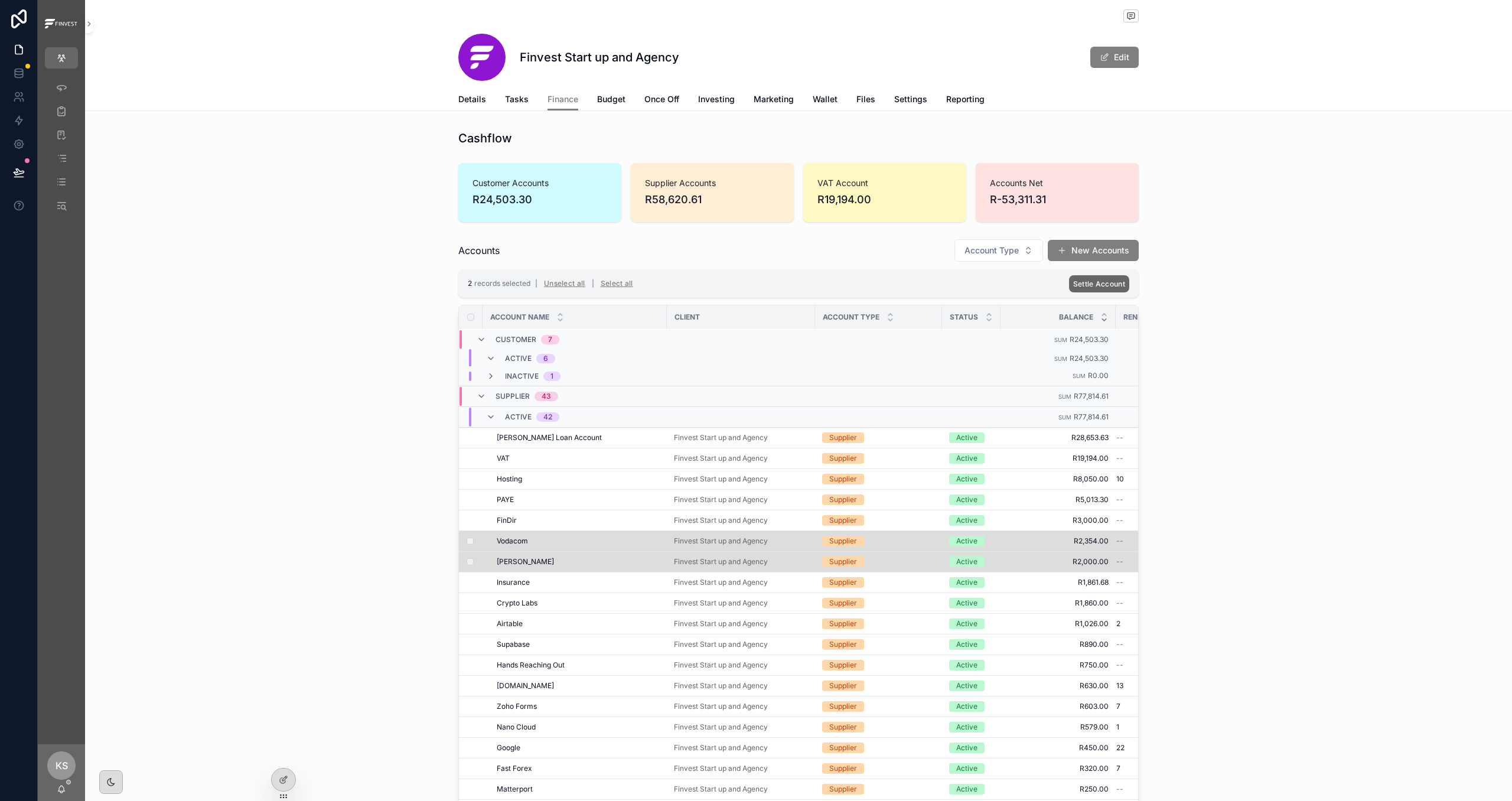
click at [1098, 282] on span "Settle Account" at bounding box center [1099, 284] width 52 height 9
click at [1156, 263] on icon "scrollable content" at bounding box center [1156, 262] width 6 height 4
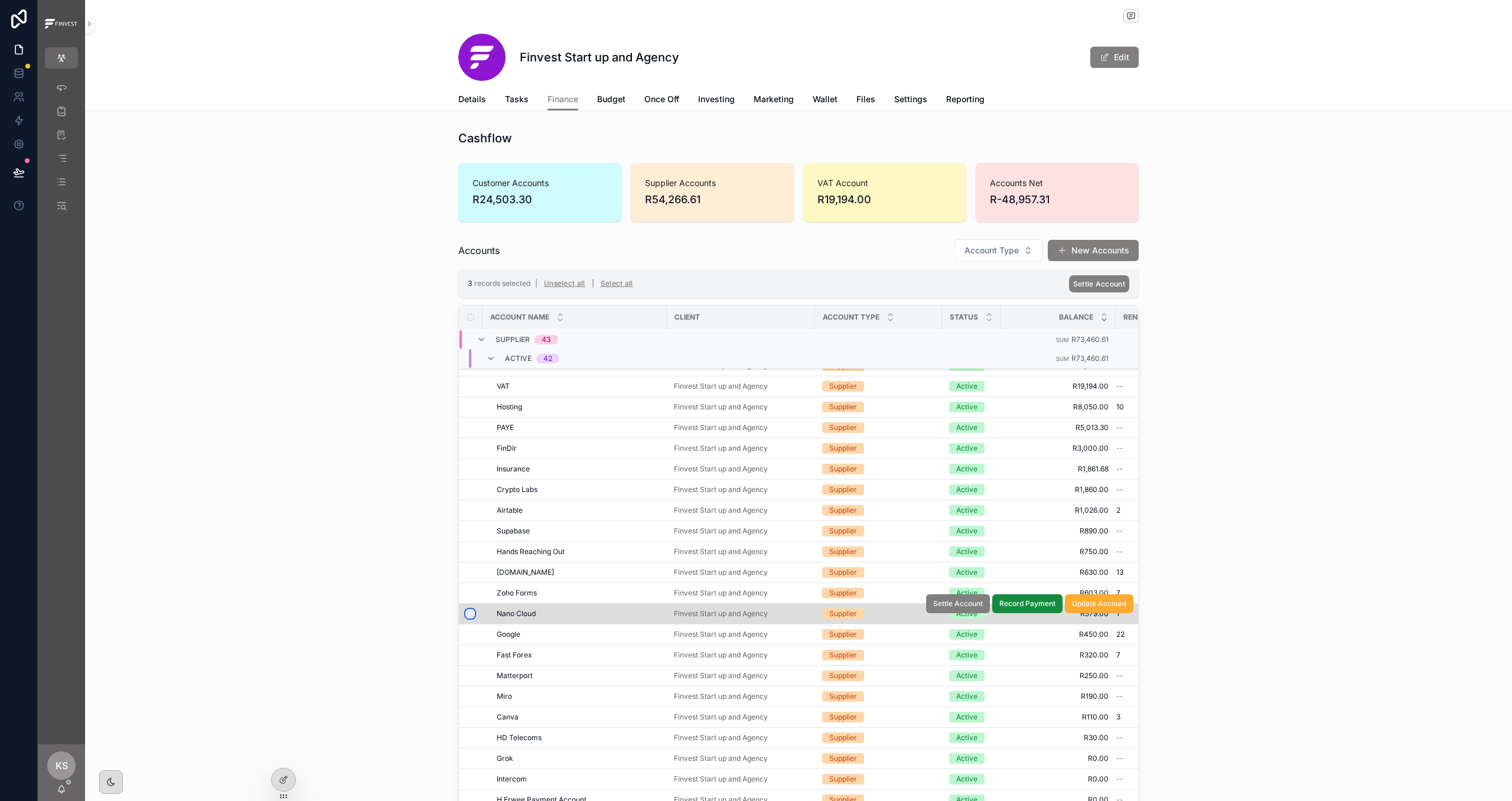
scroll to position [291, 0]
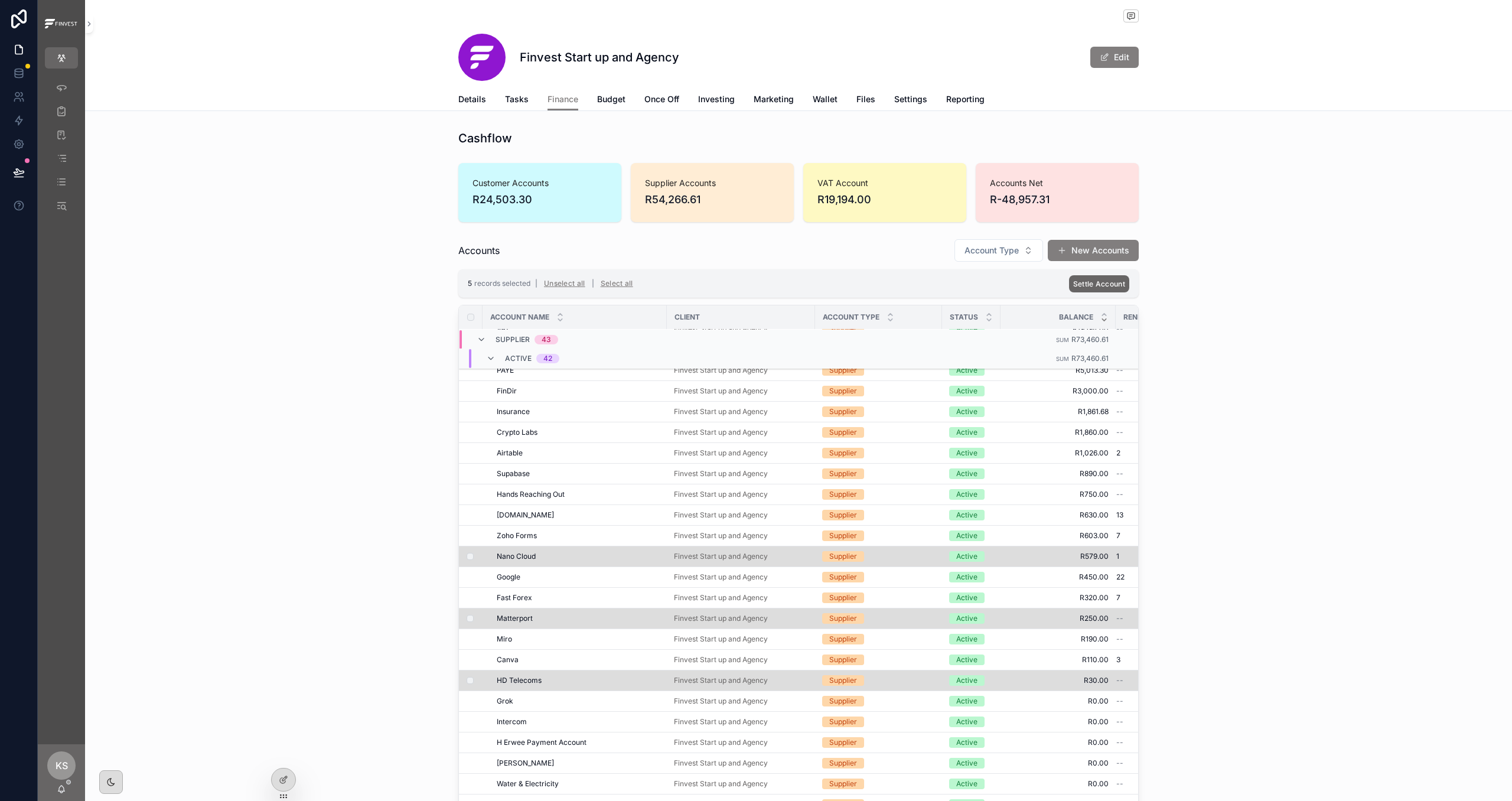
click at [1102, 284] on span "Settle Account" at bounding box center [1099, 284] width 52 height 9
click at [1157, 264] on icon "scrollable content" at bounding box center [1156, 262] width 10 height 10
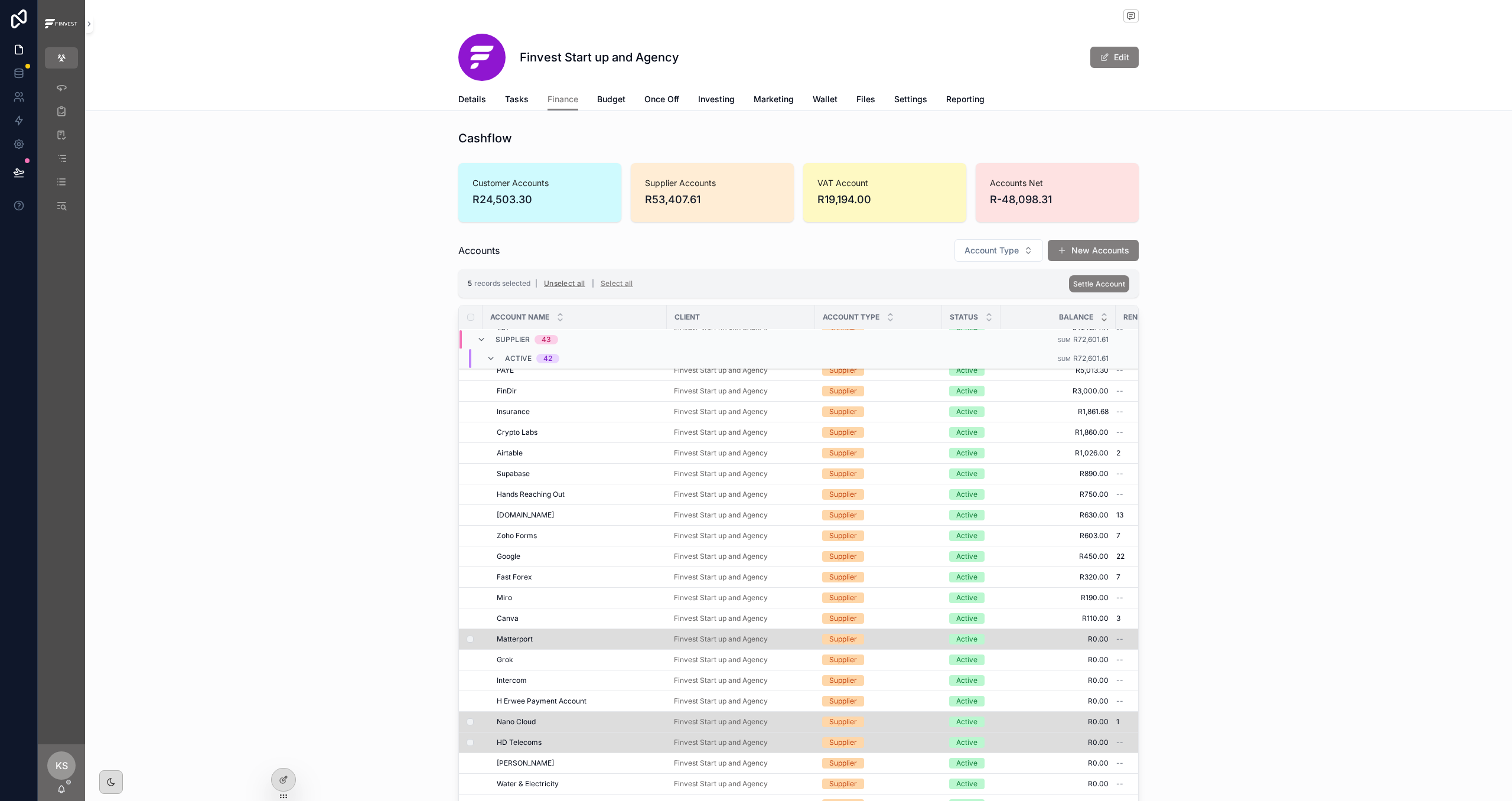
click at [563, 286] on button "Unselect all" at bounding box center [564, 283] width 50 height 19
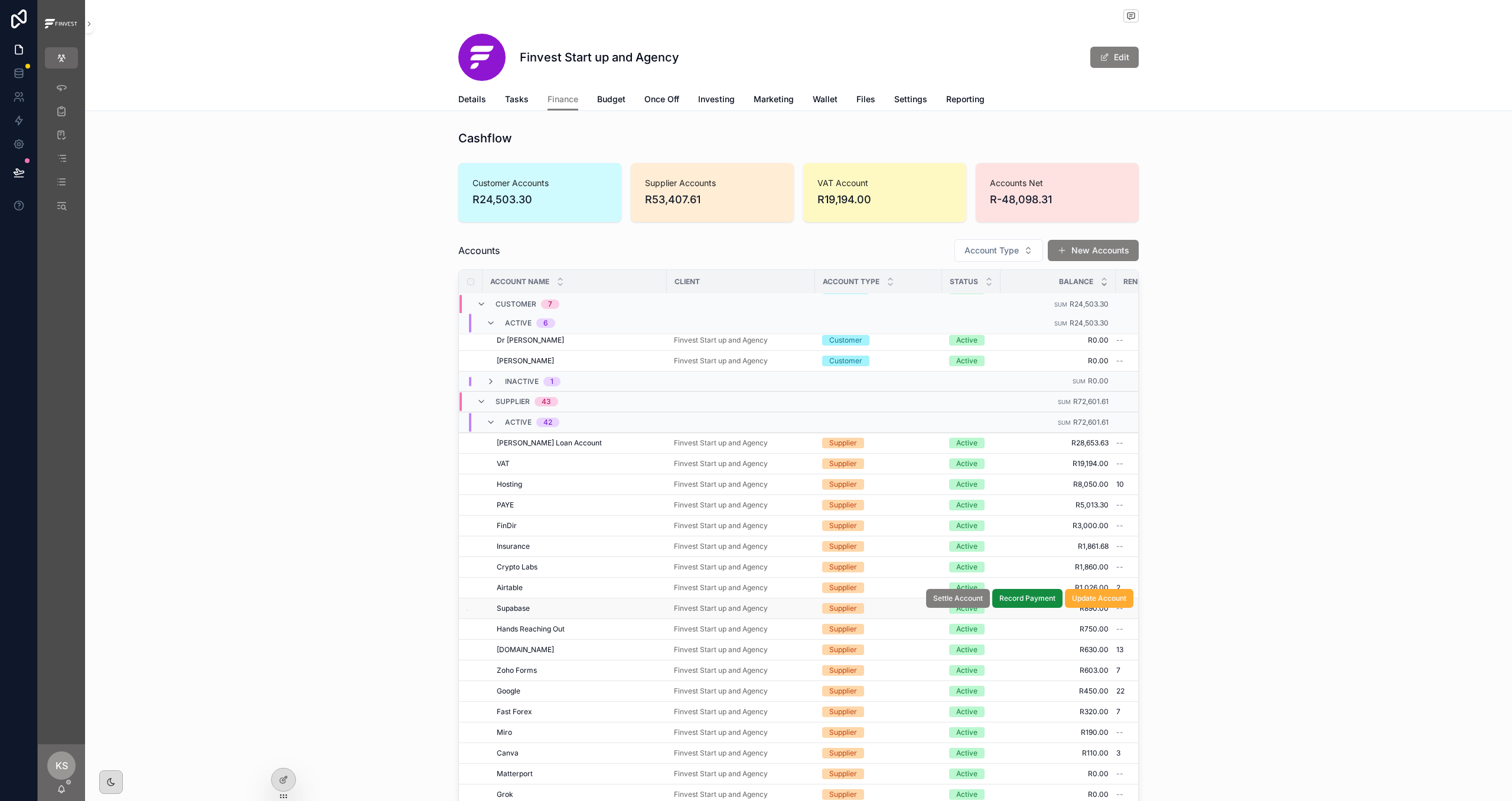
scroll to position [0, 0]
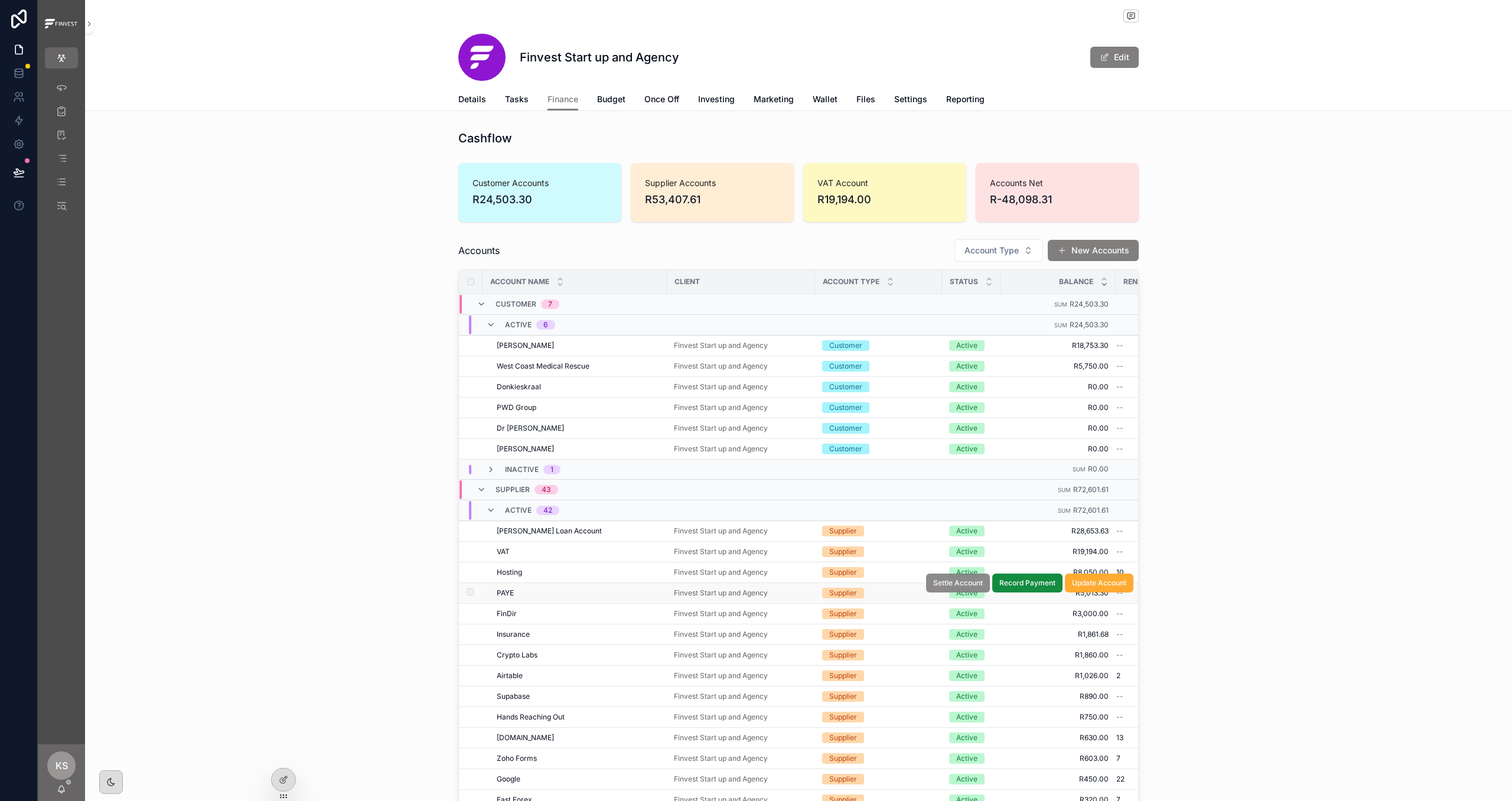
click at [970, 587] on span "Settle Account" at bounding box center [958, 583] width 50 height 10
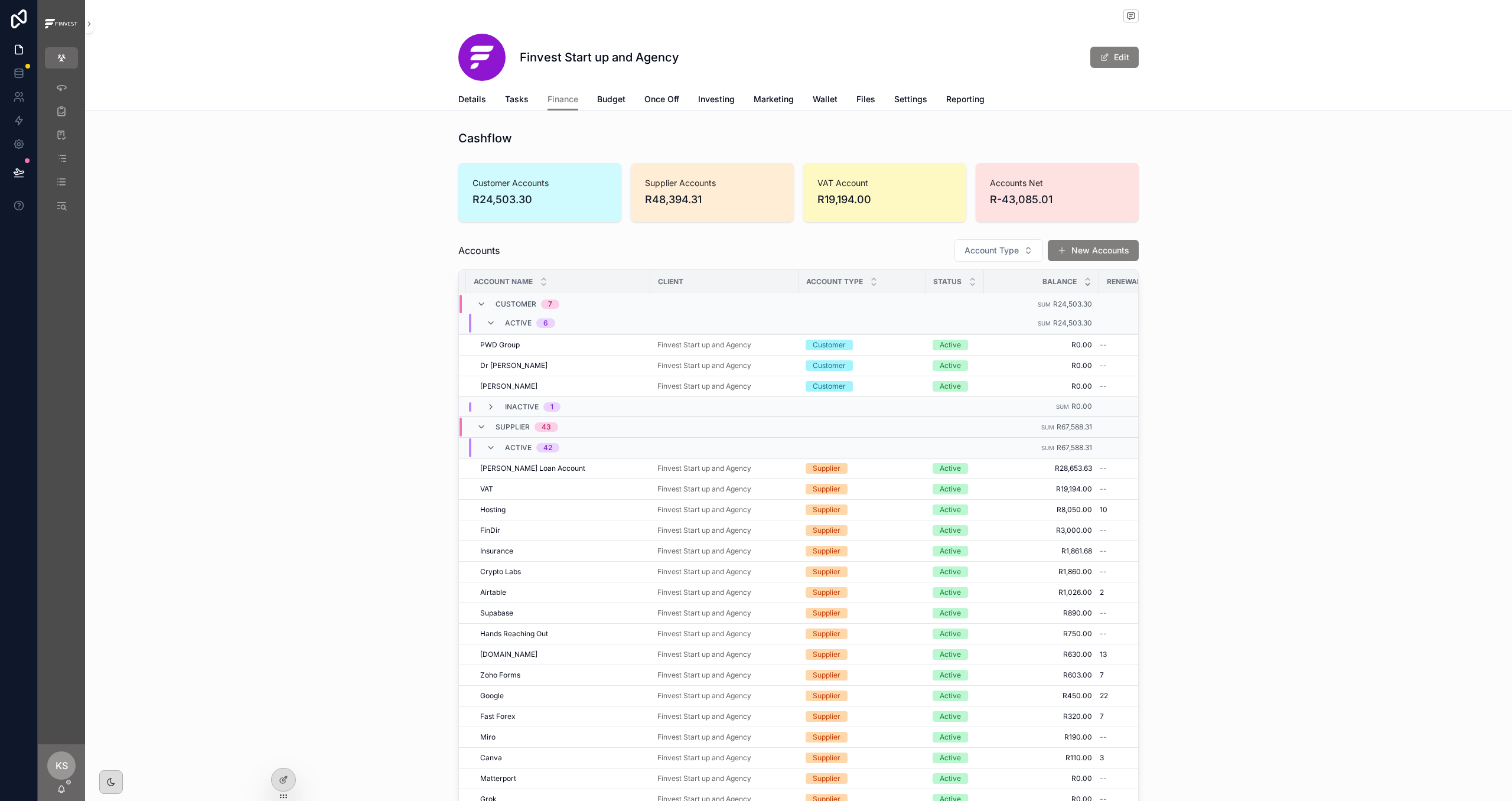
scroll to position [64, 17]
click at [62, 93] on icon "scrollable content" at bounding box center [62, 87] width 12 height 12
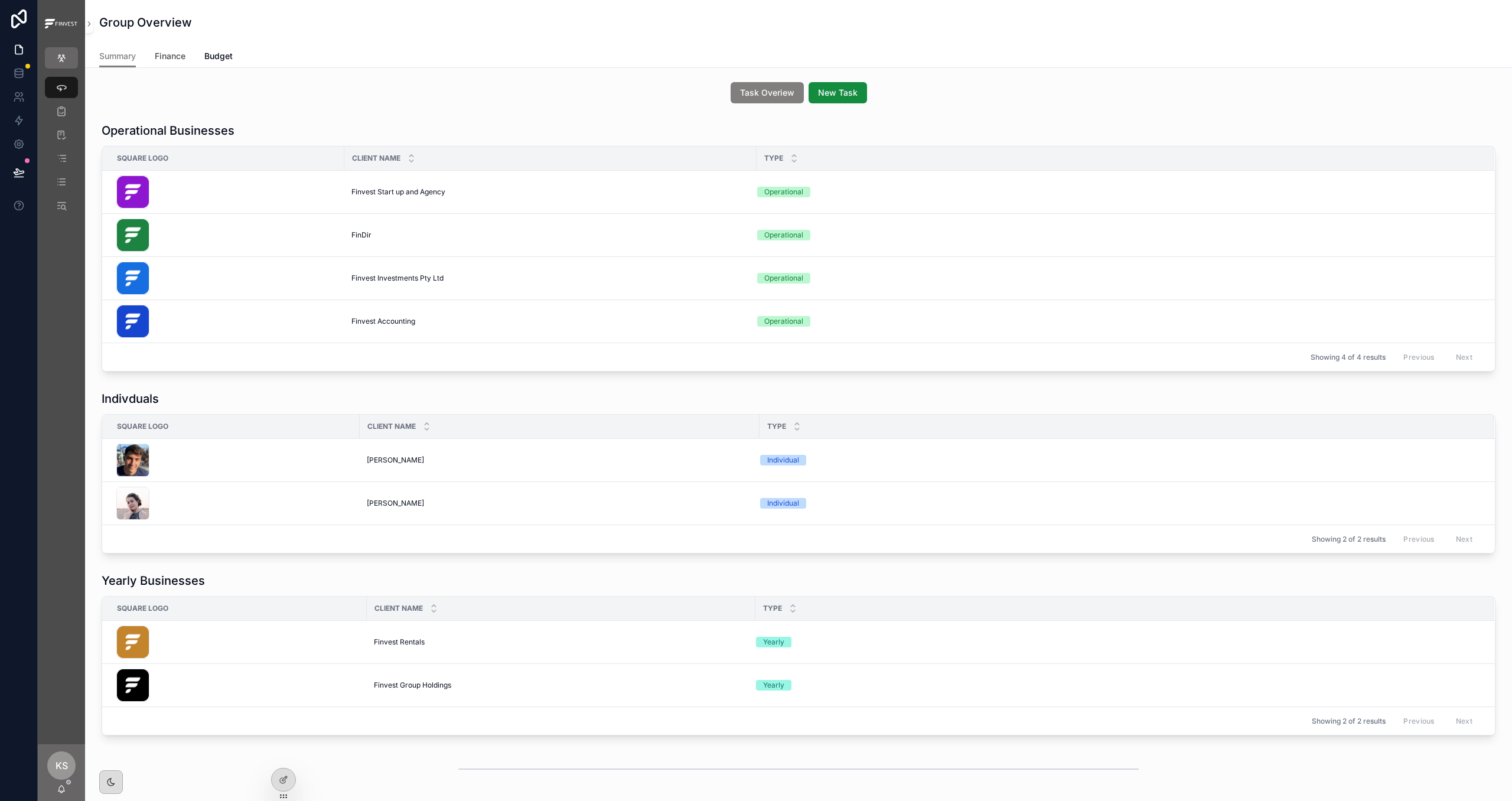
click at [164, 60] on span "Finance" at bounding box center [170, 56] width 30 height 12
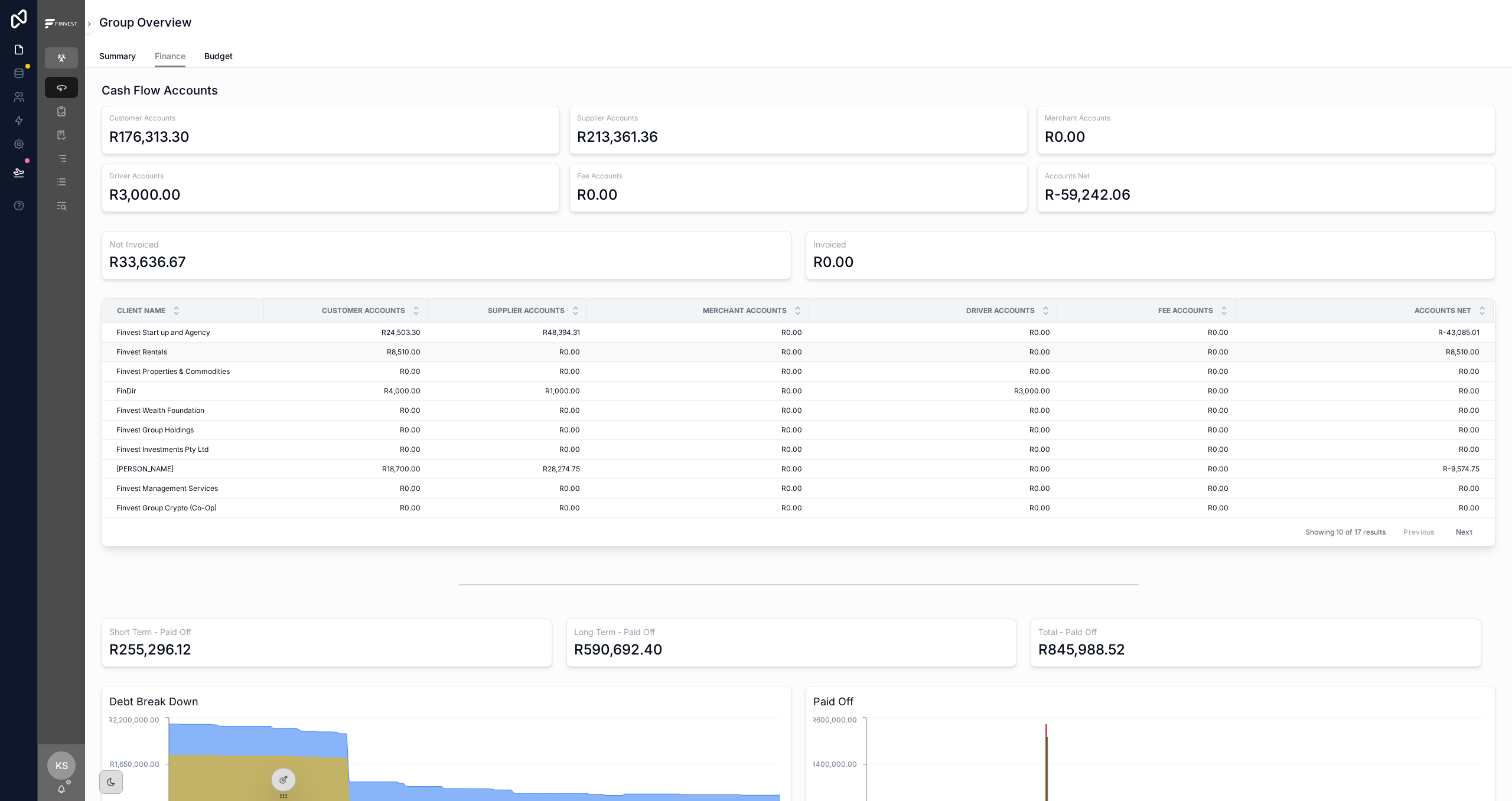
click at [356, 353] on span "R8,510.00" at bounding box center [345, 352] width 150 height 10
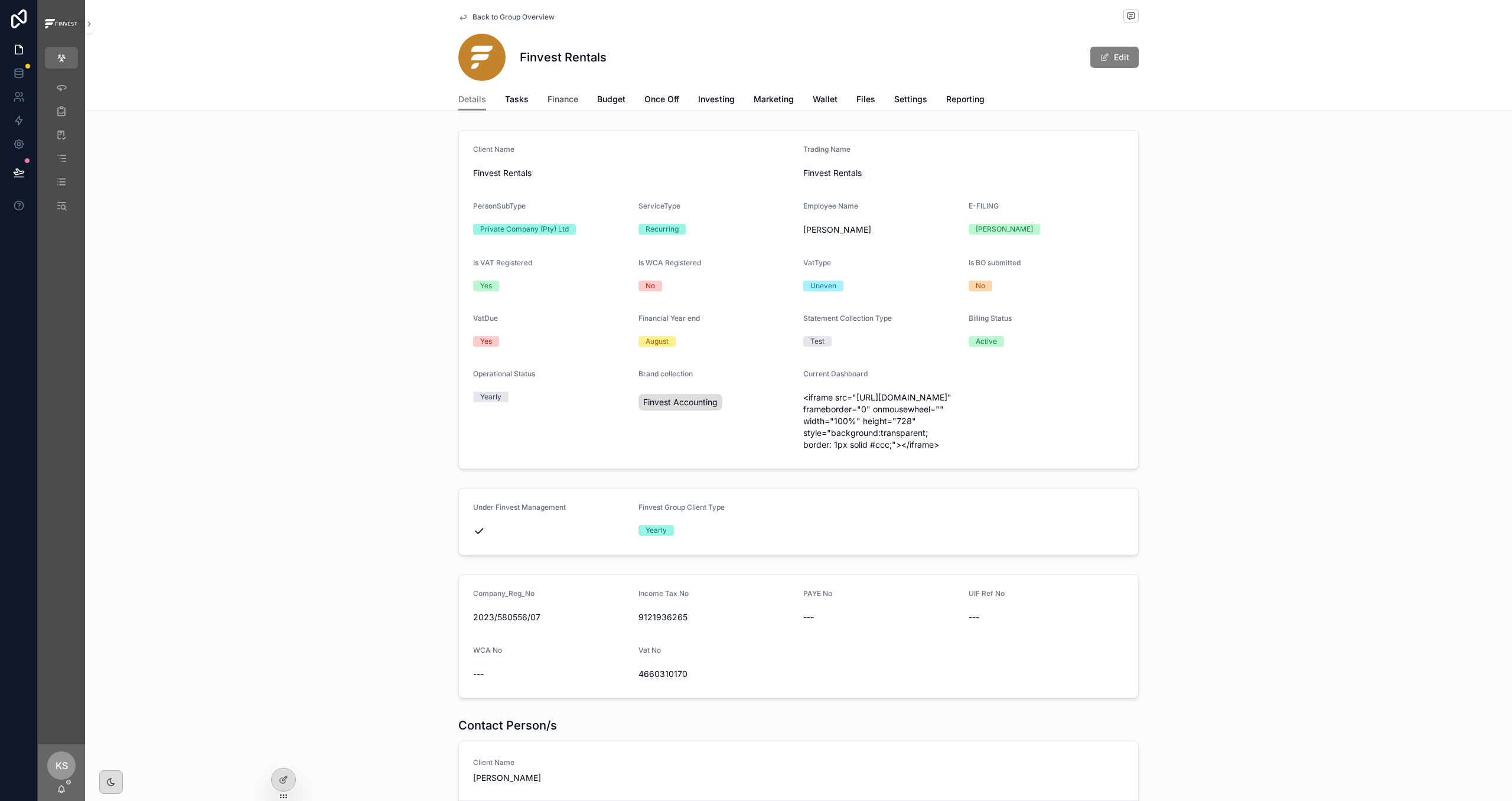
click at [564, 95] on span "Finance" at bounding box center [563, 99] width 30 height 12
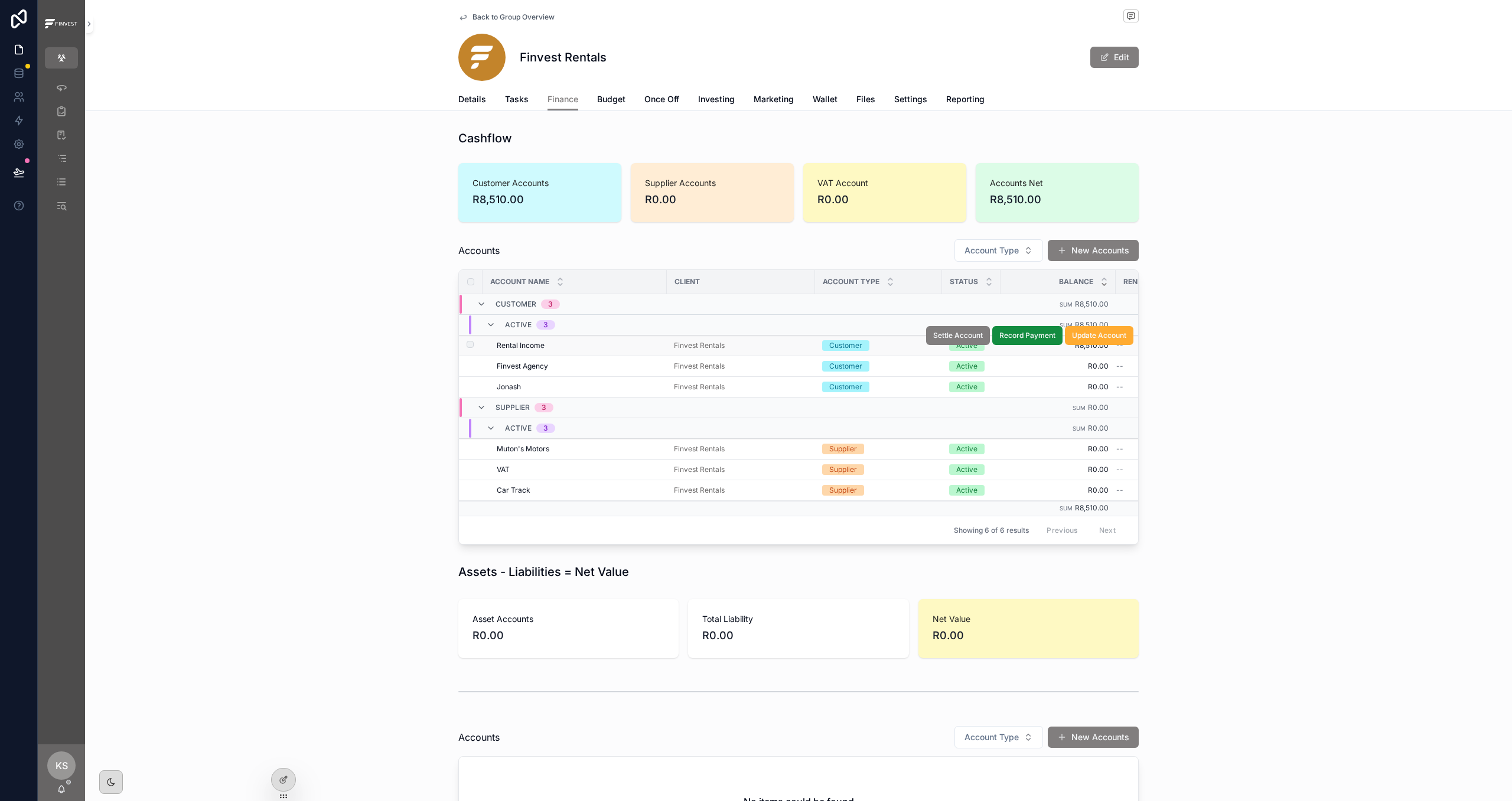
click at [769, 349] on div "Finvest Rentals" at bounding box center [741, 345] width 134 height 10
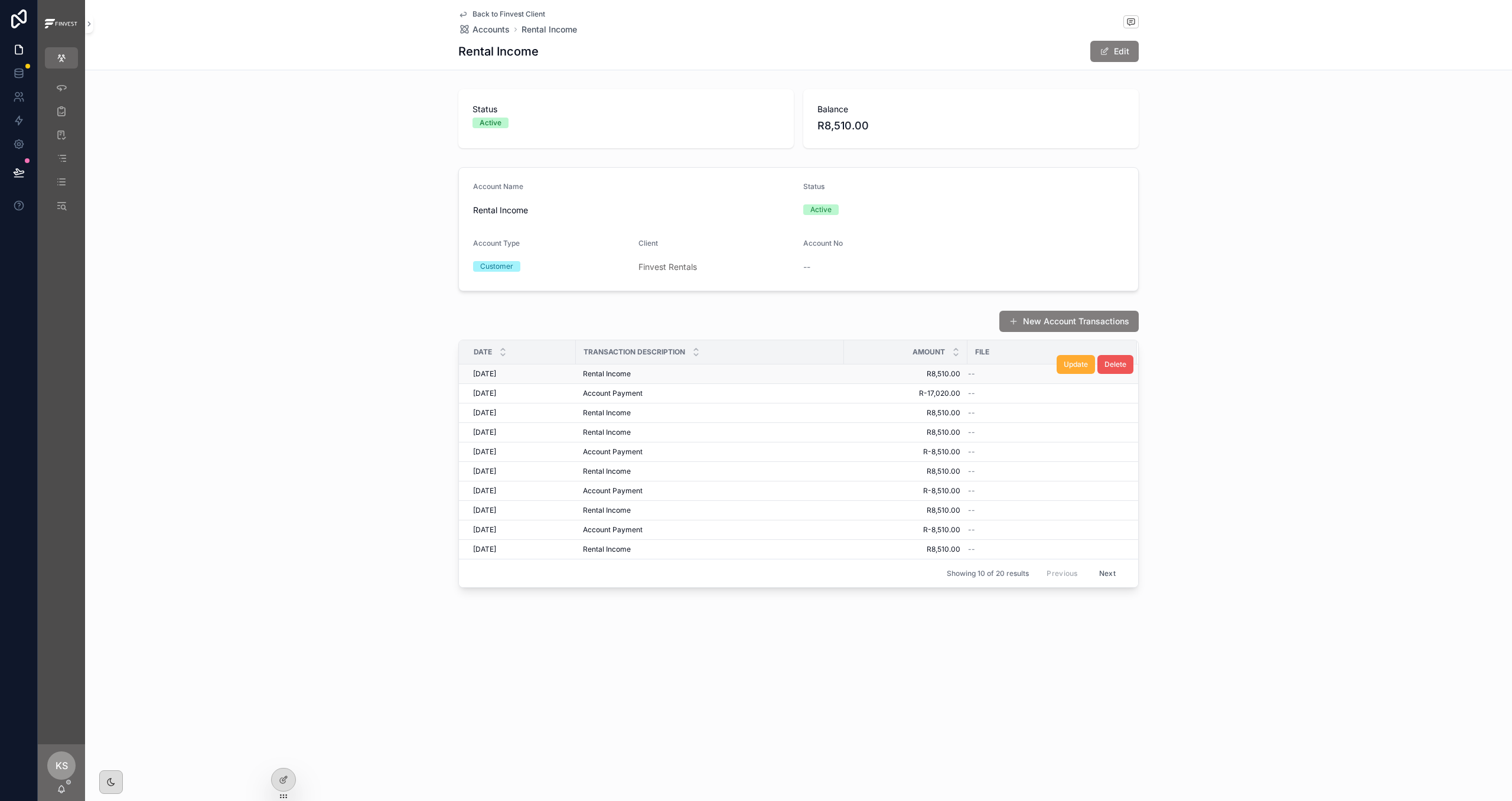
click at [1111, 368] on span "Delete" at bounding box center [1115, 364] width 22 height 10
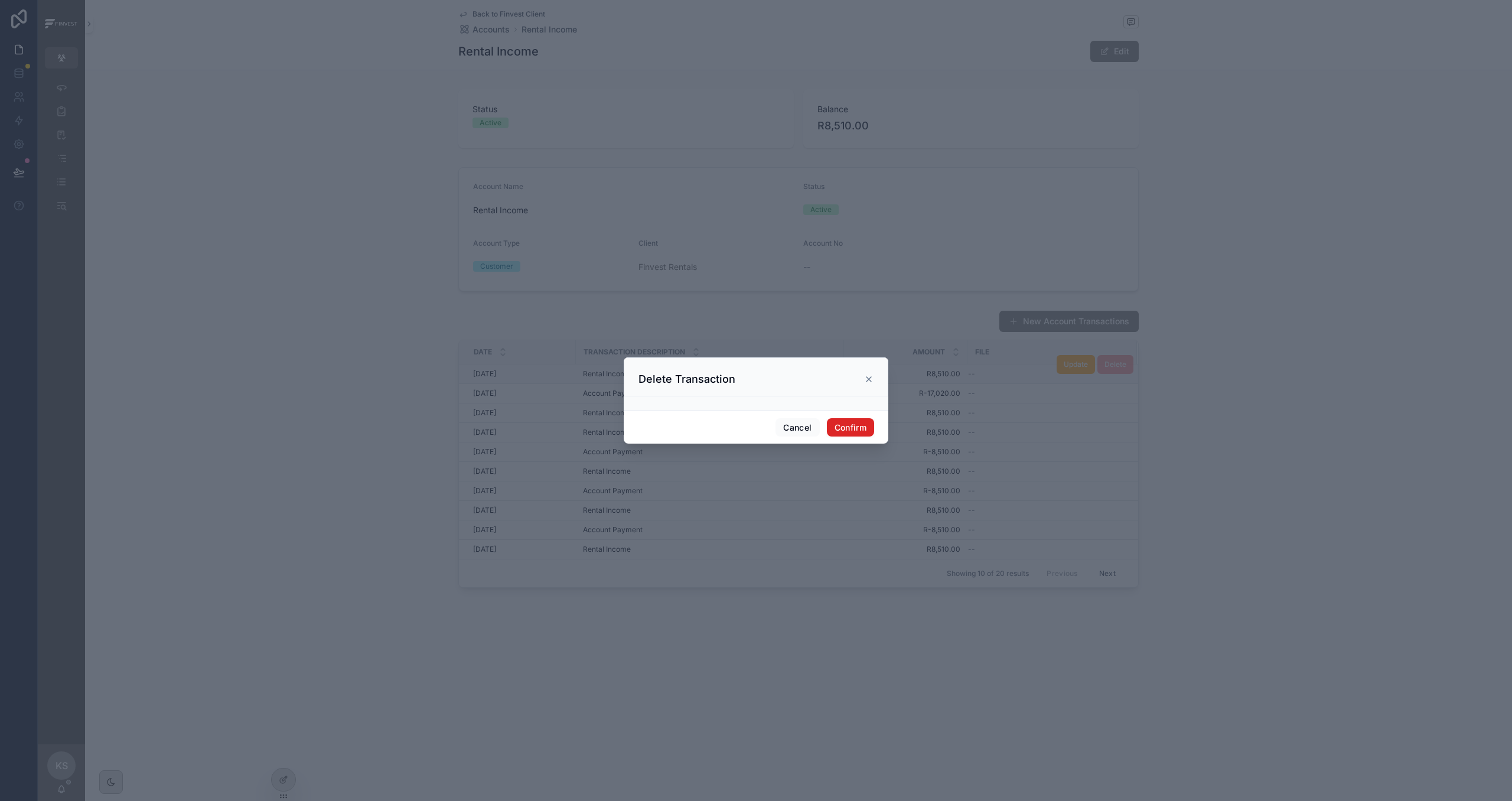
click at [838, 431] on button "Confirm" at bounding box center [850, 427] width 47 height 19
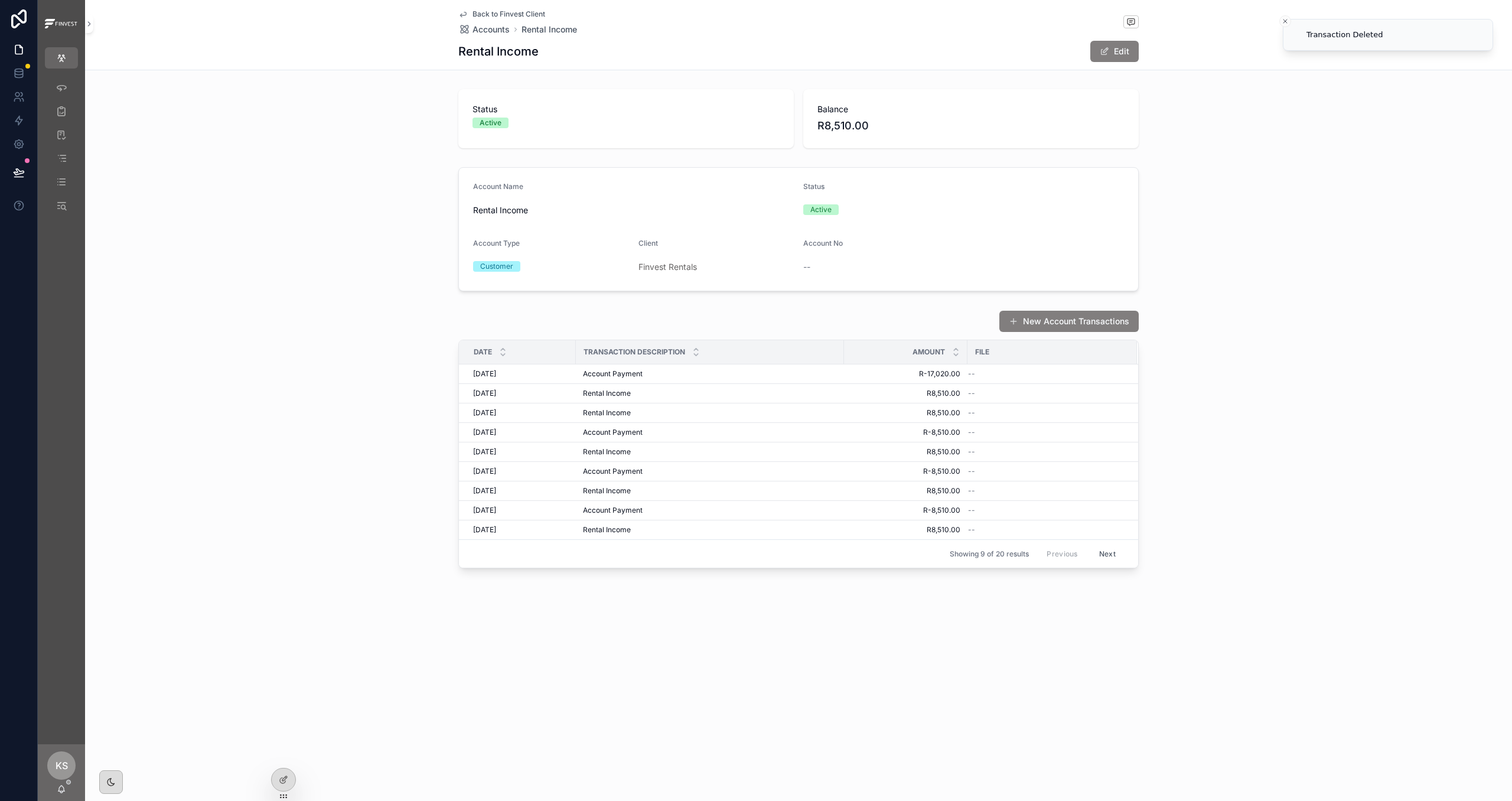
click at [482, 14] on span "Back to Finvest Client" at bounding box center [509, 14] width 73 height 10
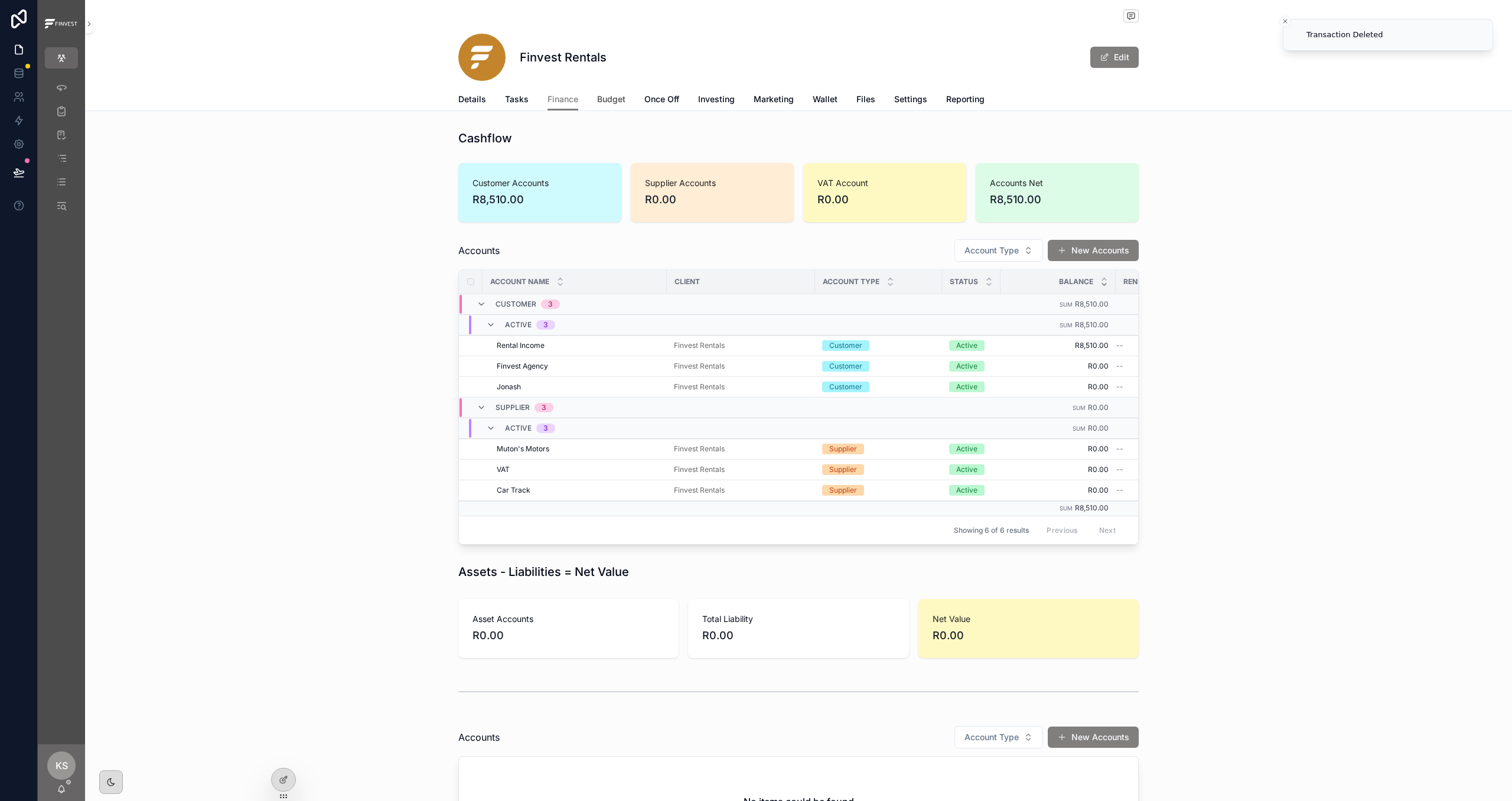
click at [612, 96] on span "Budget" at bounding box center [611, 99] width 29 height 12
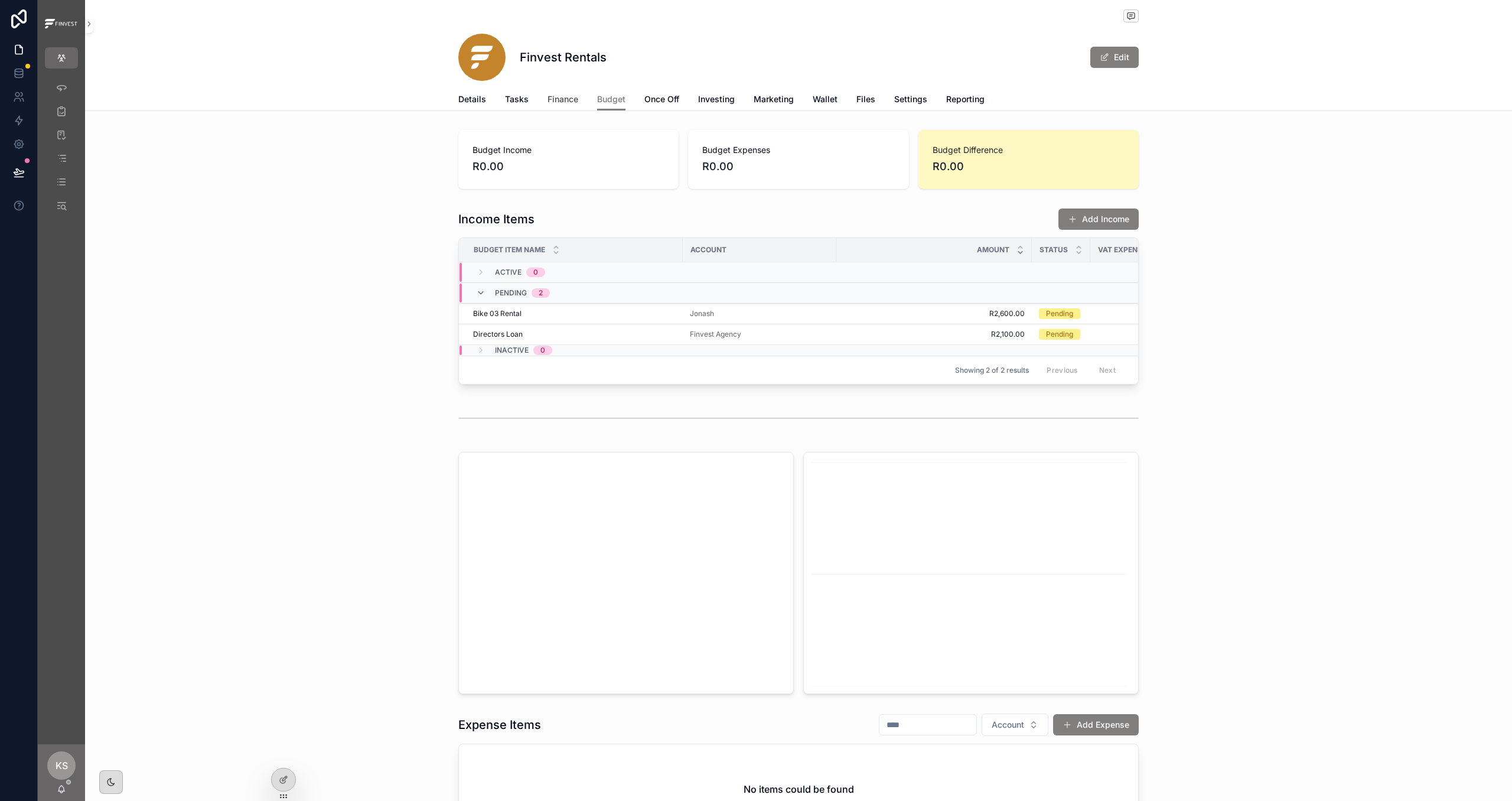
click at [556, 92] on link "Finance" at bounding box center [563, 100] width 30 height 23
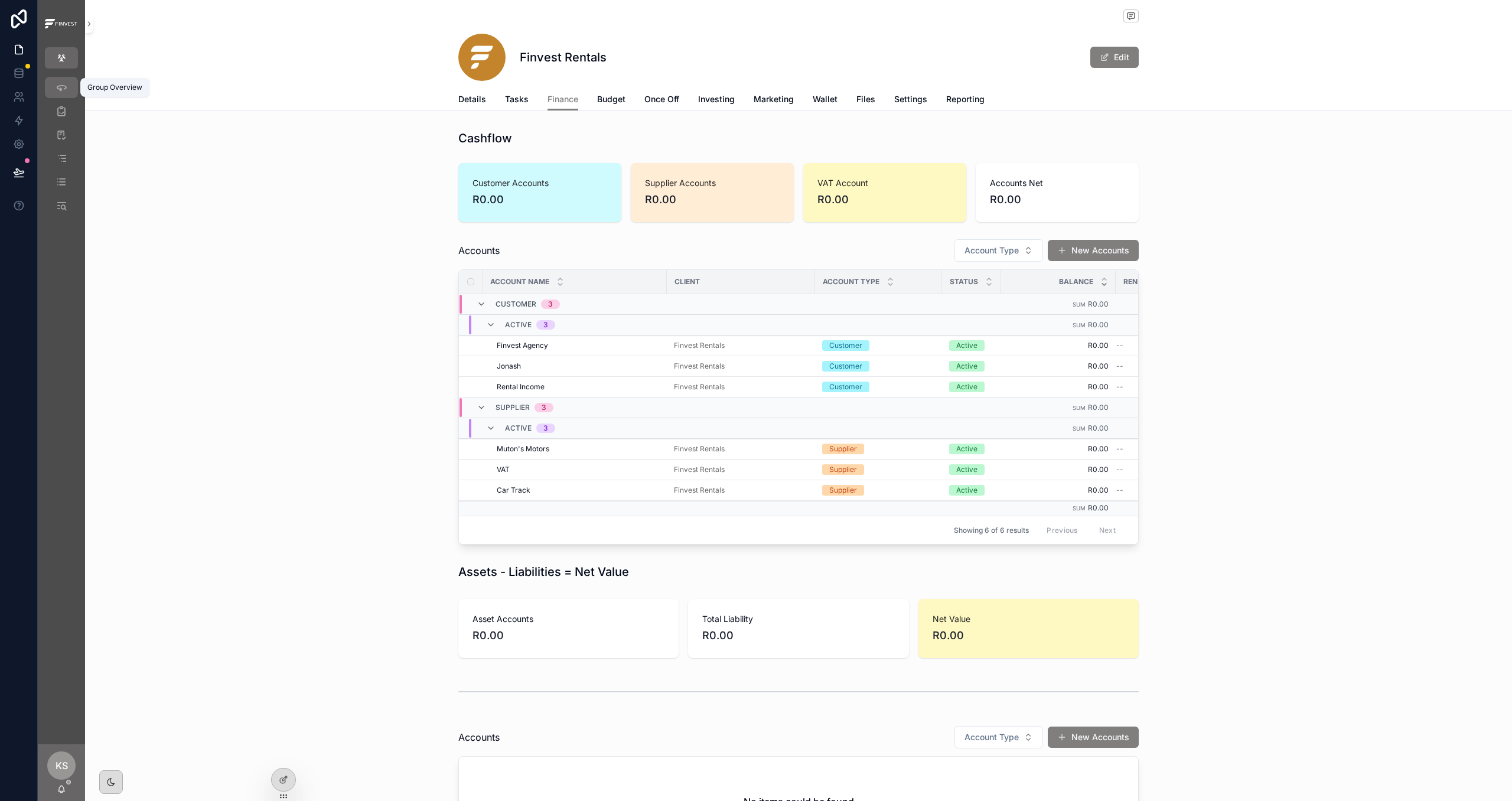
click at [58, 93] on div "Group Overview" at bounding box center [61, 87] width 19 height 19
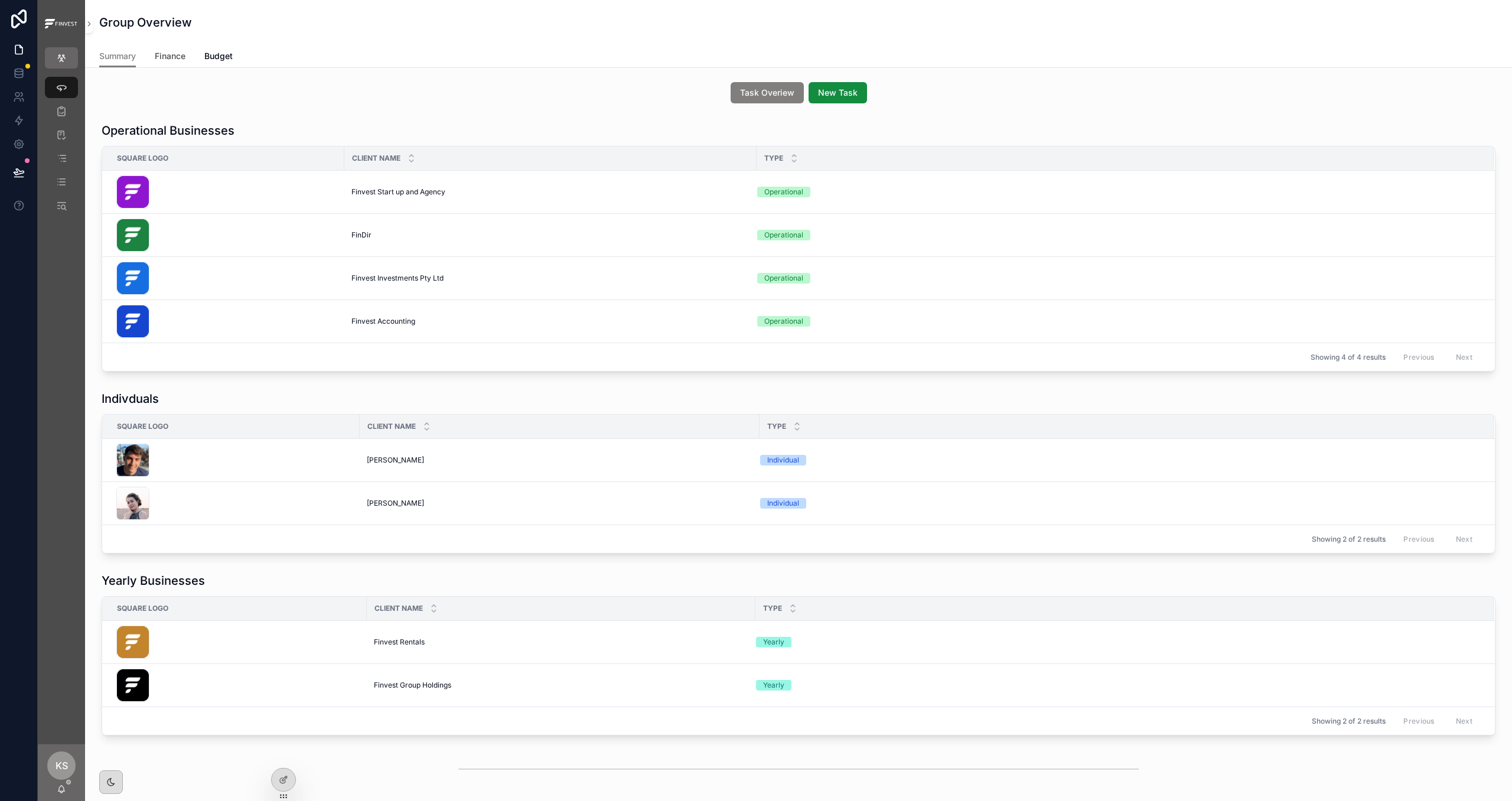
click at [183, 56] on span "Finance" at bounding box center [170, 56] width 30 height 12
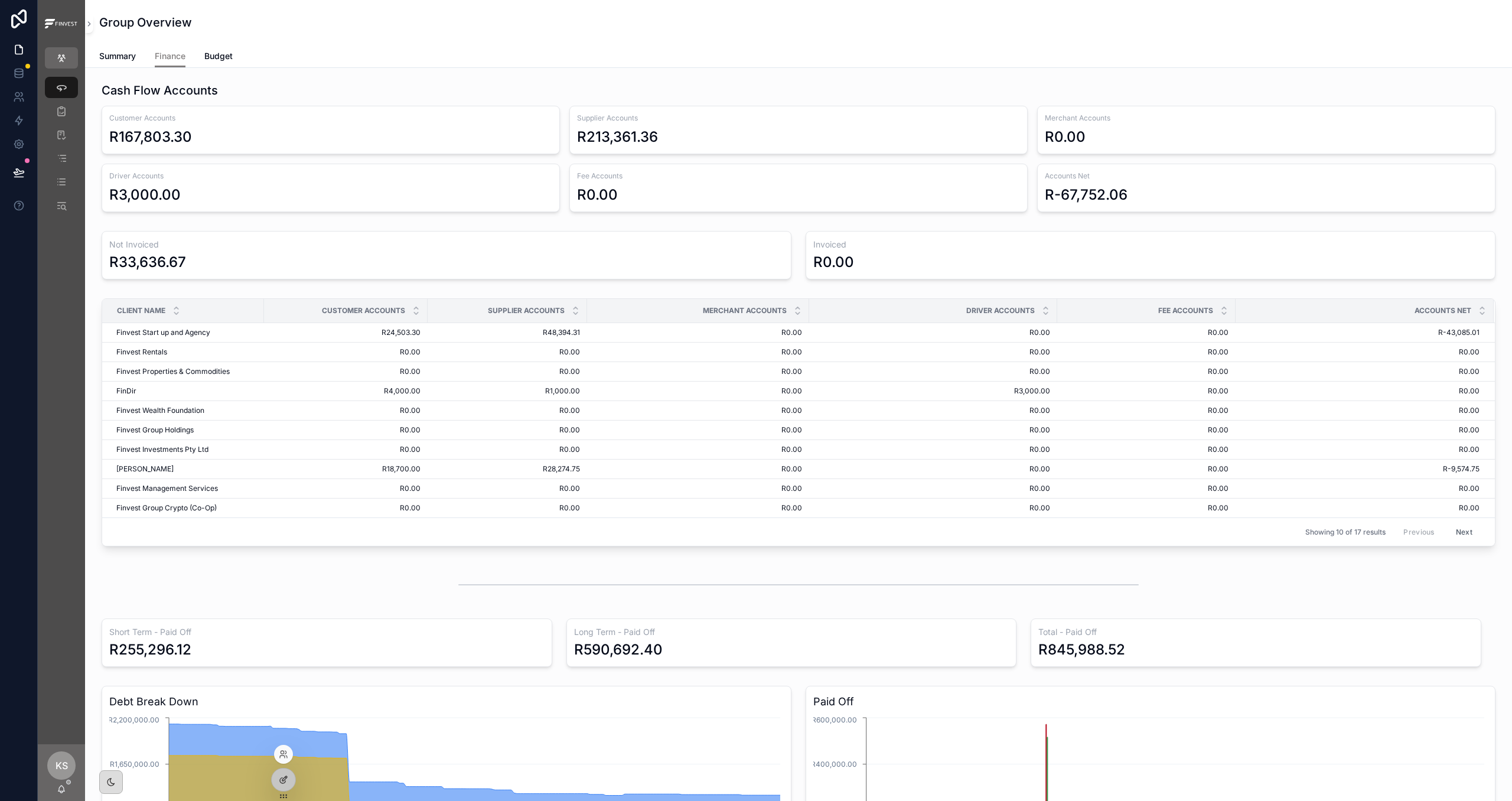
click at [286, 780] on icon at bounding box center [283, 780] width 10 height 10
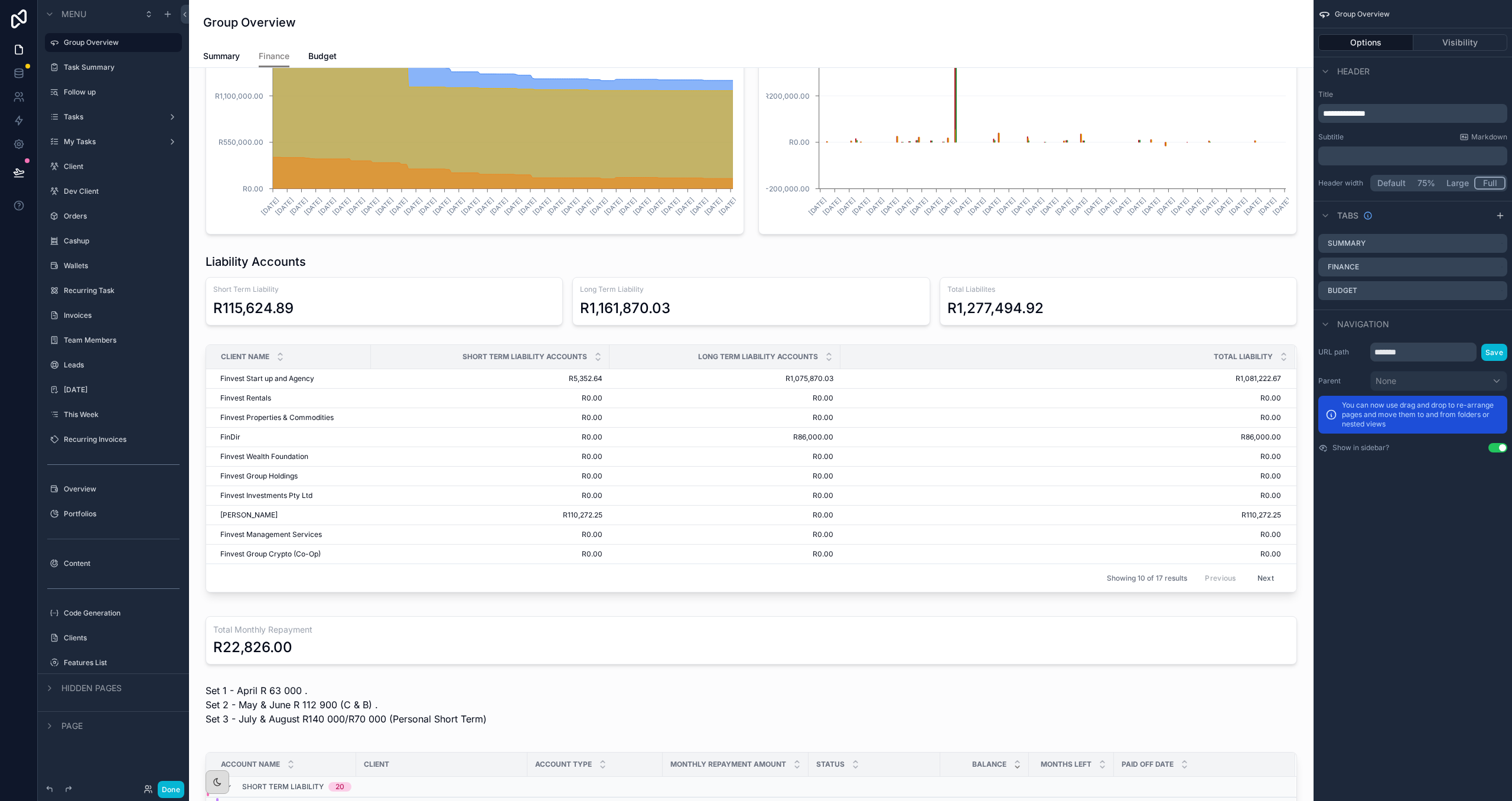
scroll to position [586, 0]
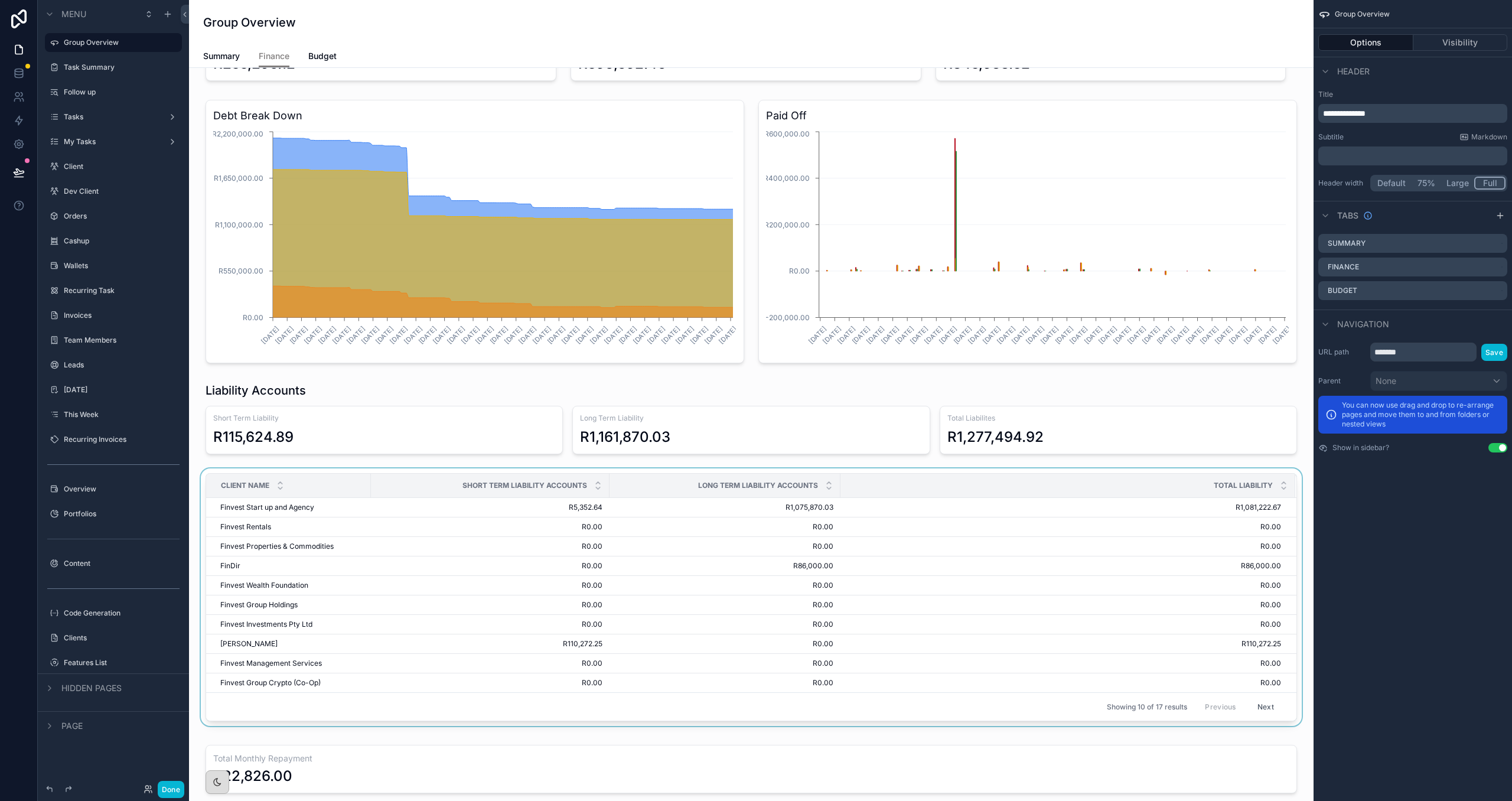
click at [345, 489] on div "Client Name" at bounding box center [288, 485] width 163 height 23
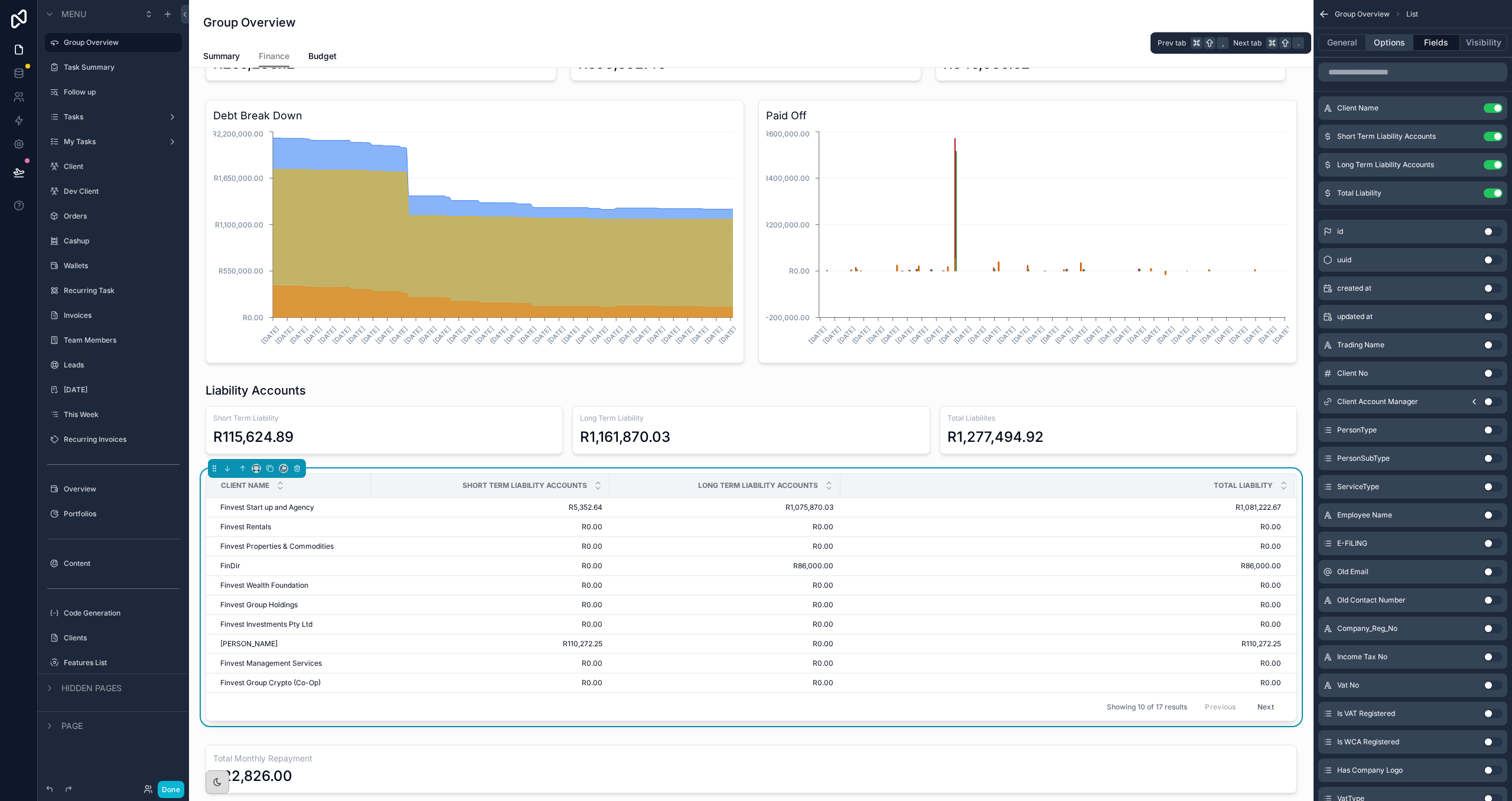
click at [1400, 45] on button "Options" at bounding box center [1390, 43] width 47 height 17
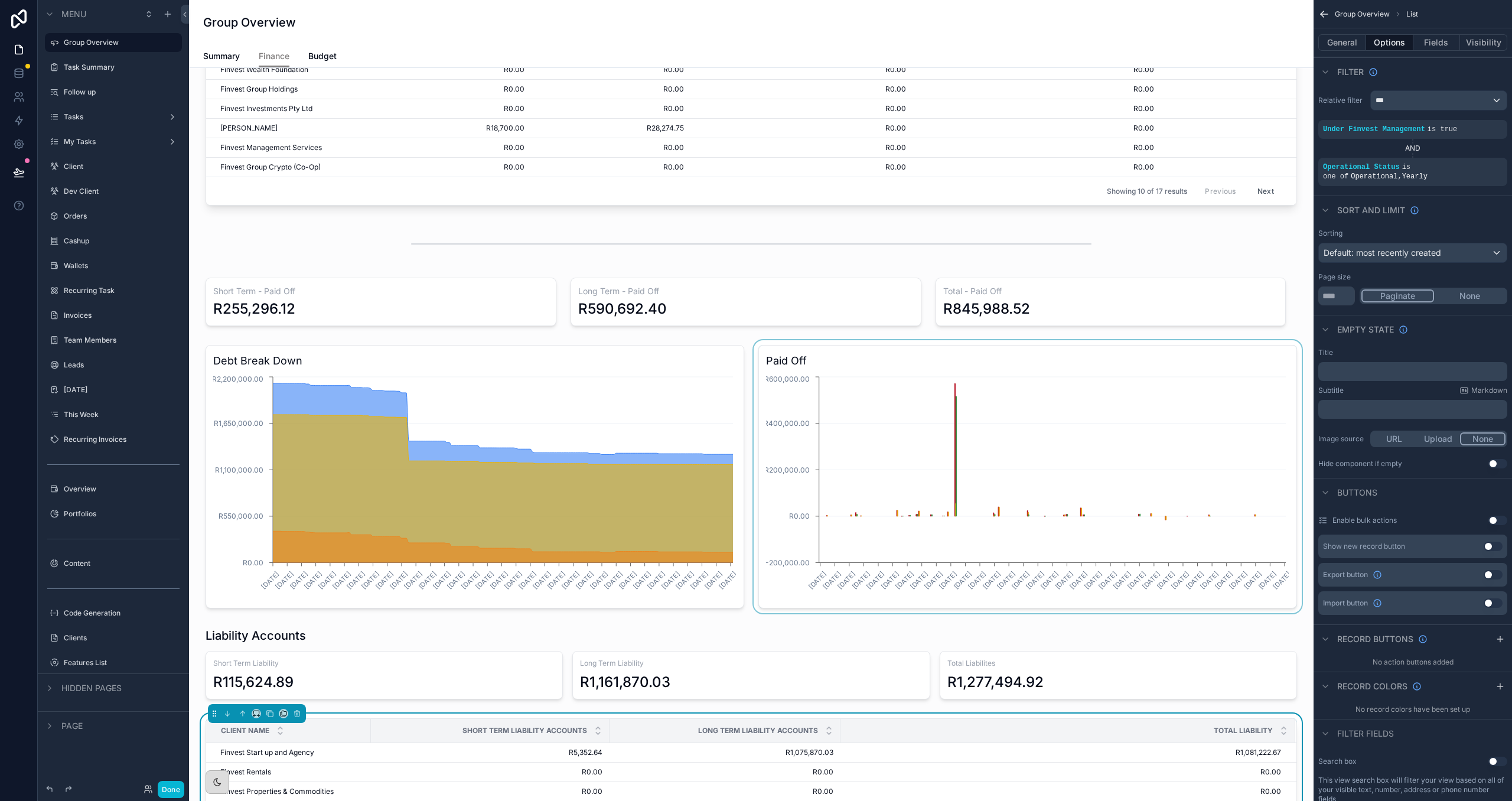
scroll to position [0, 0]
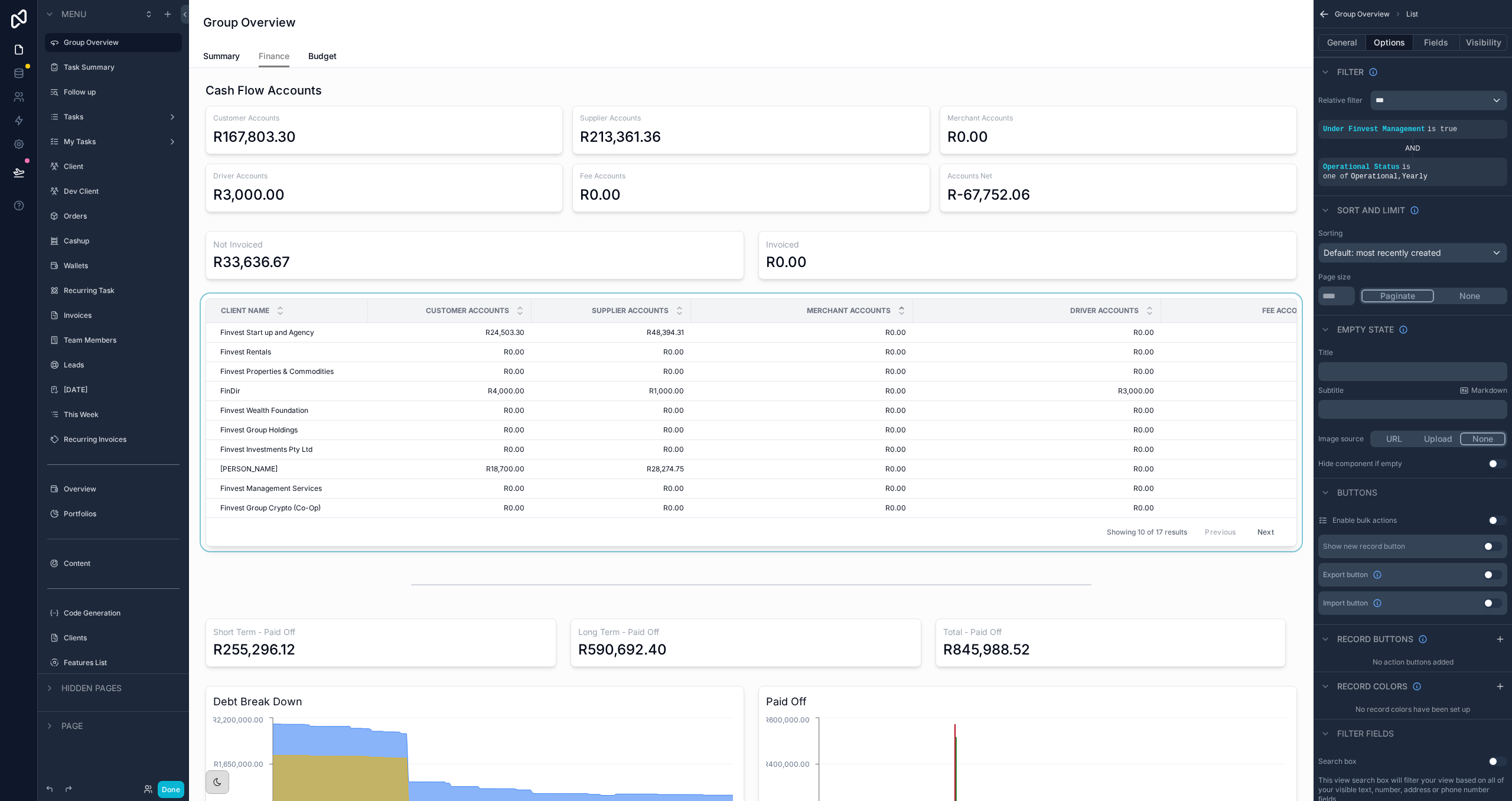
click at [905, 312] on div "scrollable content" at bounding box center [901, 310] width 8 height 13
click at [233, 56] on span "Summary" at bounding box center [221, 56] width 36 height 12
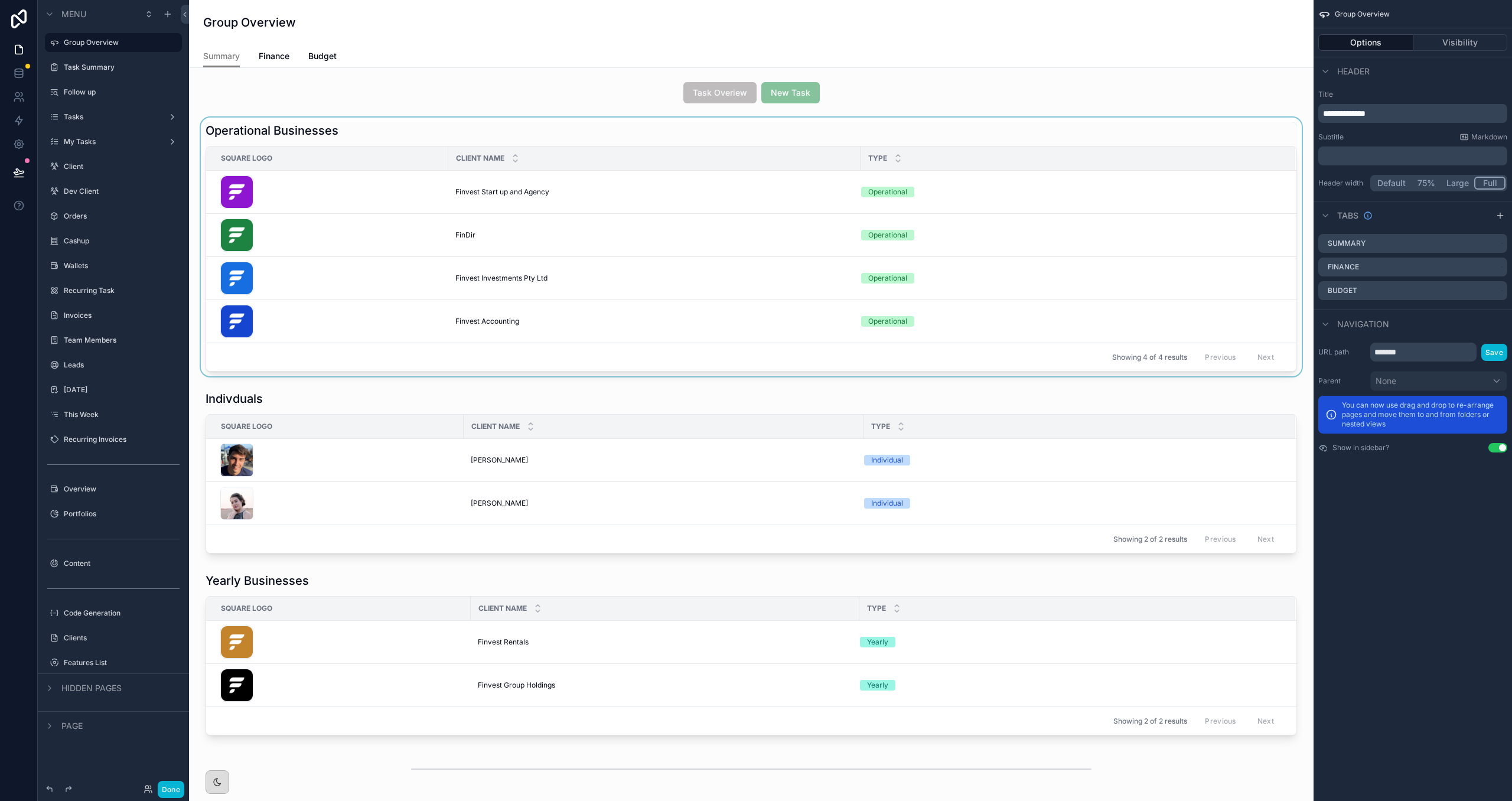
click at [599, 358] on div "Showing 4 of 4 results Previous Next" at bounding box center [751, 357] width 1090 height 29
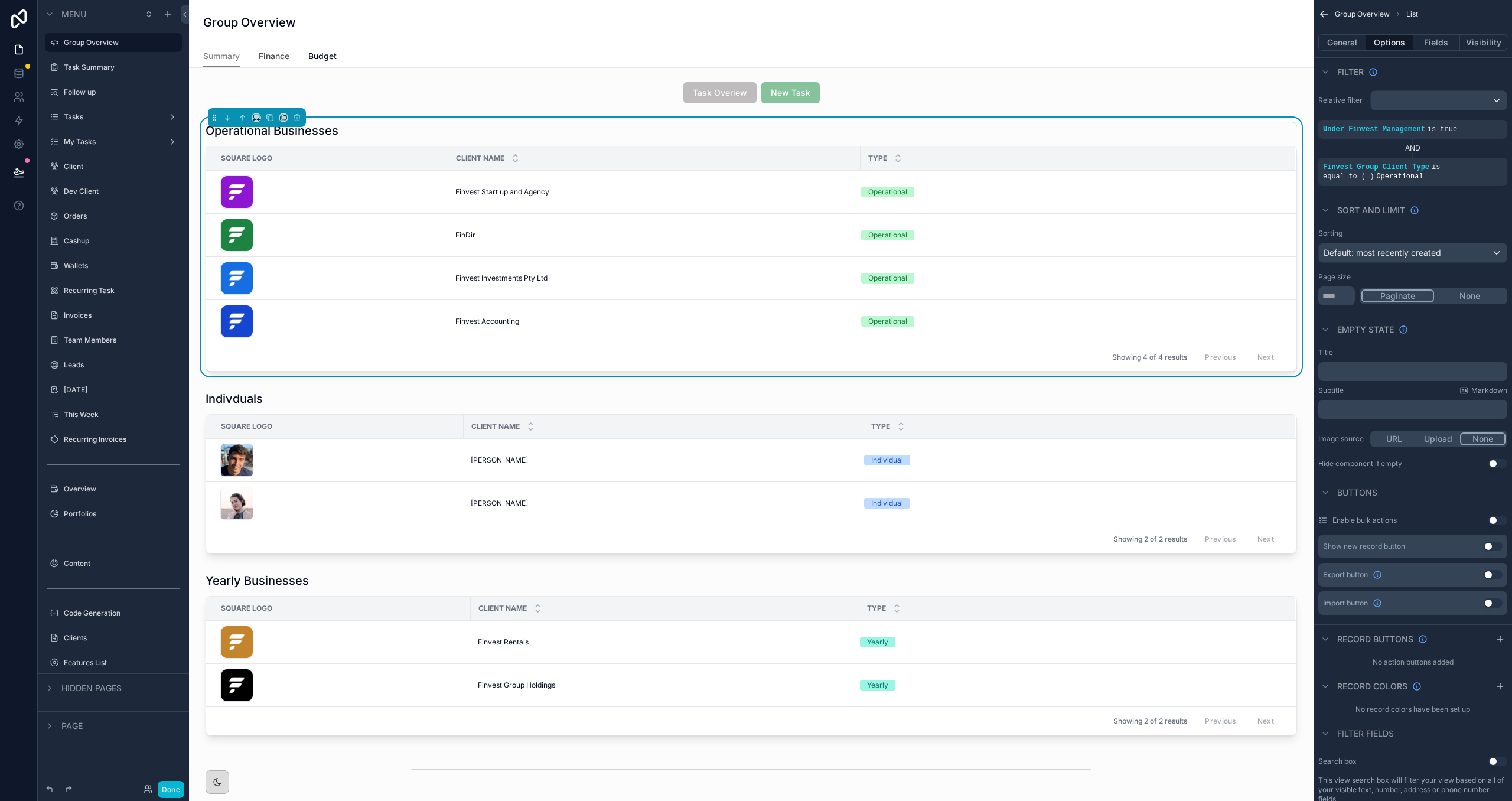
click at [282, 56] on span "Finance" at bounding box center [273, 56] width 30 height 12
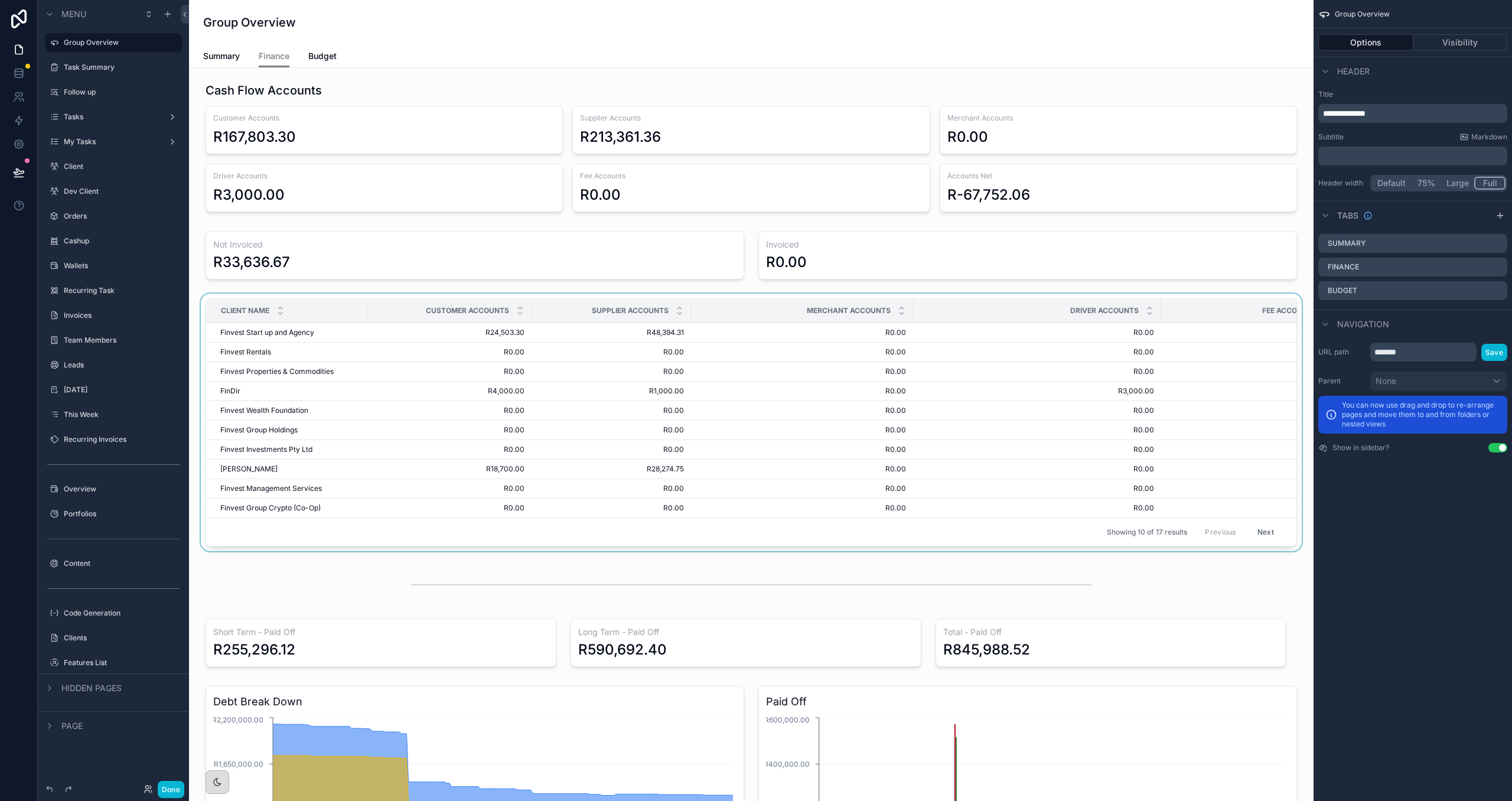
click at [547, 314] on div "Supplier Accounts" at bounding box center [611, 310] width 158 height 23
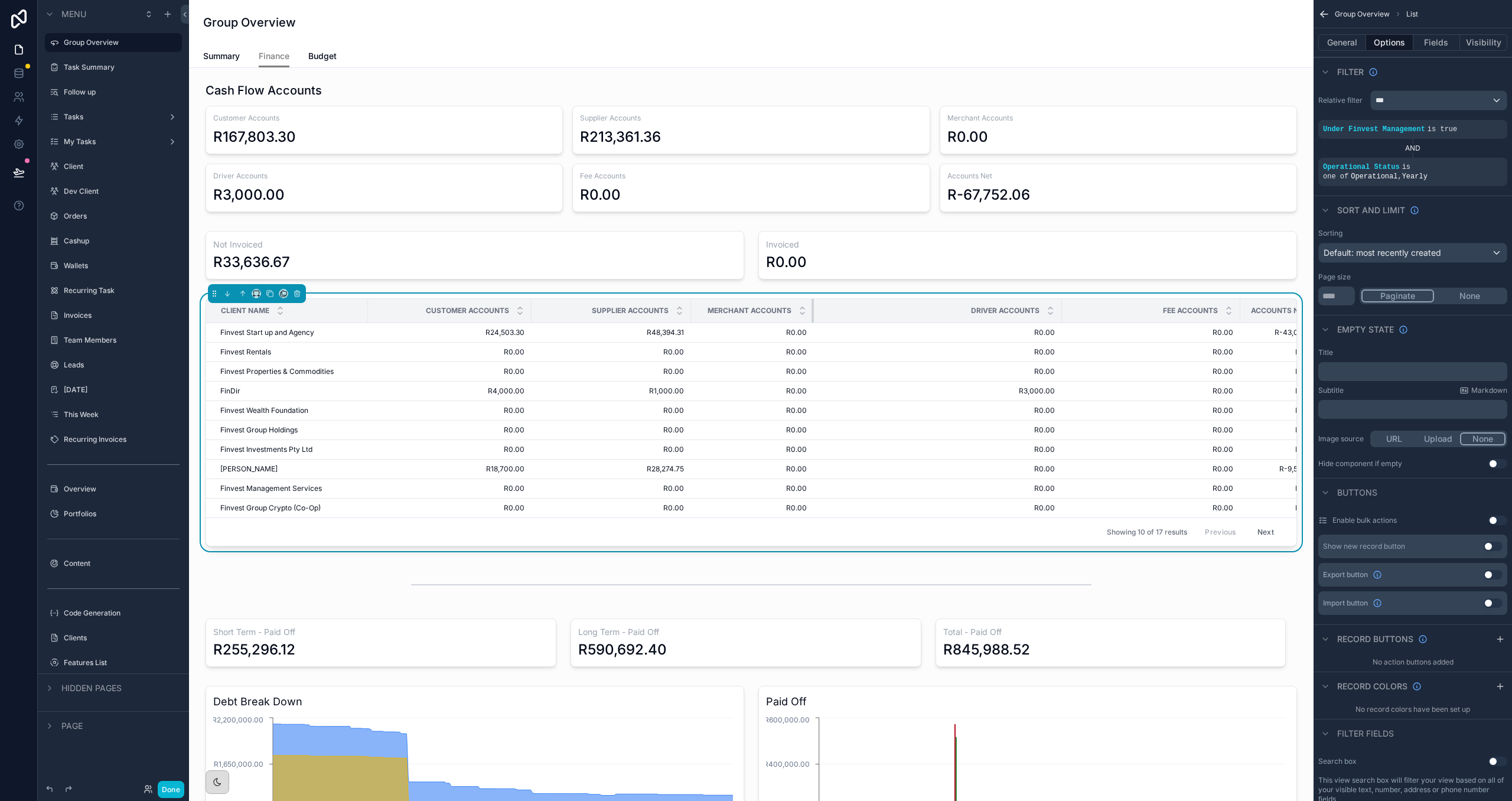
drag, startPoint x: 911, startPoint y: 310, endPoint x: 812, endPoint y: 310, distance: 99.0
click at [812, 310] on div "scrollable content" at bounding box center [813, 310] width 5 height 23
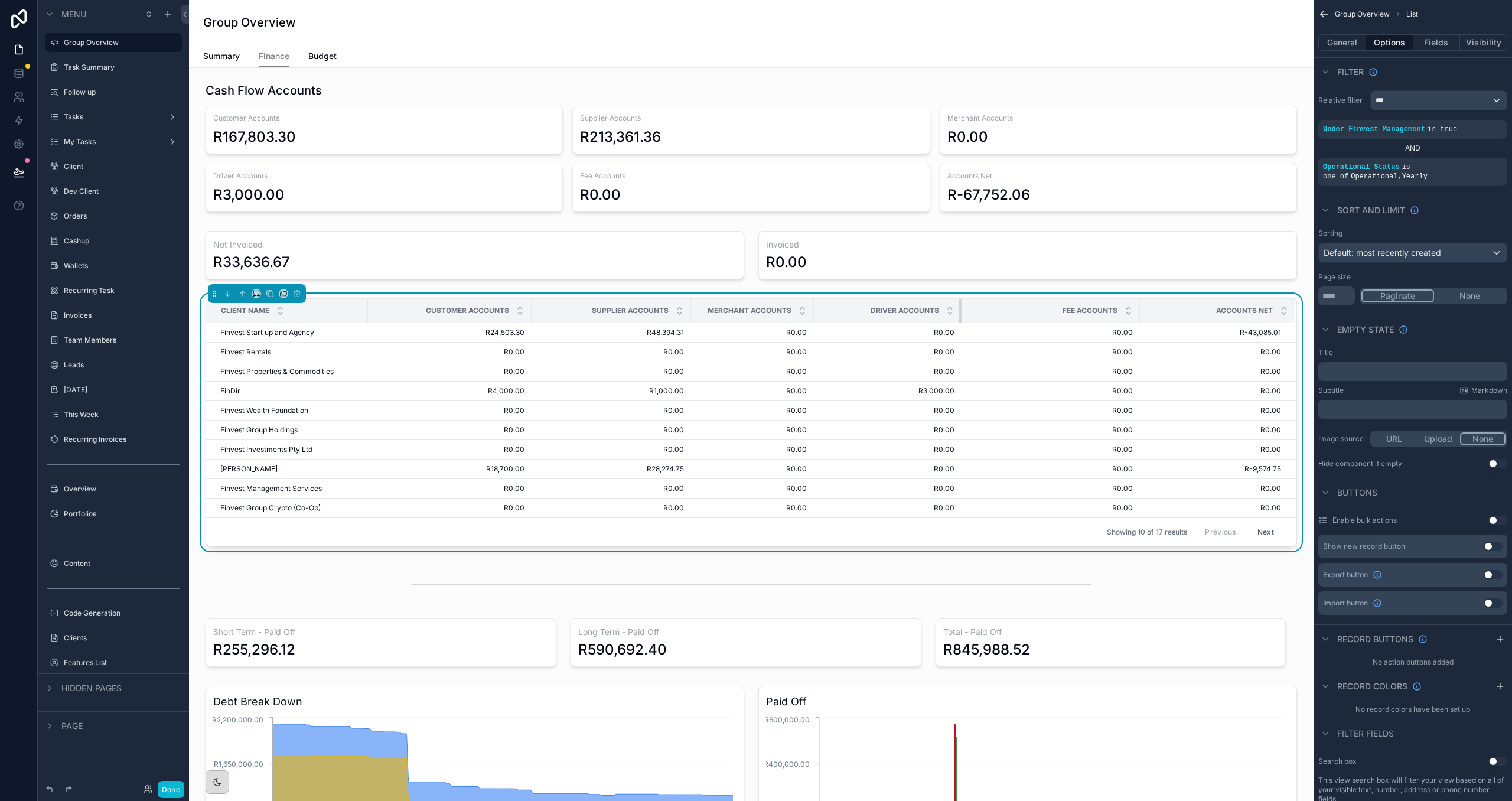
drag, startPoint x: 1060, startPoint y: 310, endPoint x: 959, endPoint y: 316, distance: 101.2
click at [959, 316] on div "scrollable content" at bounding box center [961, 310] width 5 height 23
click at [162, 790] on button "Done" at bounding box center [170, 789] width 27 height 17
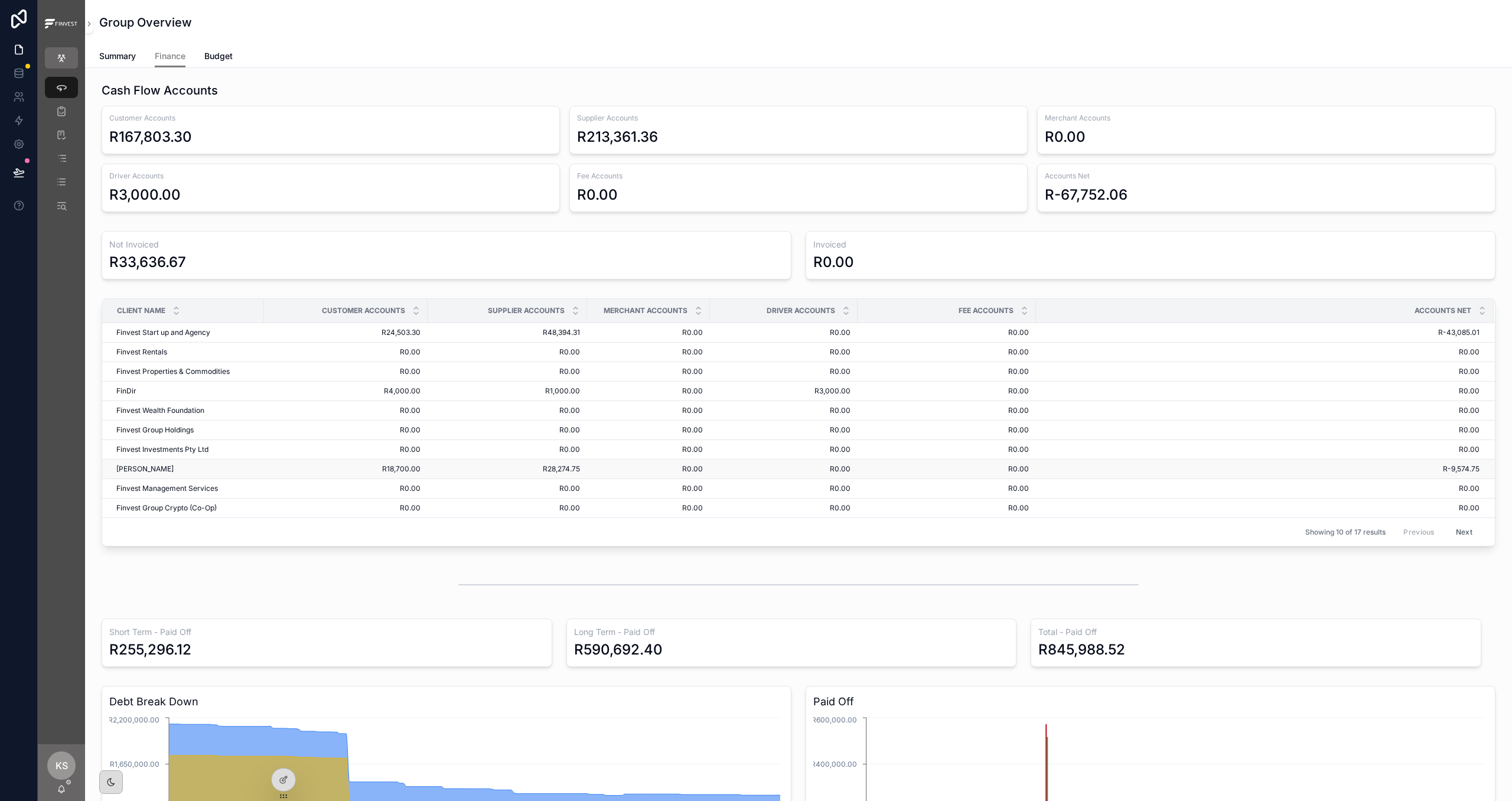
click at [440, 473] on span "R28,274.75" at bounding box center [507, 469] width 145 height 10
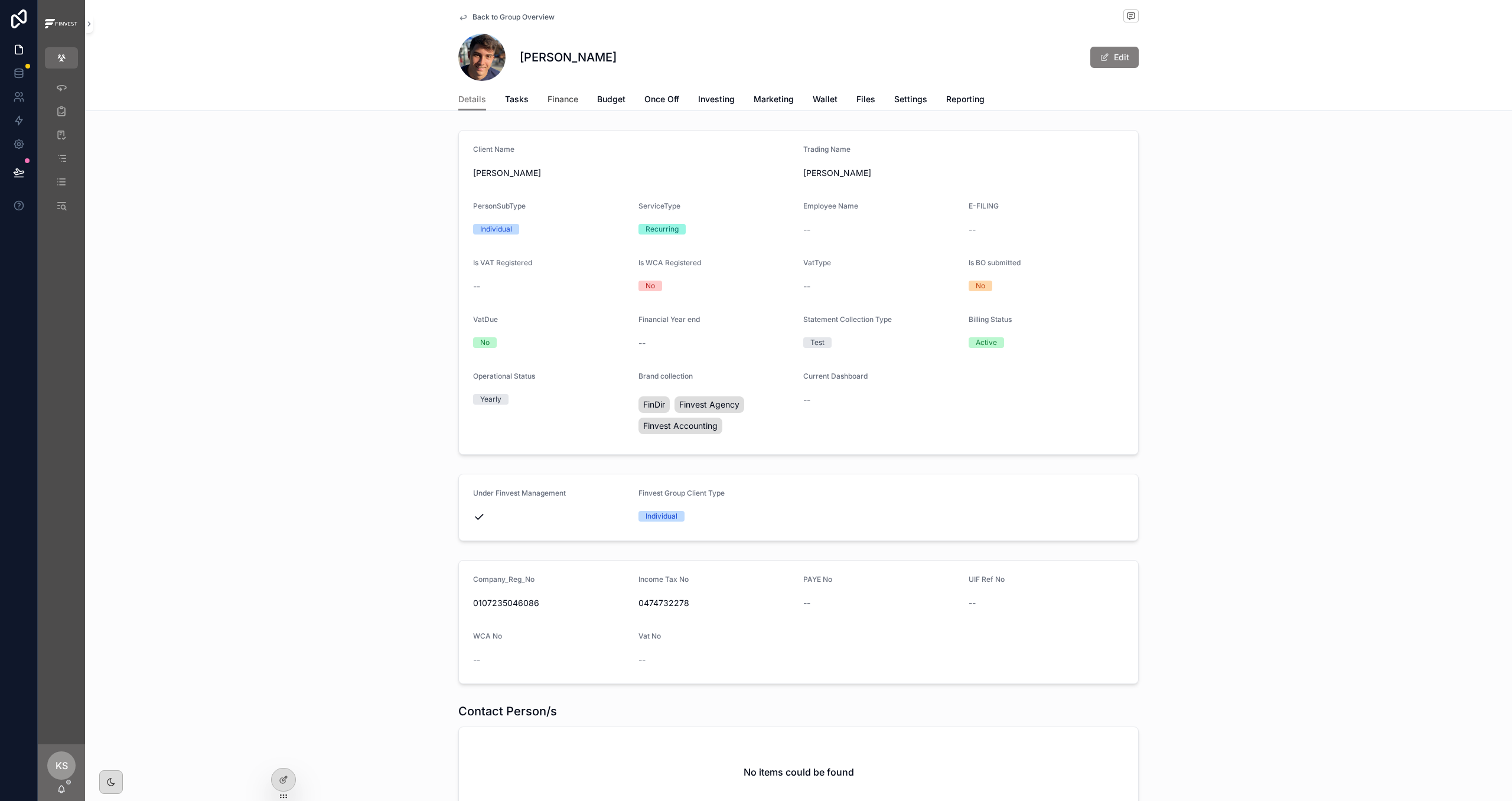
click at [562, 104] on span "Finance" at bounding box center [563, 99] width 30 height 12
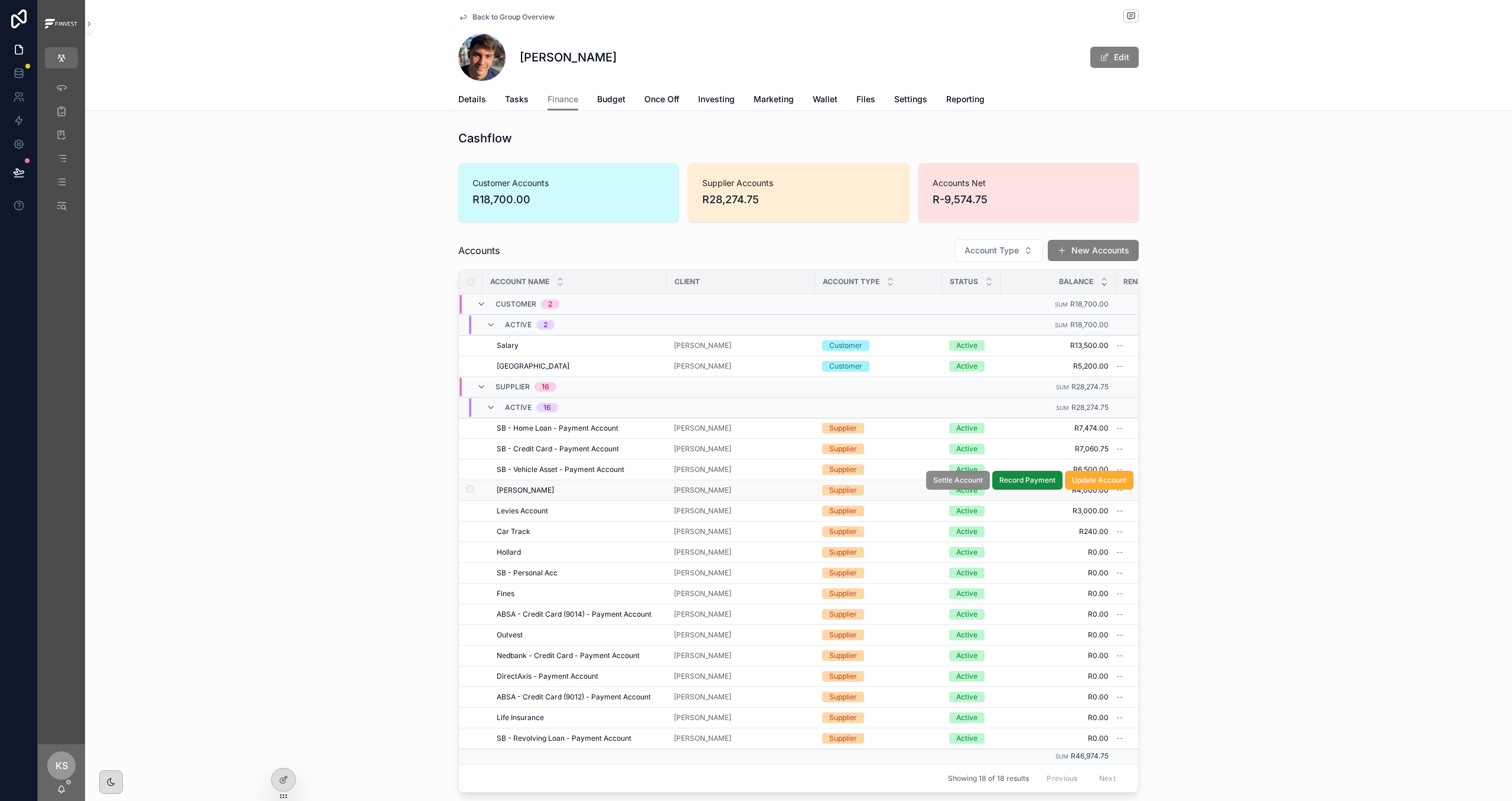
click at [950, 484] on span "Settle Account" at bounding box center [958, 480] width 50 height 10
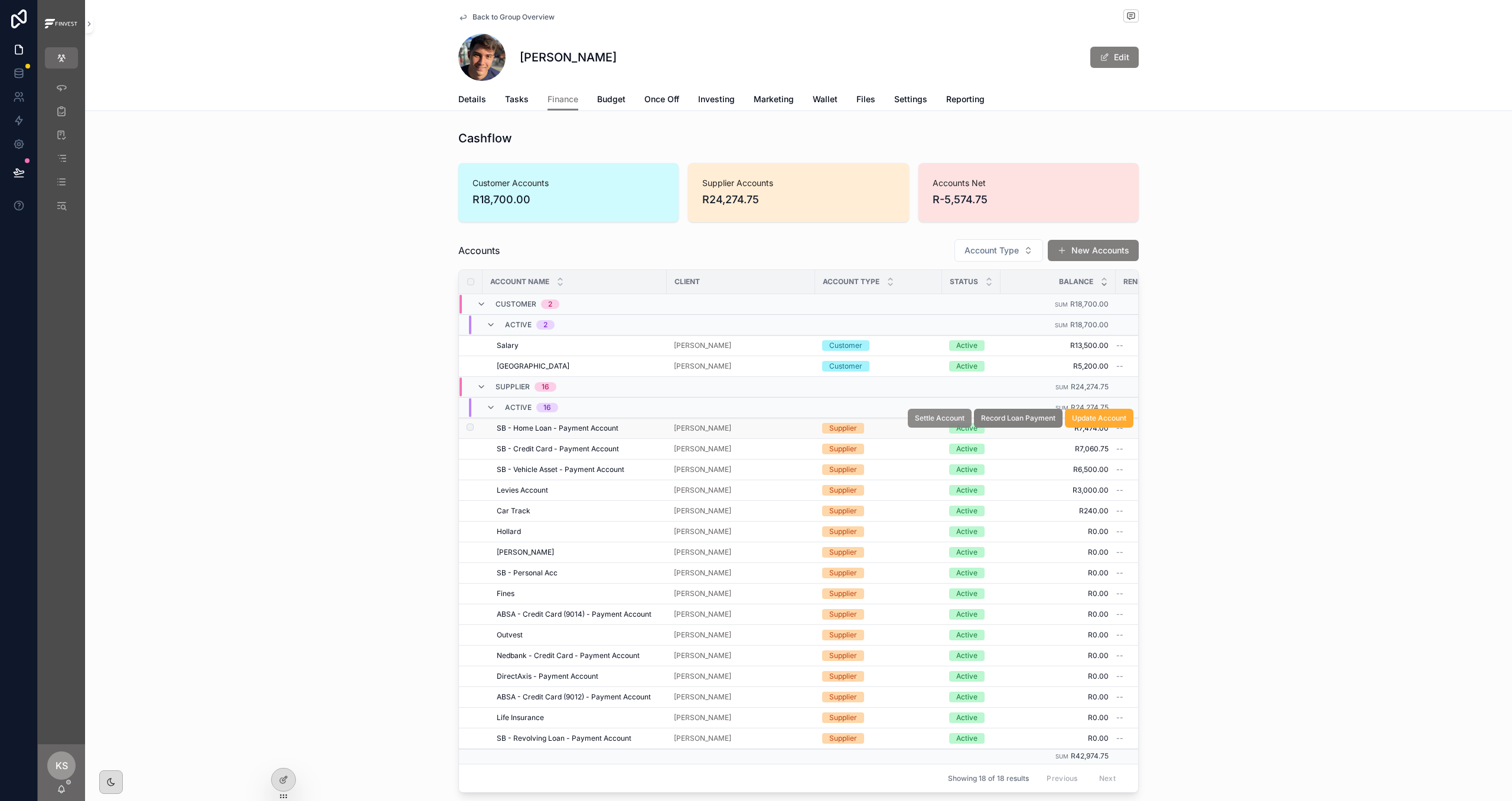
click at [953, 422] on span "Settle Account" at bounding box center [940, 418] width 50 height 10
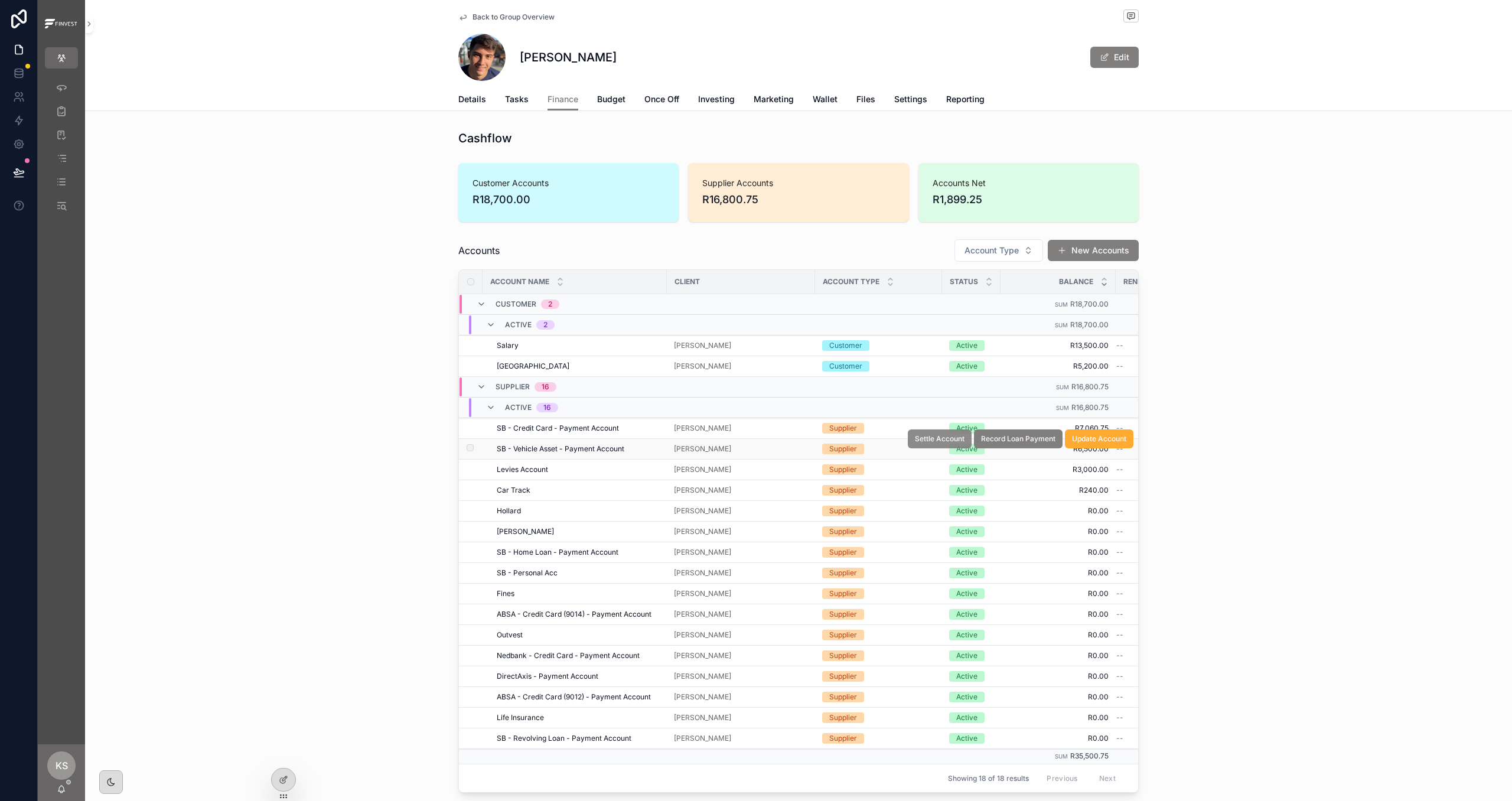
click at [923, 443] on span "Settle Account" at bounding box center [940, 439] width 50 height 10
